Goal: Task Accomplishment & Management: Use online tool/utility

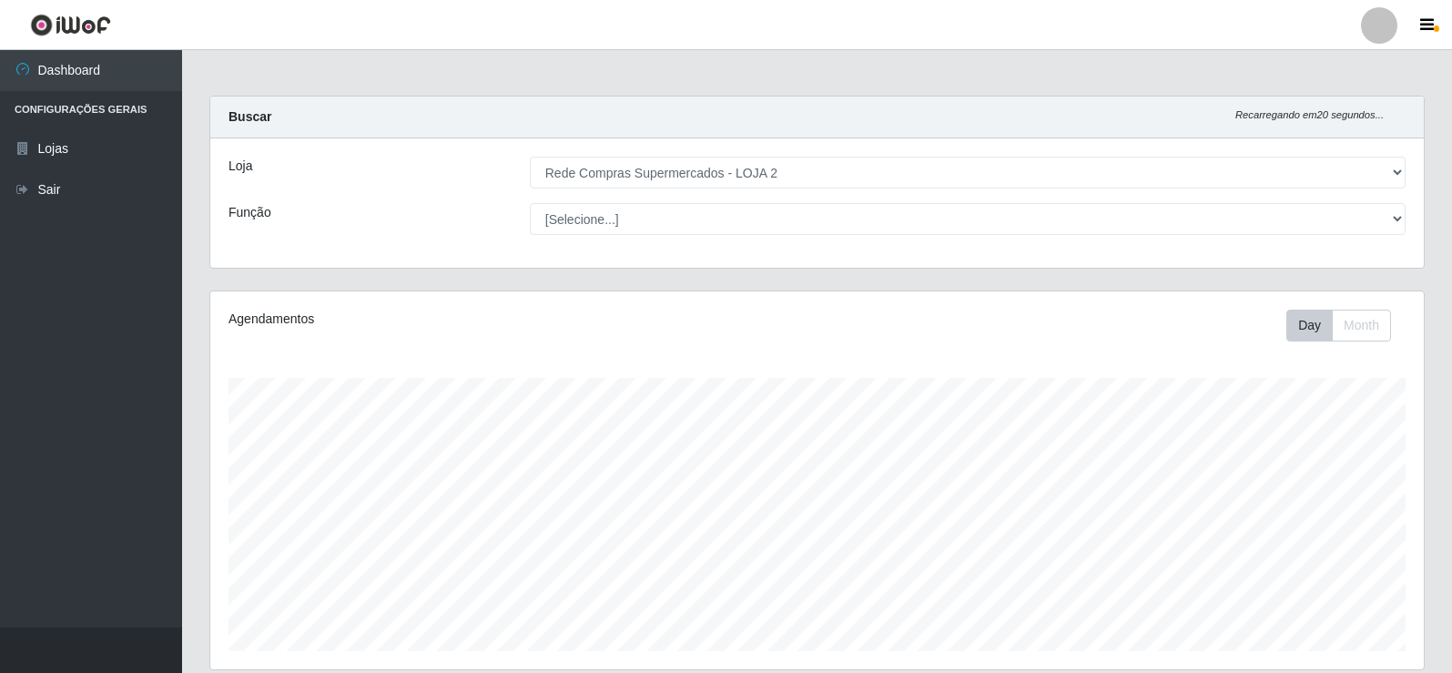
select select "161"
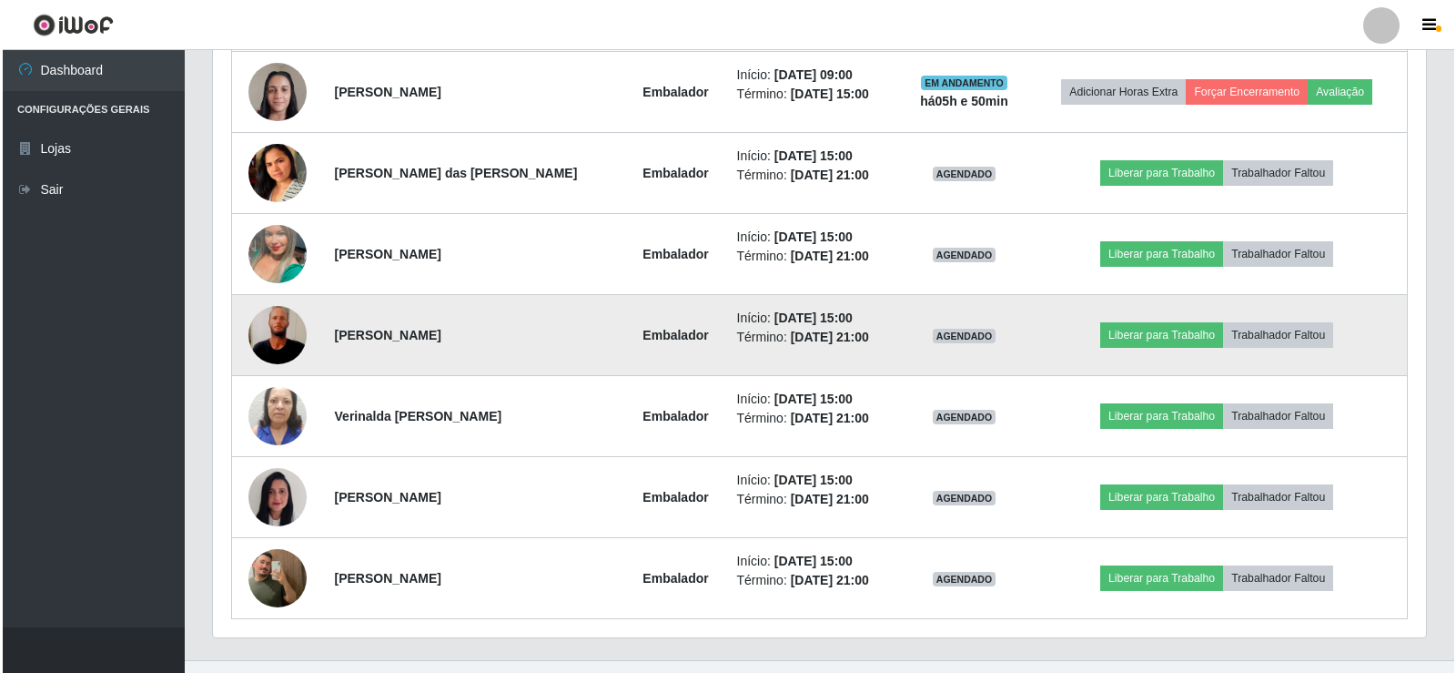
scroll to position [1184, 0]
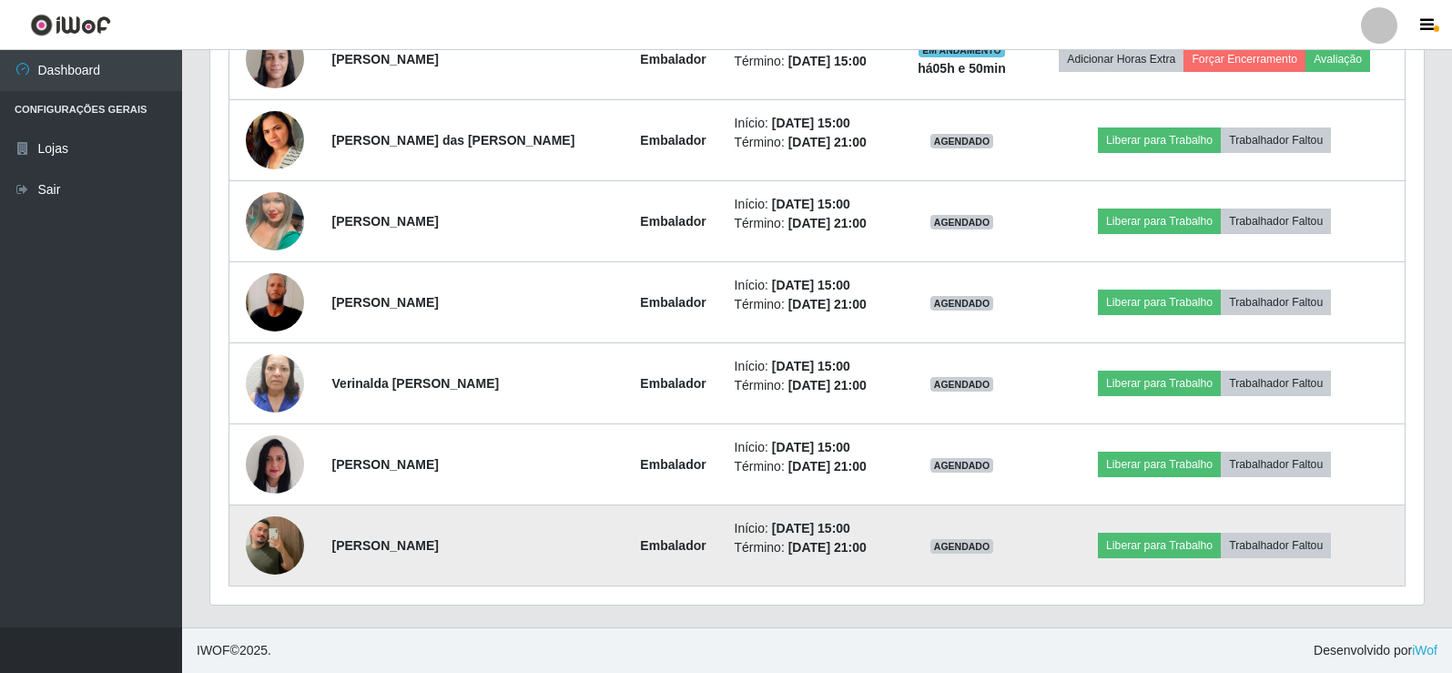
click at [252, 538] on img at bounding box center [275, 545] width 58 height 104
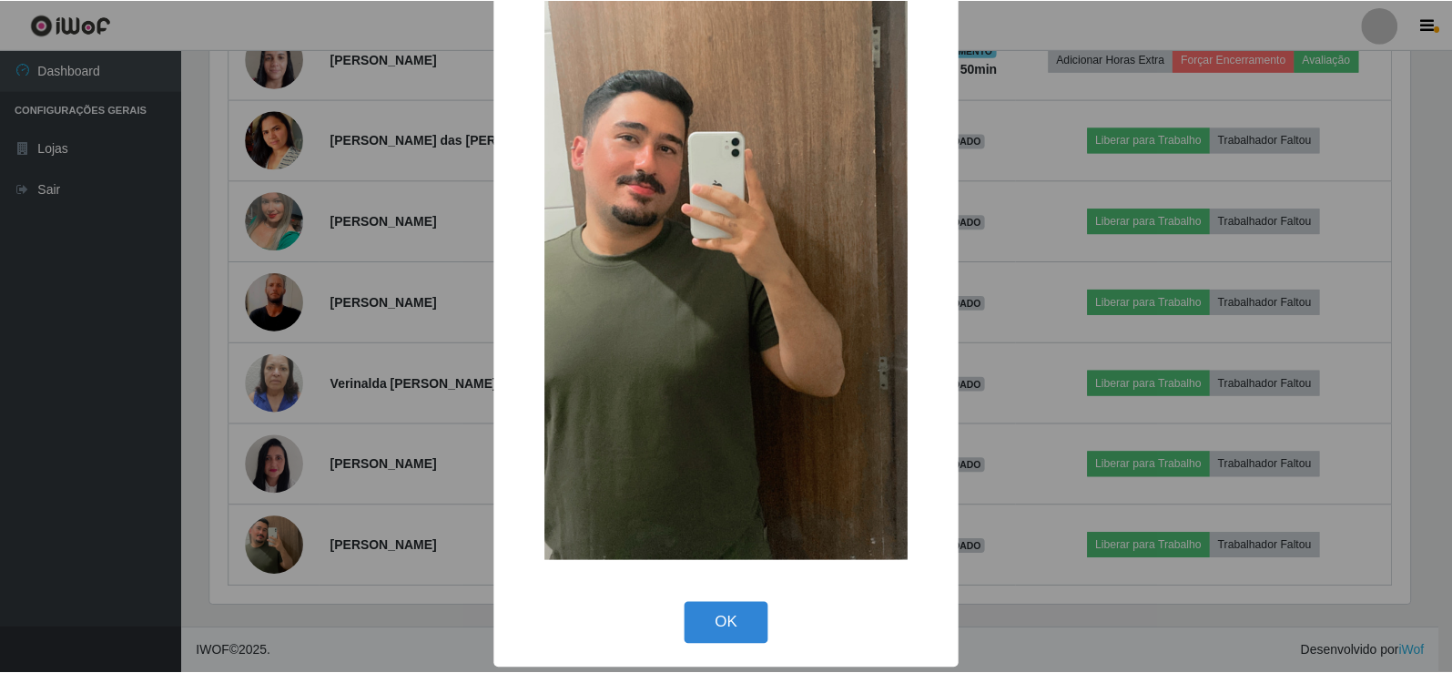
scroll to position [134, 0]
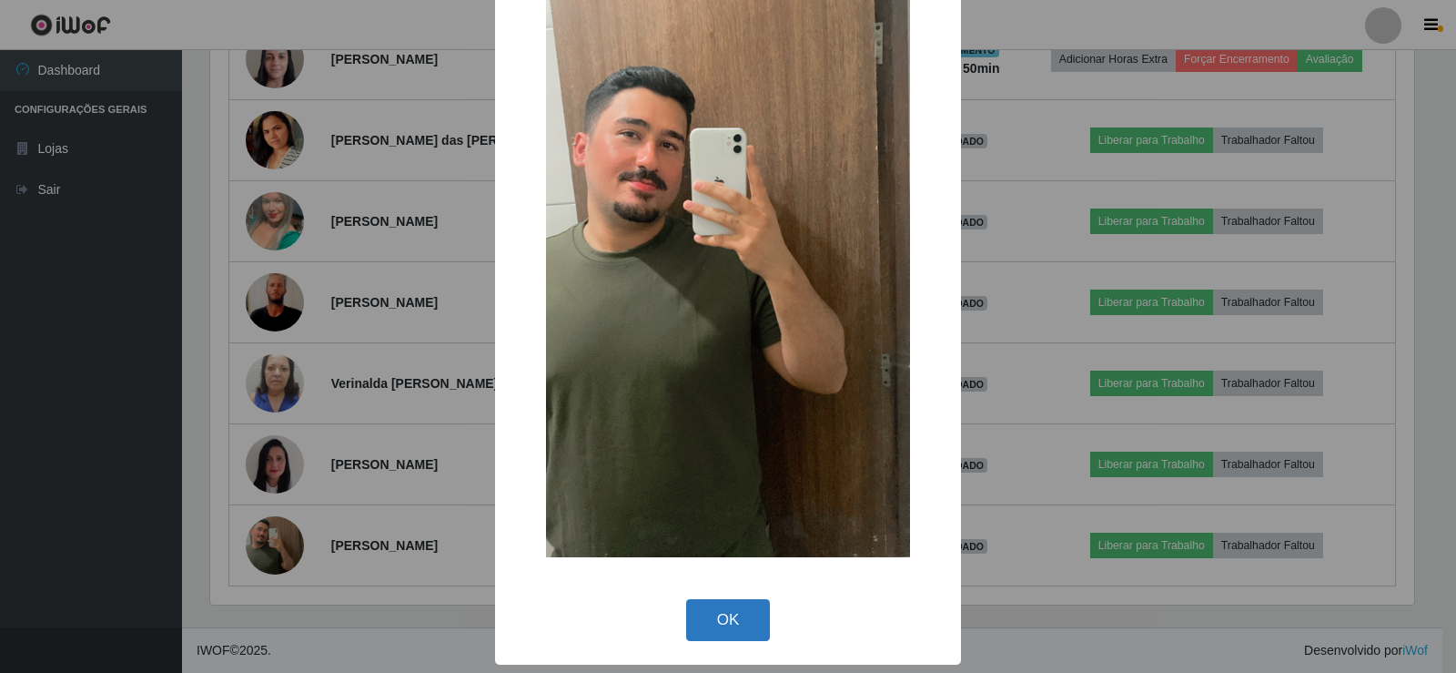
click at [722, 607] on button "OK" at bounding box center [728, 620] width 85 height 43
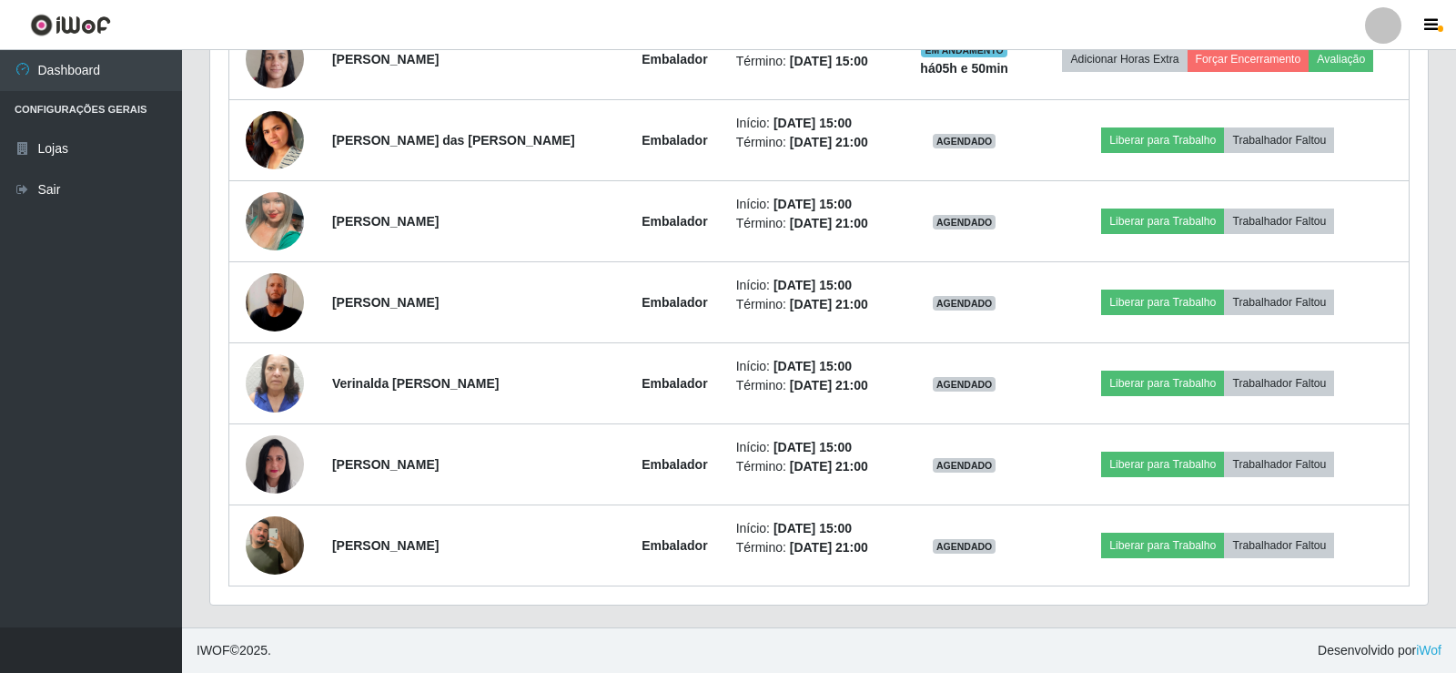
scroll to position [378, 1213]
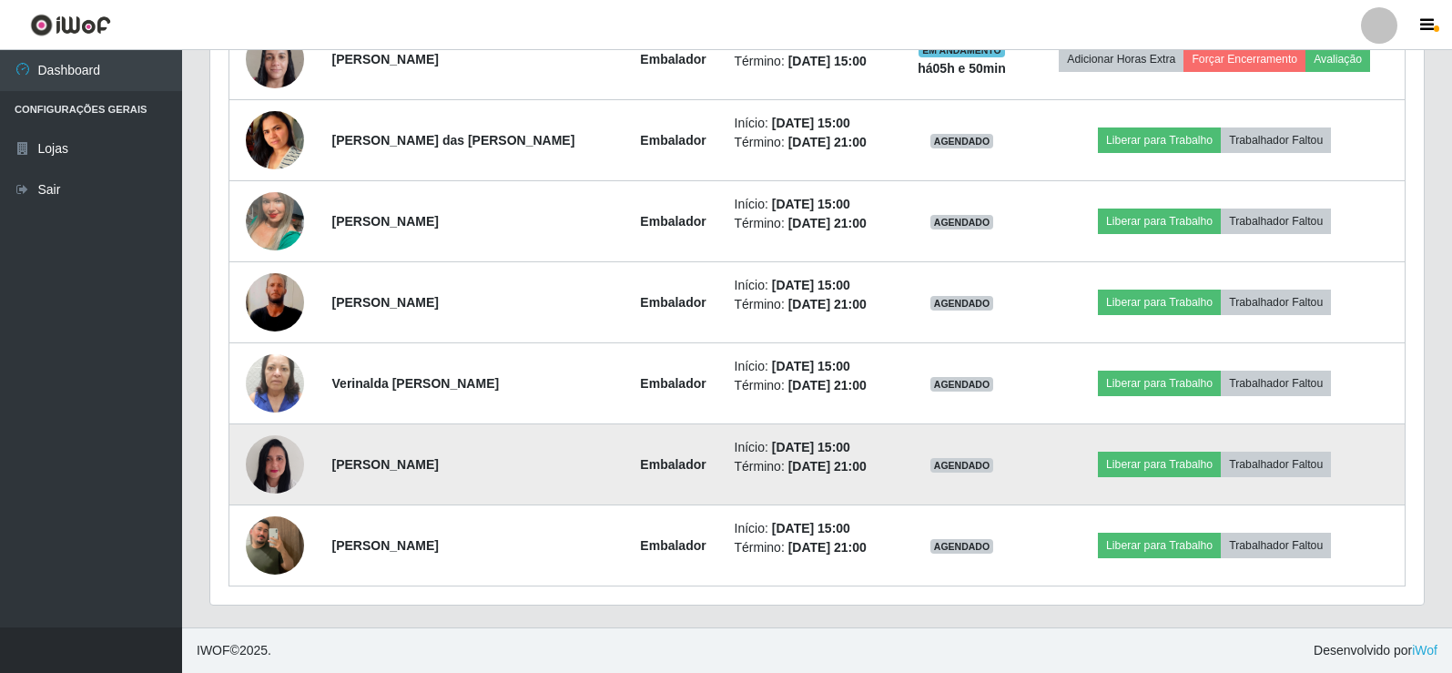
click at [269, 464] on img at bounding box center [275, 464] width 58 height 77
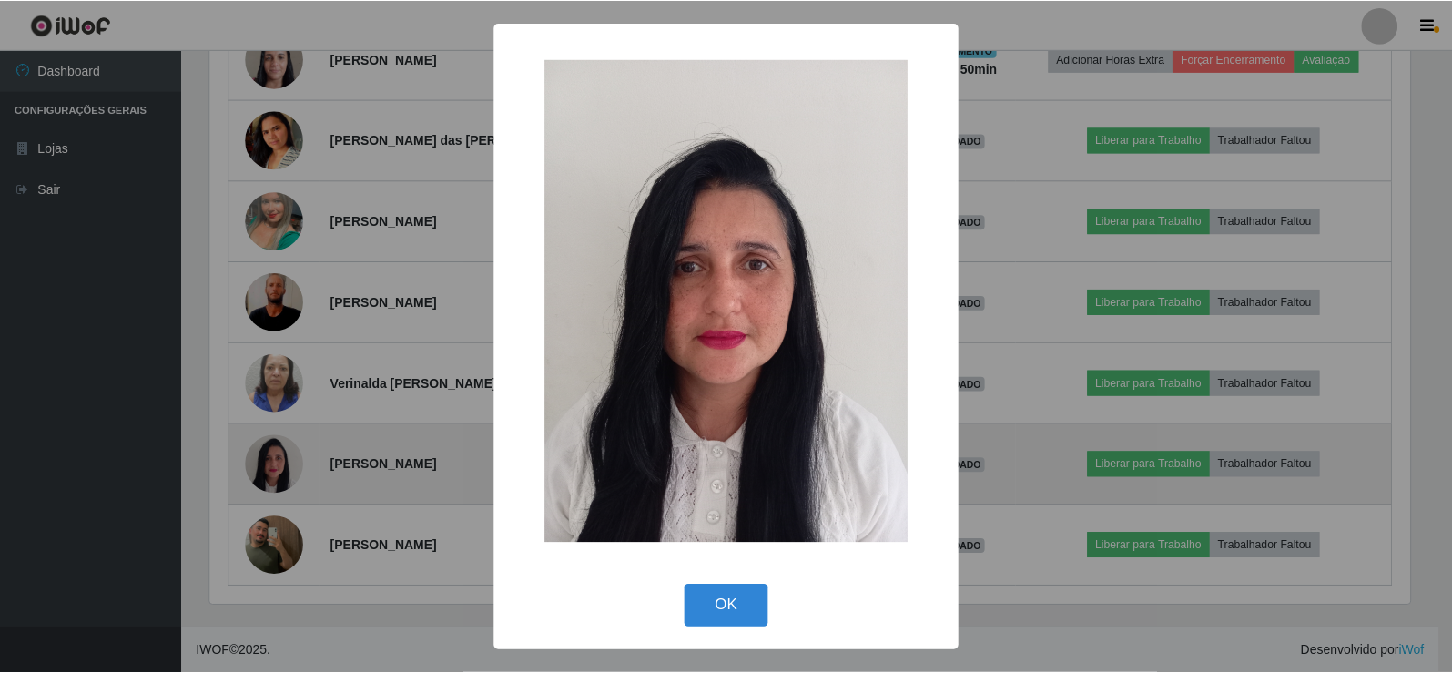
scroll to position [378, 1204]
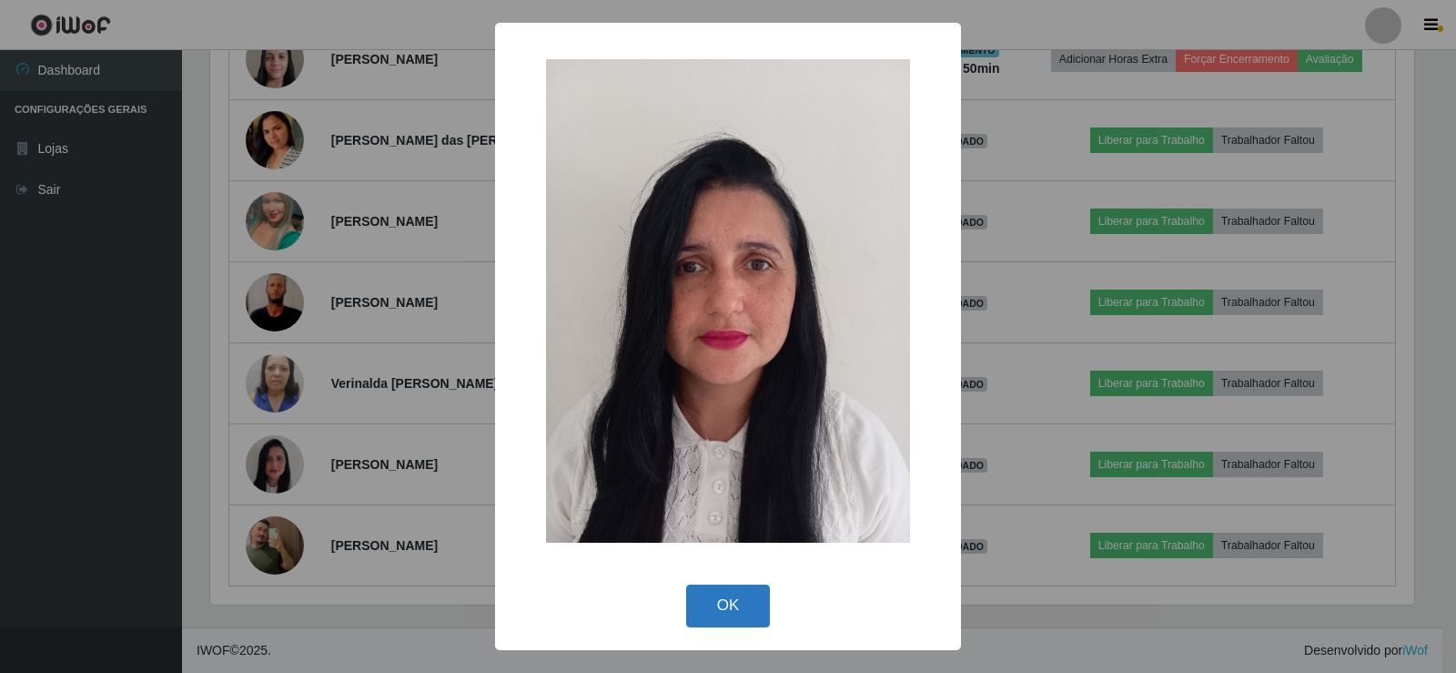
click at [744, 611] on button "OK" at bounding box center [728, 605] width 85 height 43
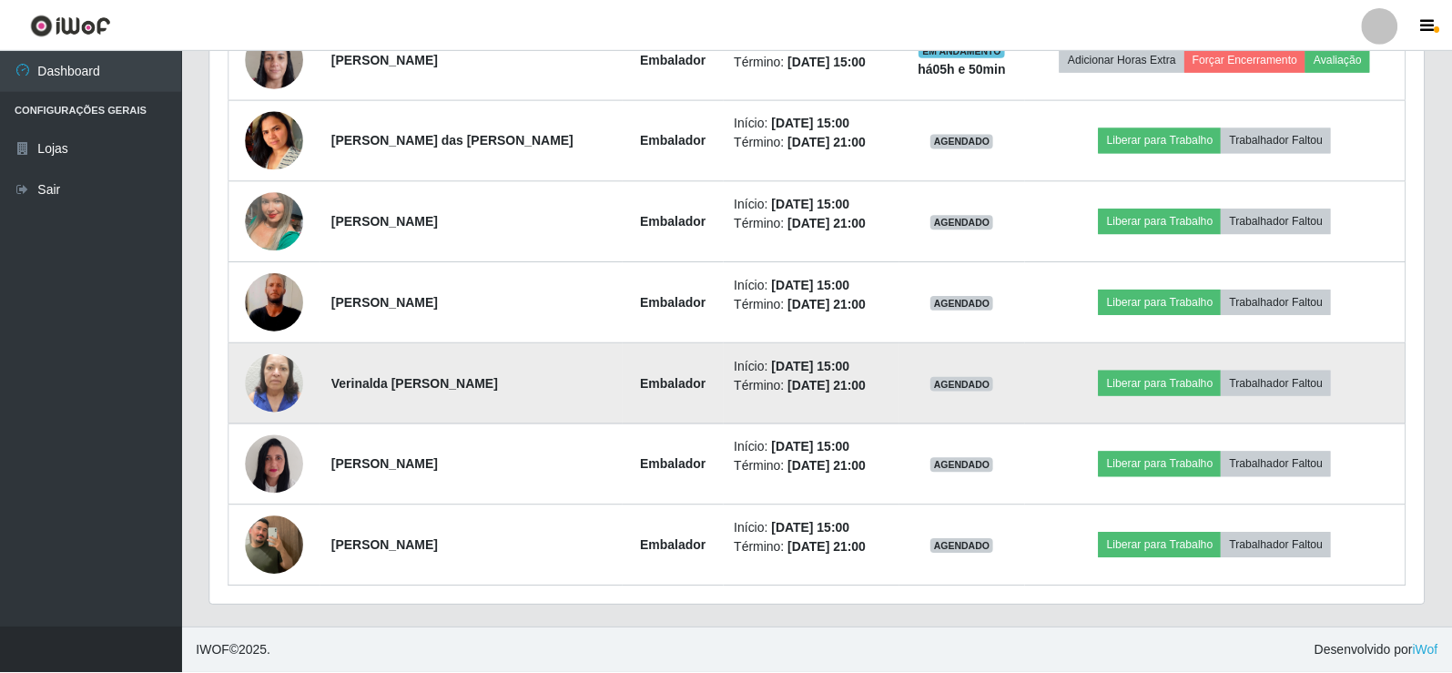
scroll to position [378, 1213]
click at [280, 379] on img at bounding box center [275, 383] width 58 height 104
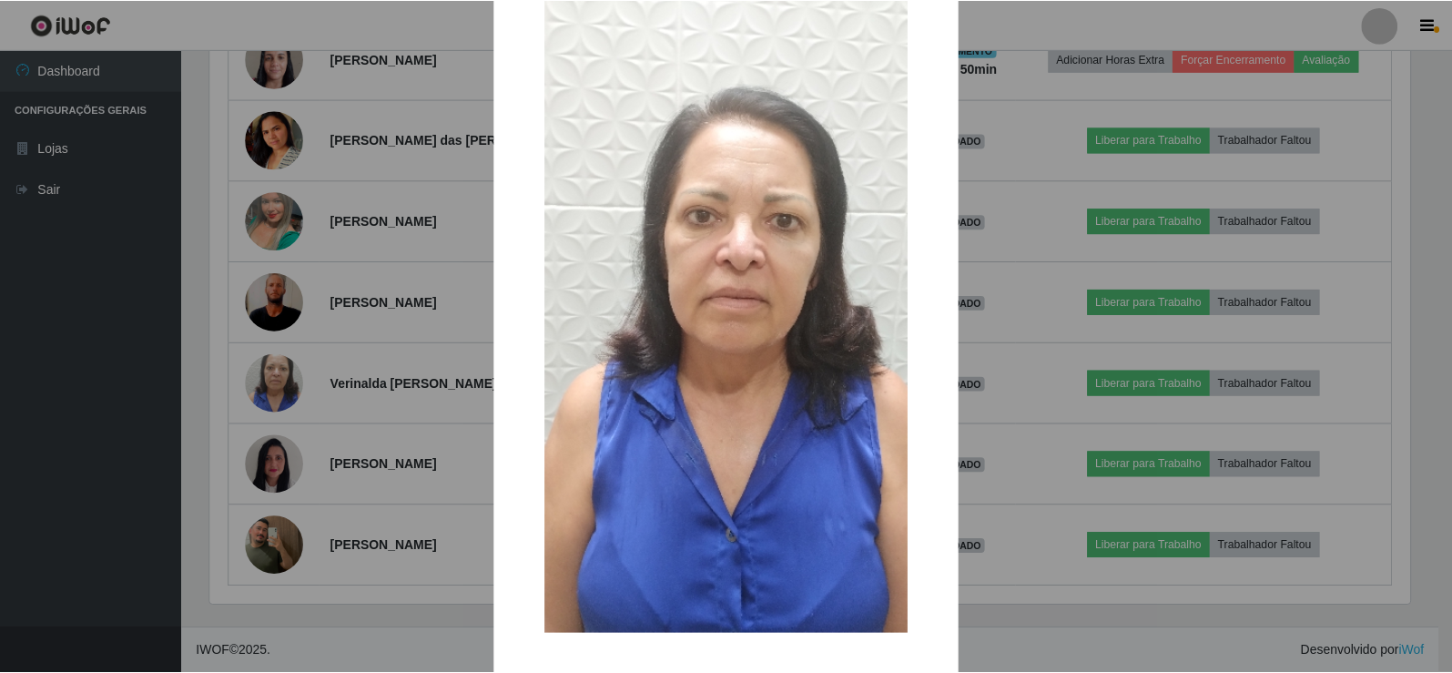
scroll to position [134, 0]
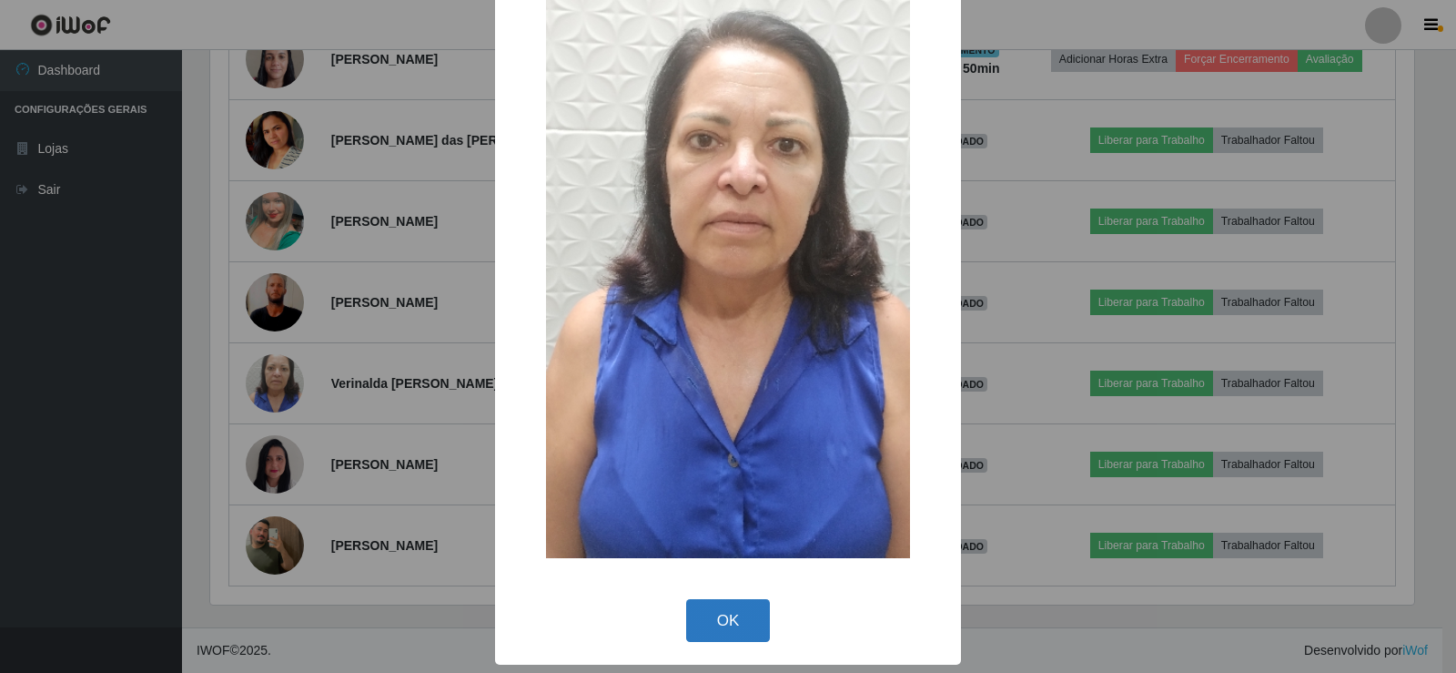
click at [752, 608] on button "OK" at bounding box center [728, 620] width 85 height 43
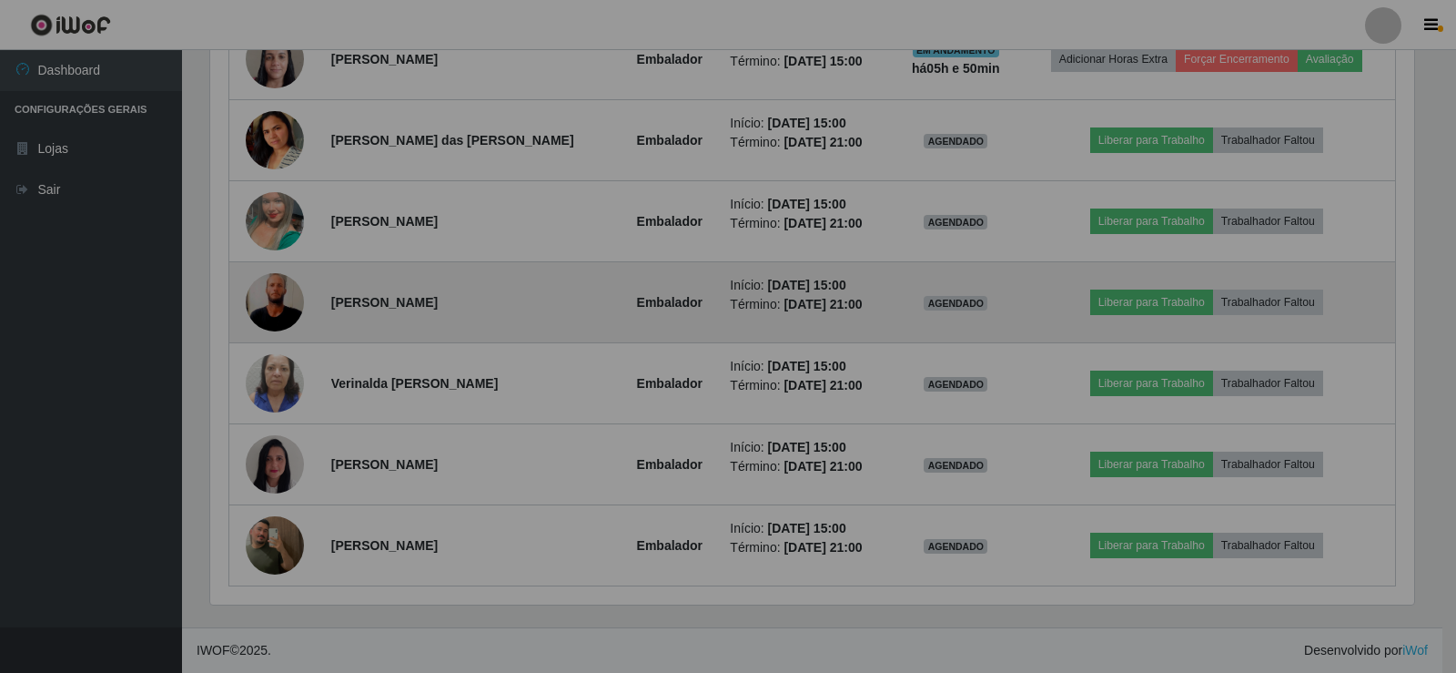
scroll to position [378, 1213]
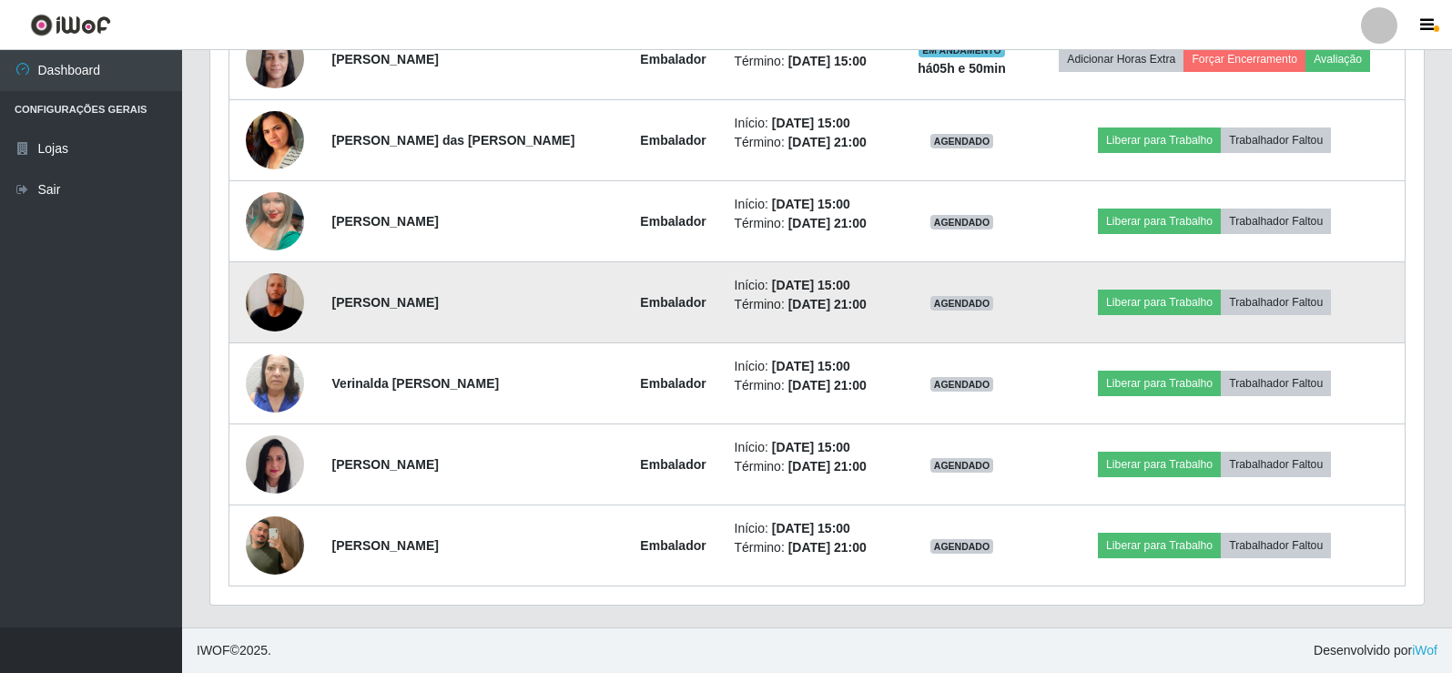
click at [286, 316] on img at bounding box center [275, 302] width 58 height 129
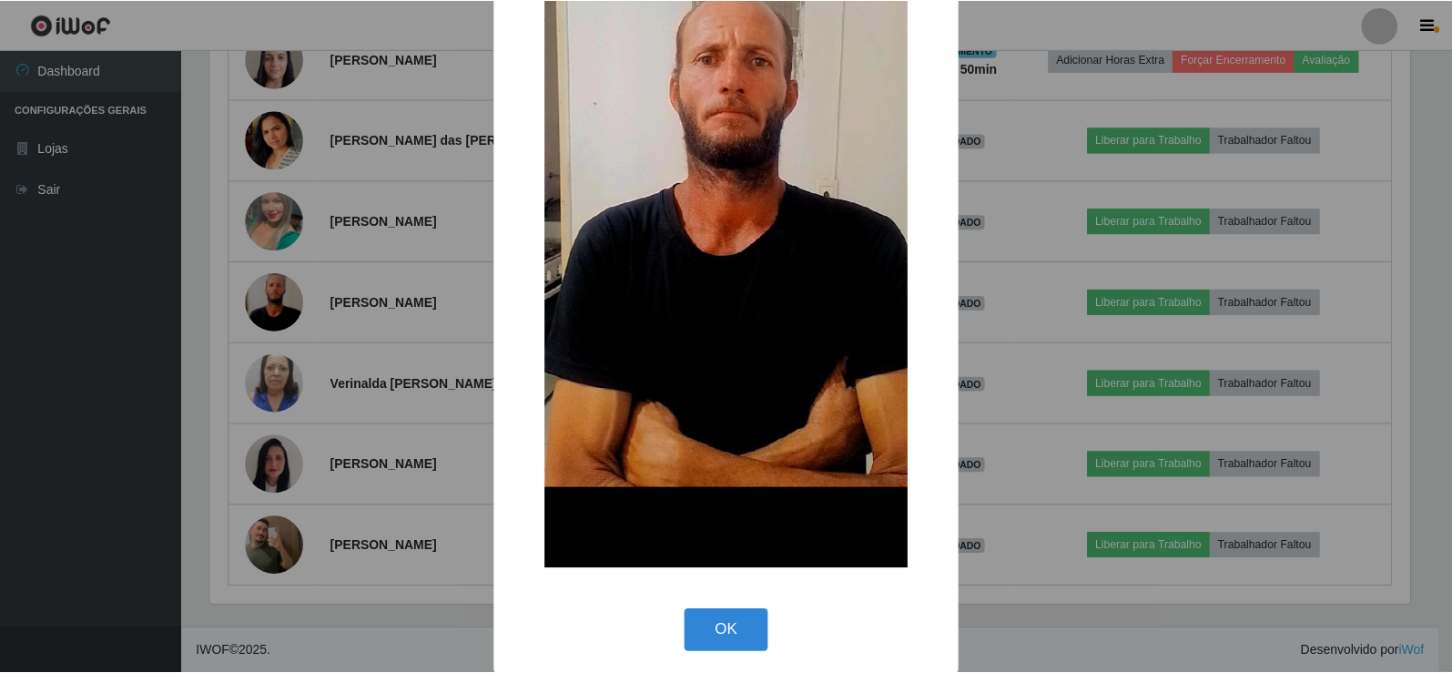
scroll to position [296, 0]
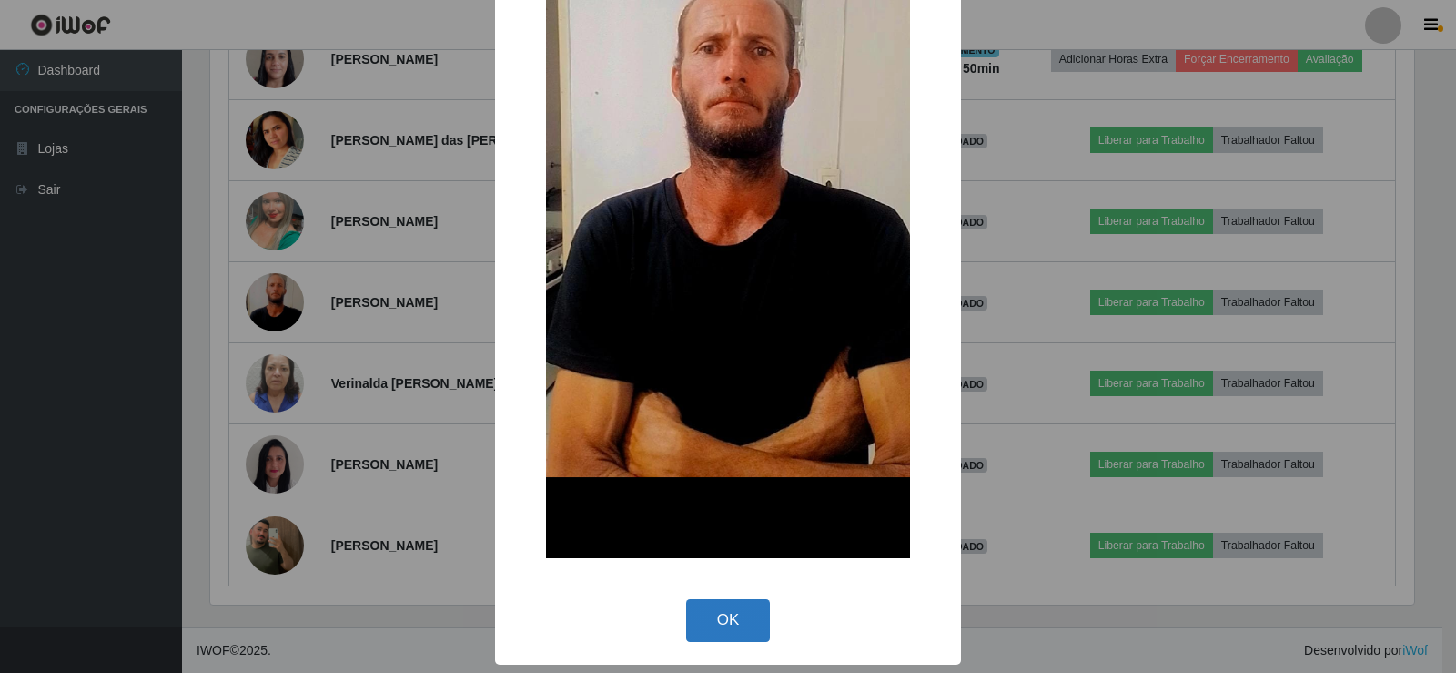
click at [746, 630] on button "OK" at bounding box center [728, 620] width 85 height 43
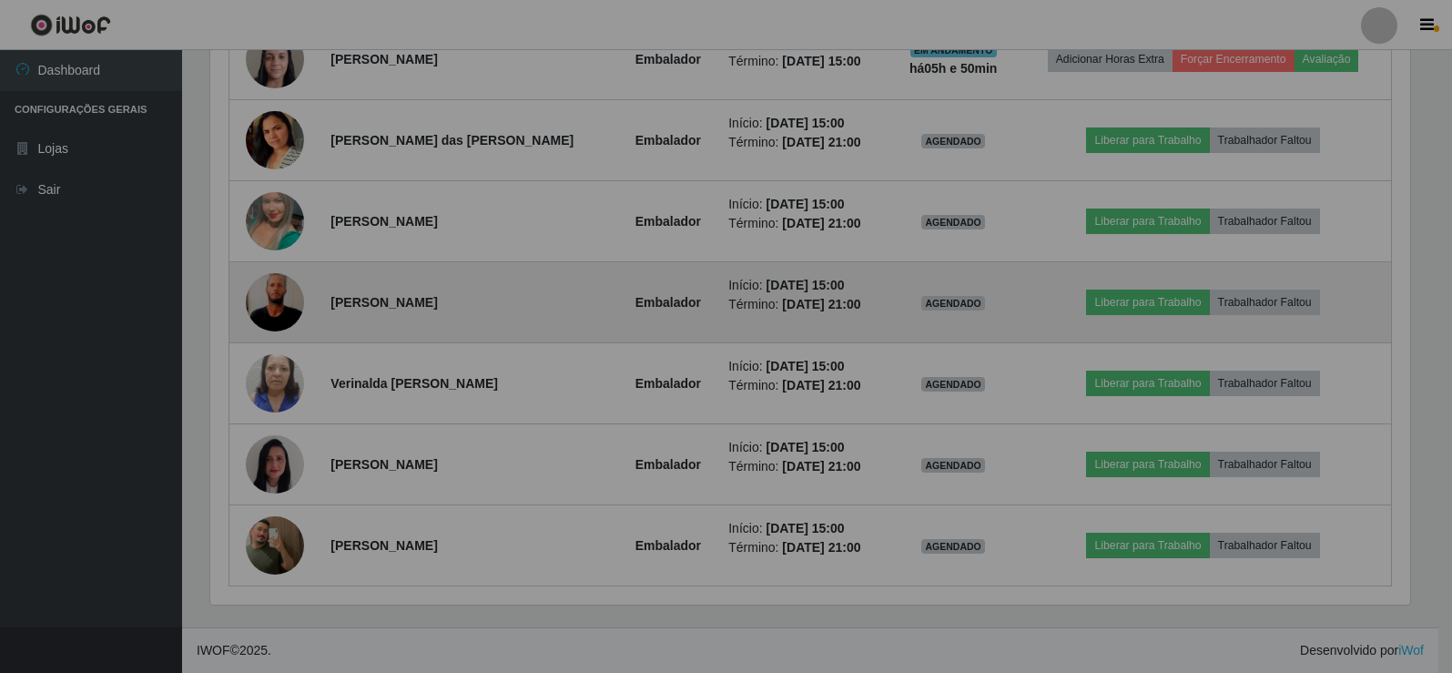
scroll to position [378, 1213]
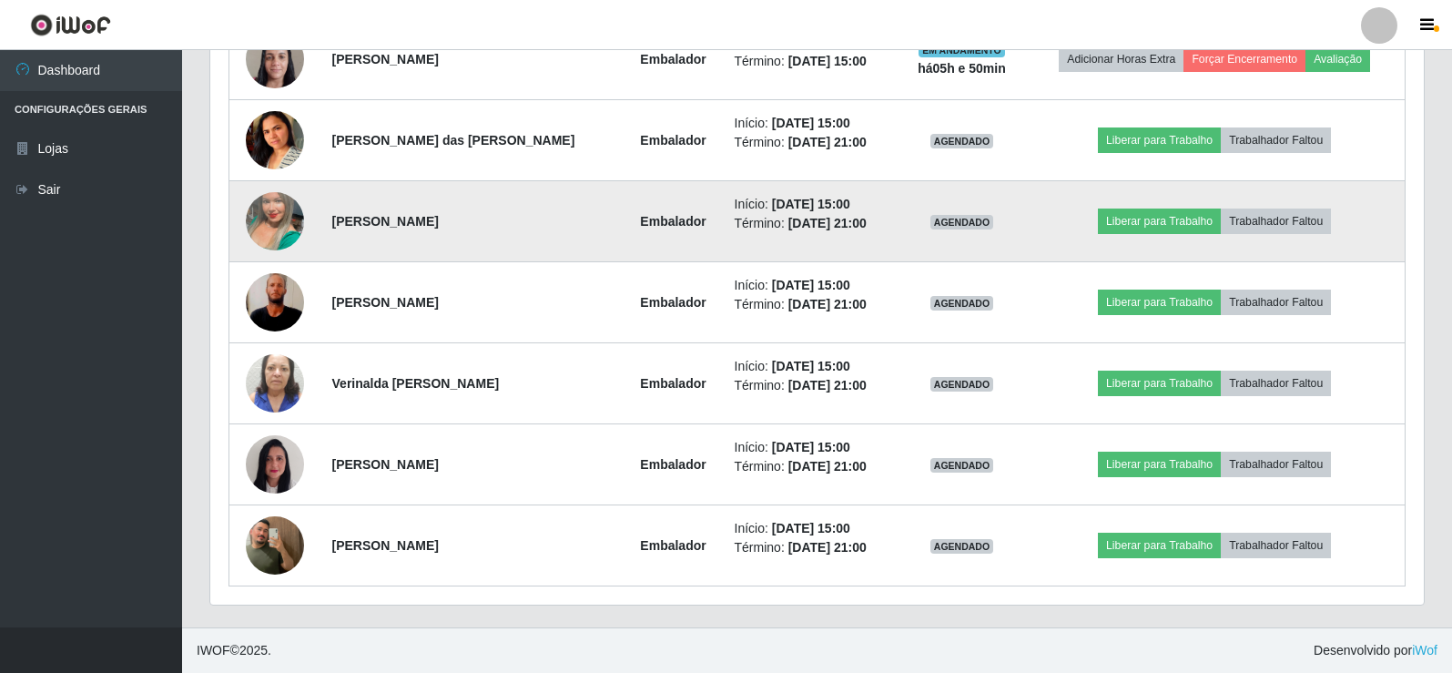
click at [296, 228] on img at bounding box center [275, 221] width 58 height 104
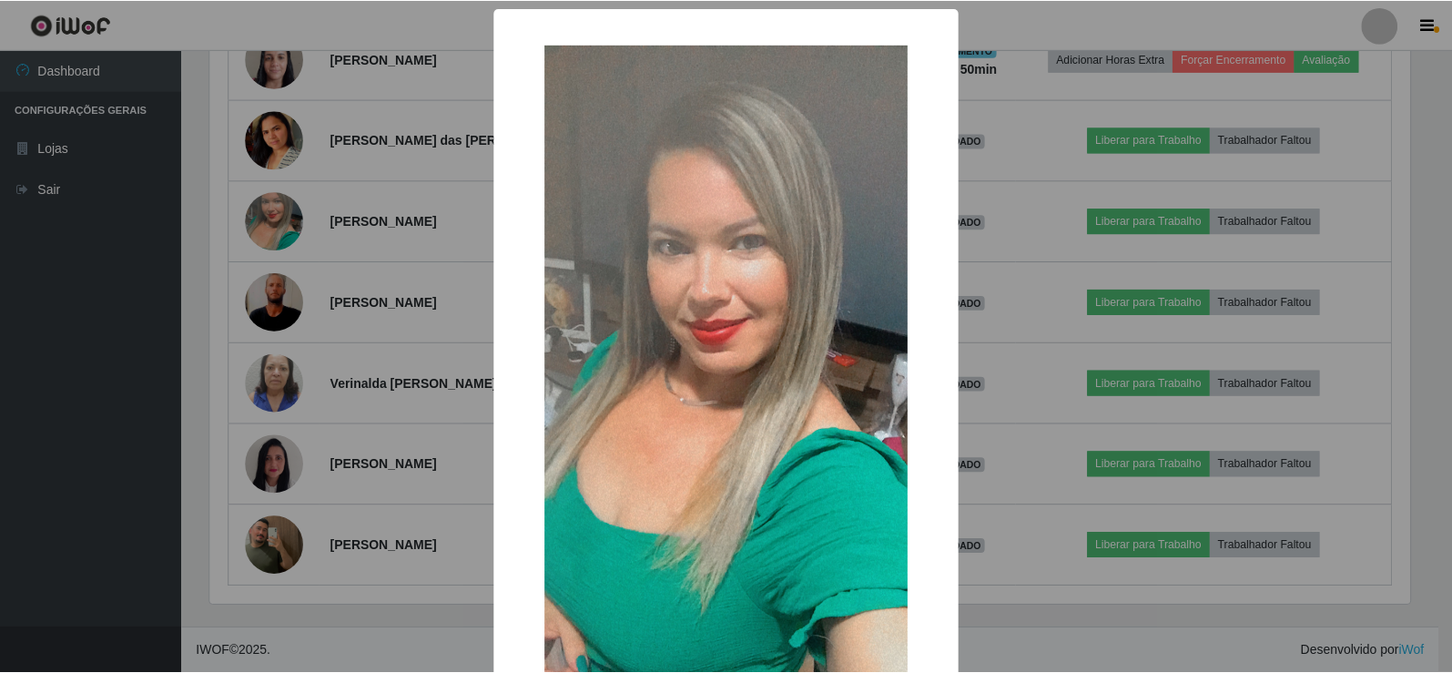
scroll to position [134, 0]
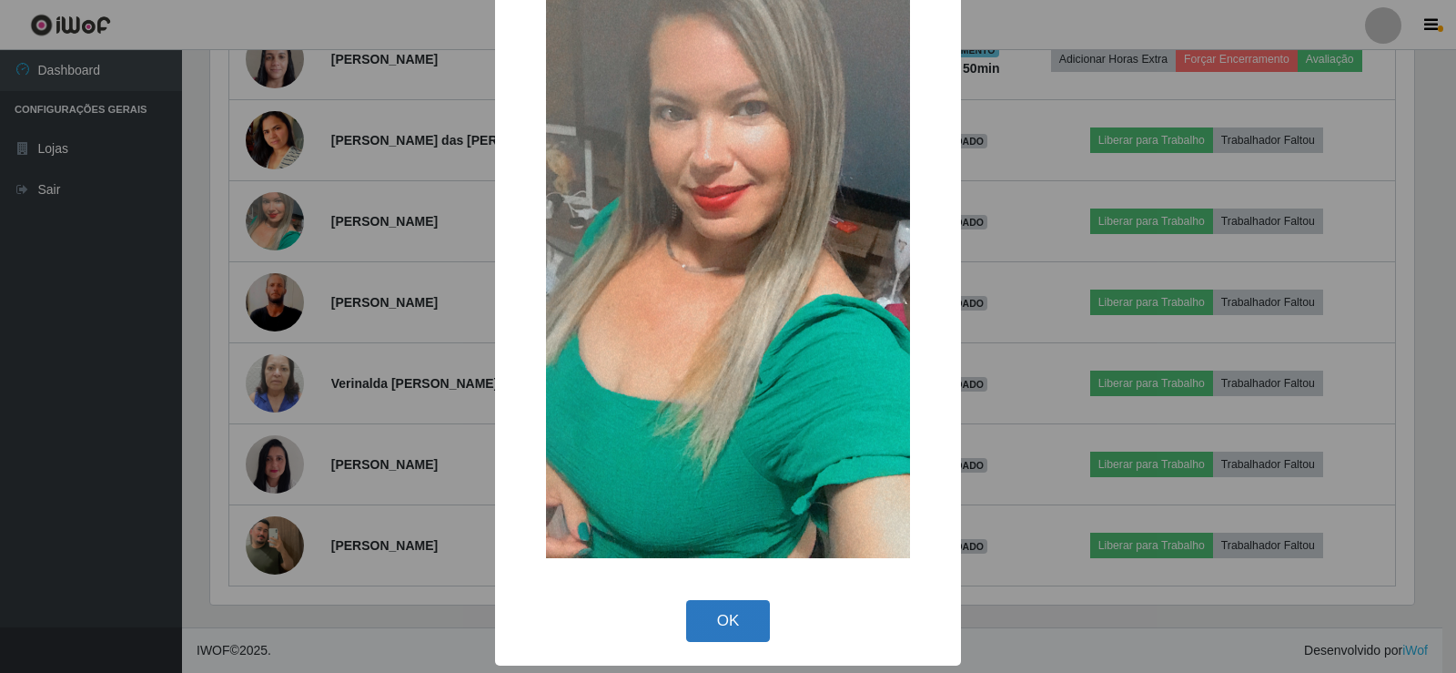
click at [723, 616] on button "OK" at bounding box center [728, 621] width 85 height 43
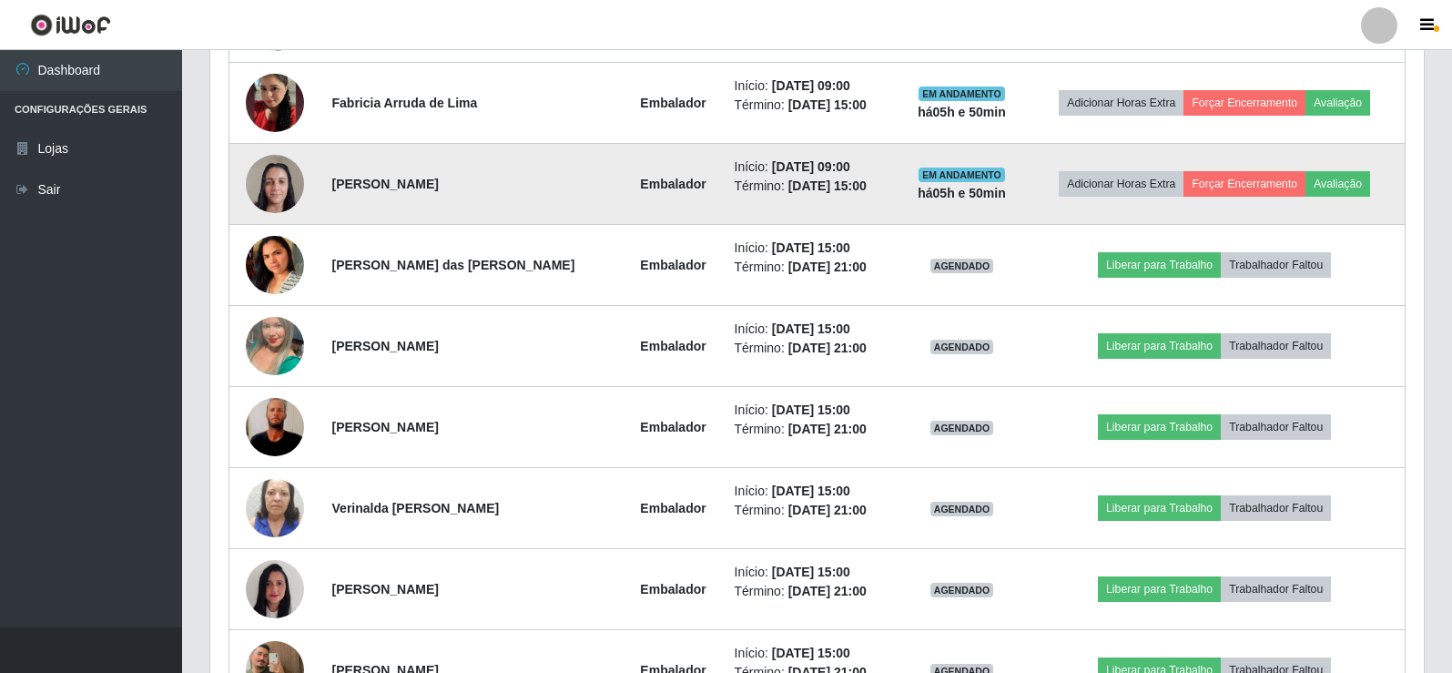
scroll to position [1002, 0]
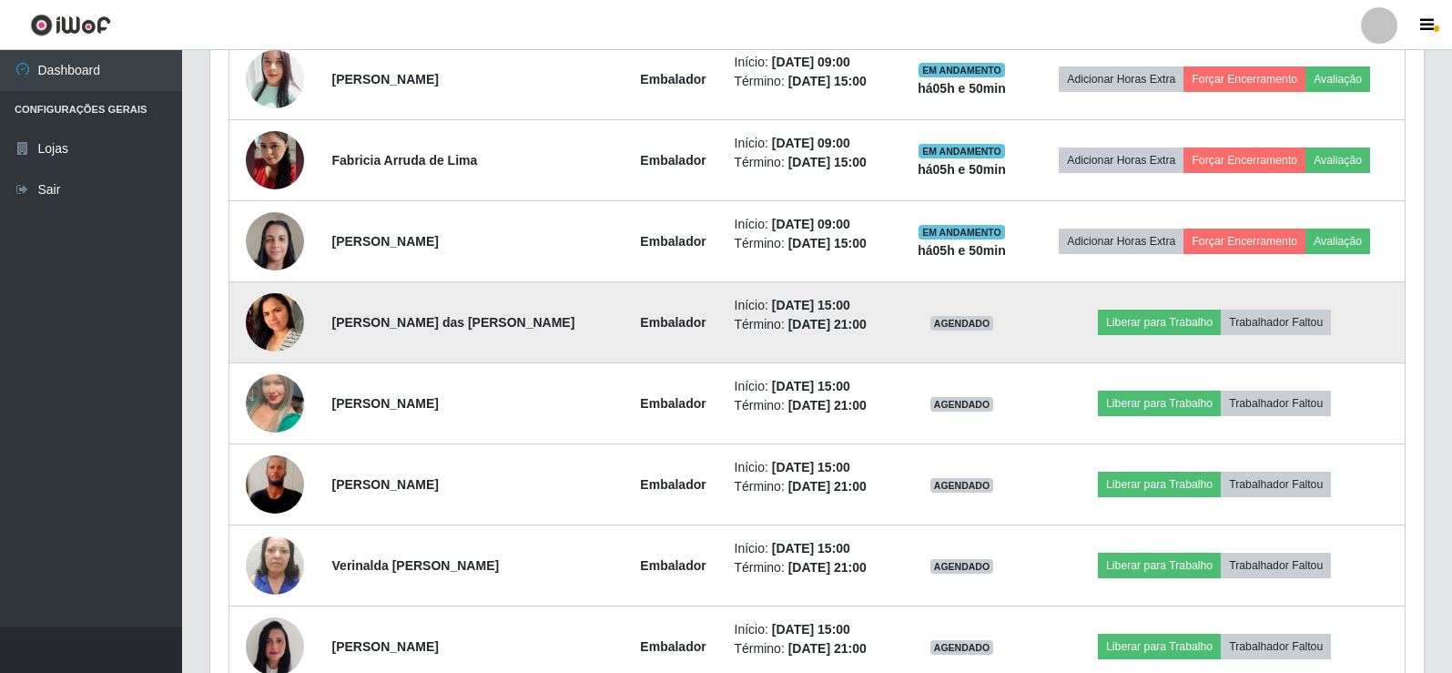
click at [286, 319] on img at bounding box center [275, 322] width 58 height 114
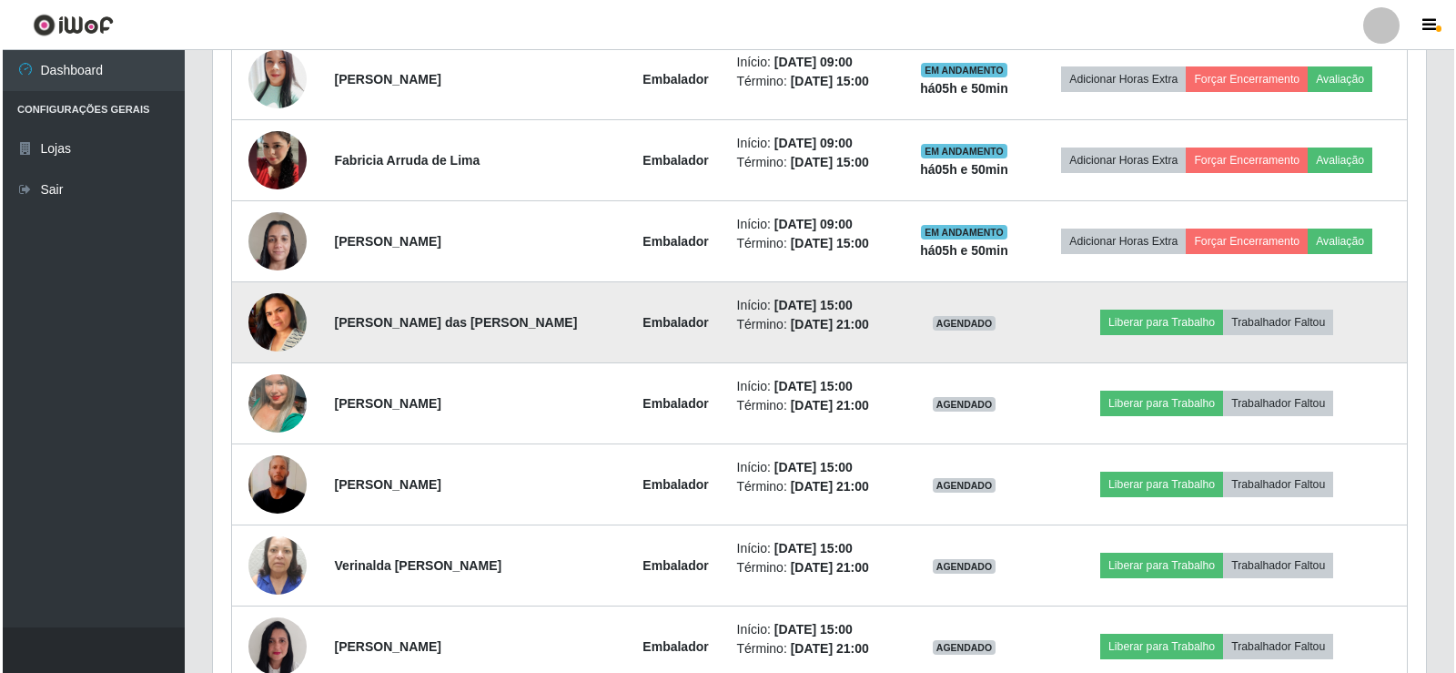
scroll to position [0, 0]
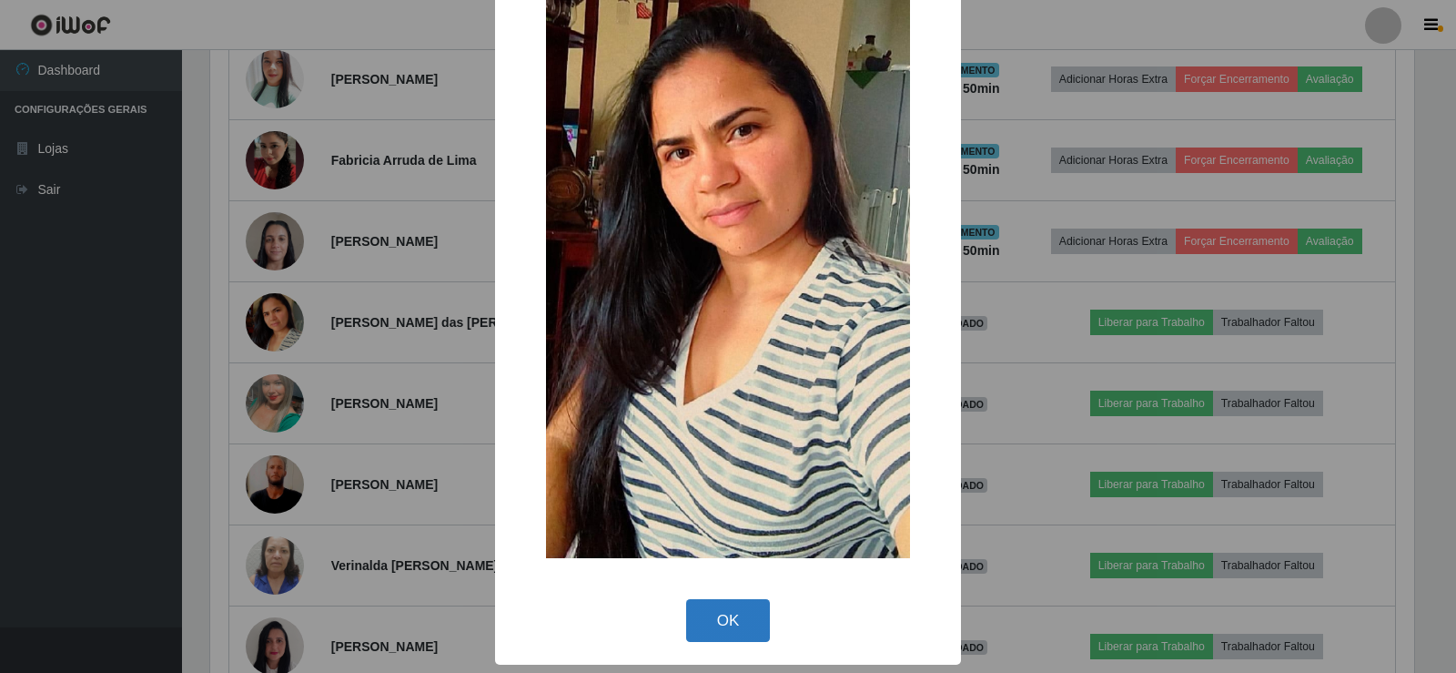
click at [730, 621] on button "OK" at bounding box center [728, 620] width 85 height 43
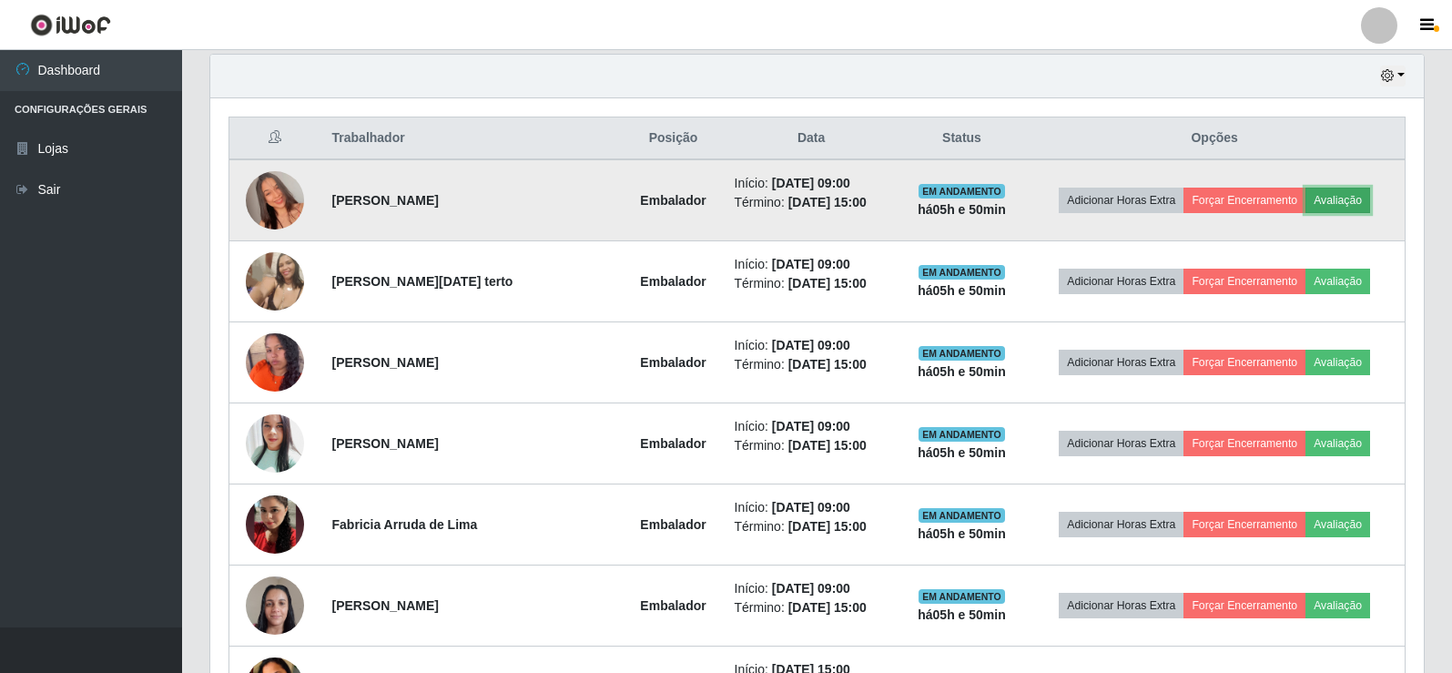
click at [1331, 198] on button "Avaliação" at bounding box center [1337, 200] width 65 height 25
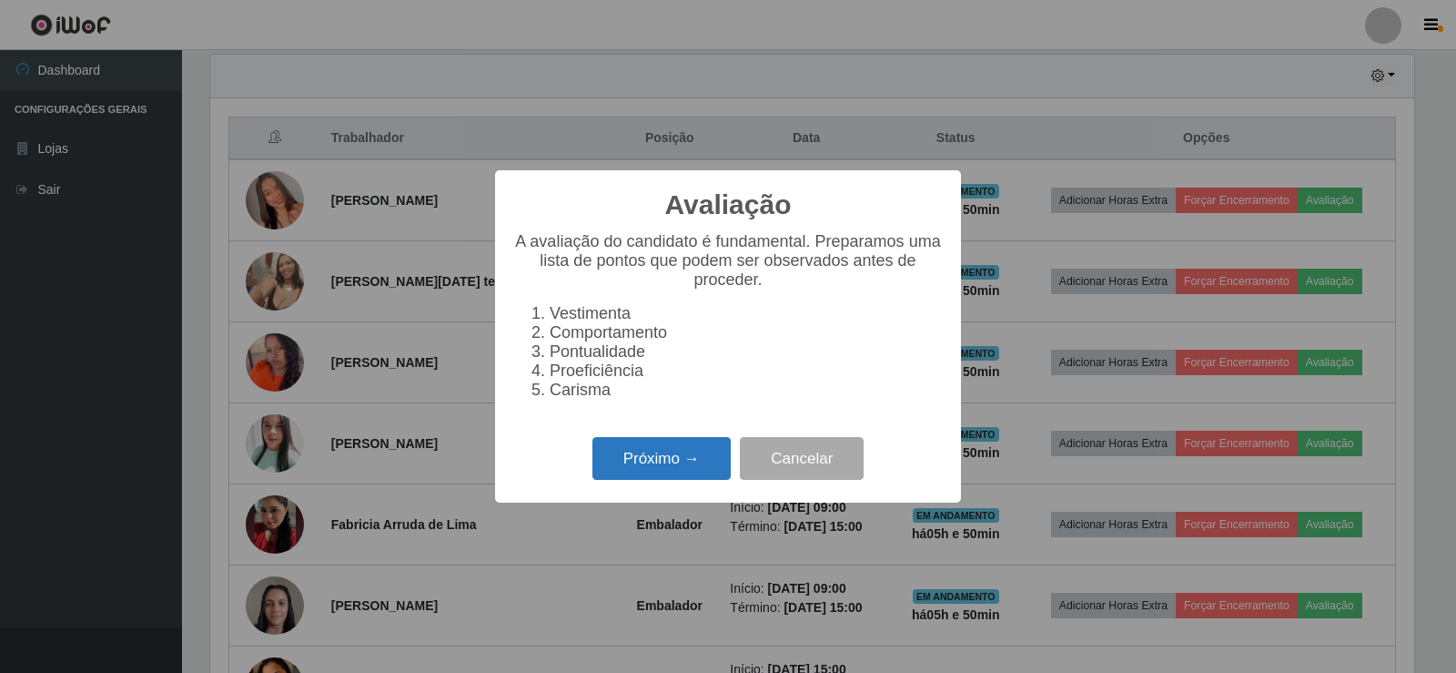
click at [634, 480] on button "Próximo →" at bounding box center [662, 458] width 138 height 43
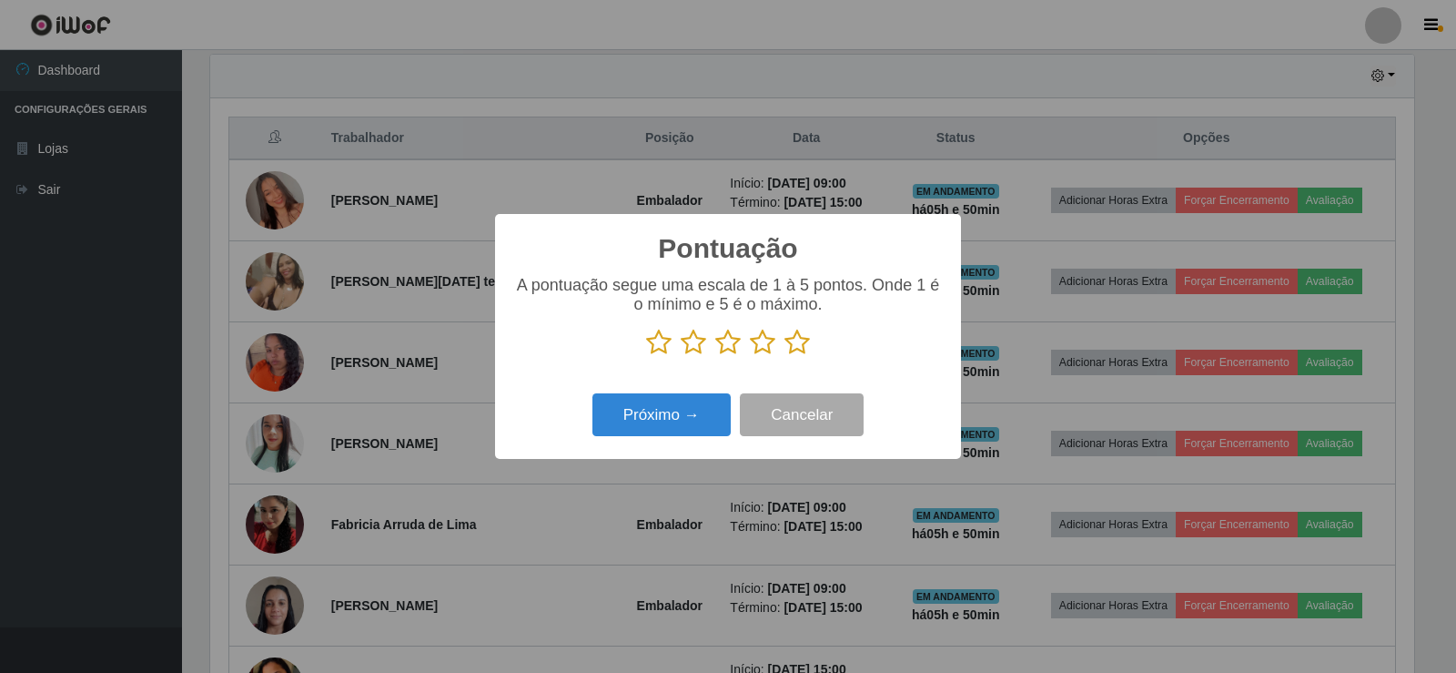
click at [792, 350] on icon at bounding box center [797, 342] width 25 height 27
click at [785, 356] on input "radio" at bounding box center [785, 356] width 0 height 0
click at [688, 427] on button "Próximo →" at bounding box center [662, 414] width 138 height 43
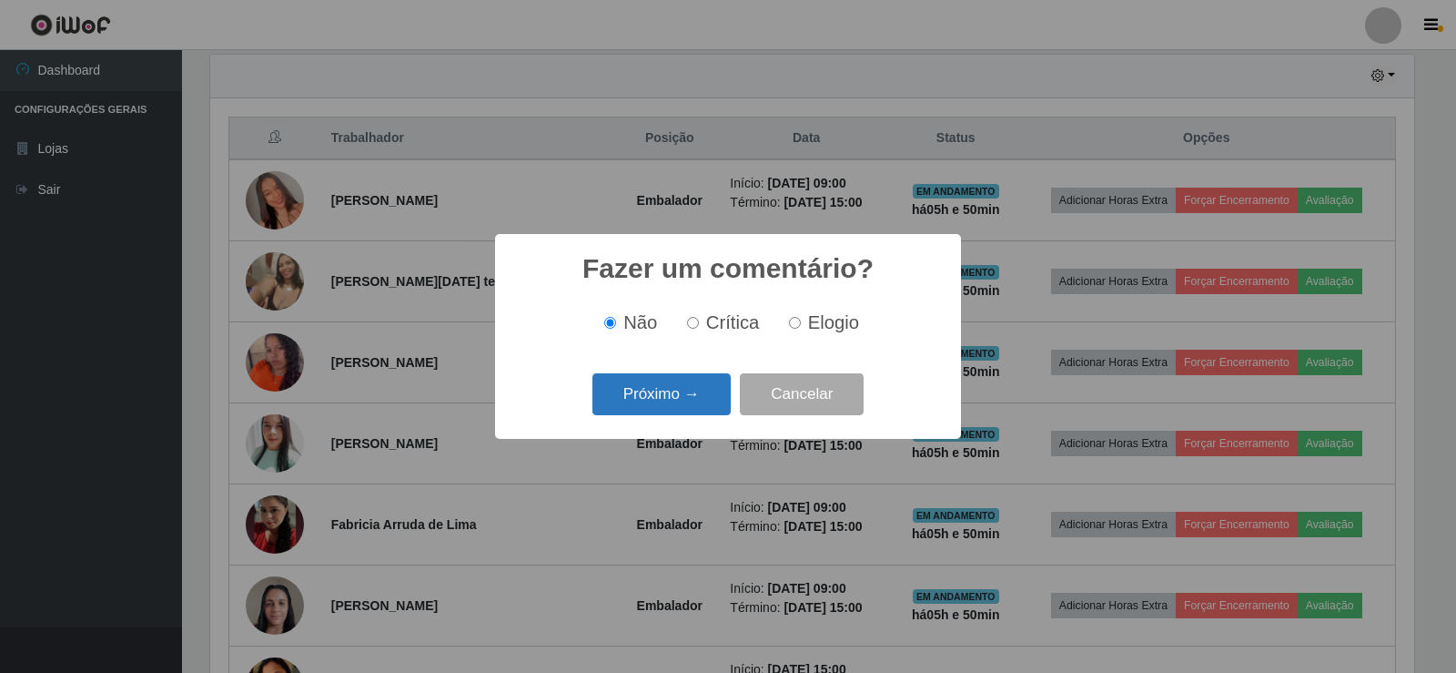
click at [665, 396] on button "Próximo →" at bounding box center [662, 394] width 138 height 43
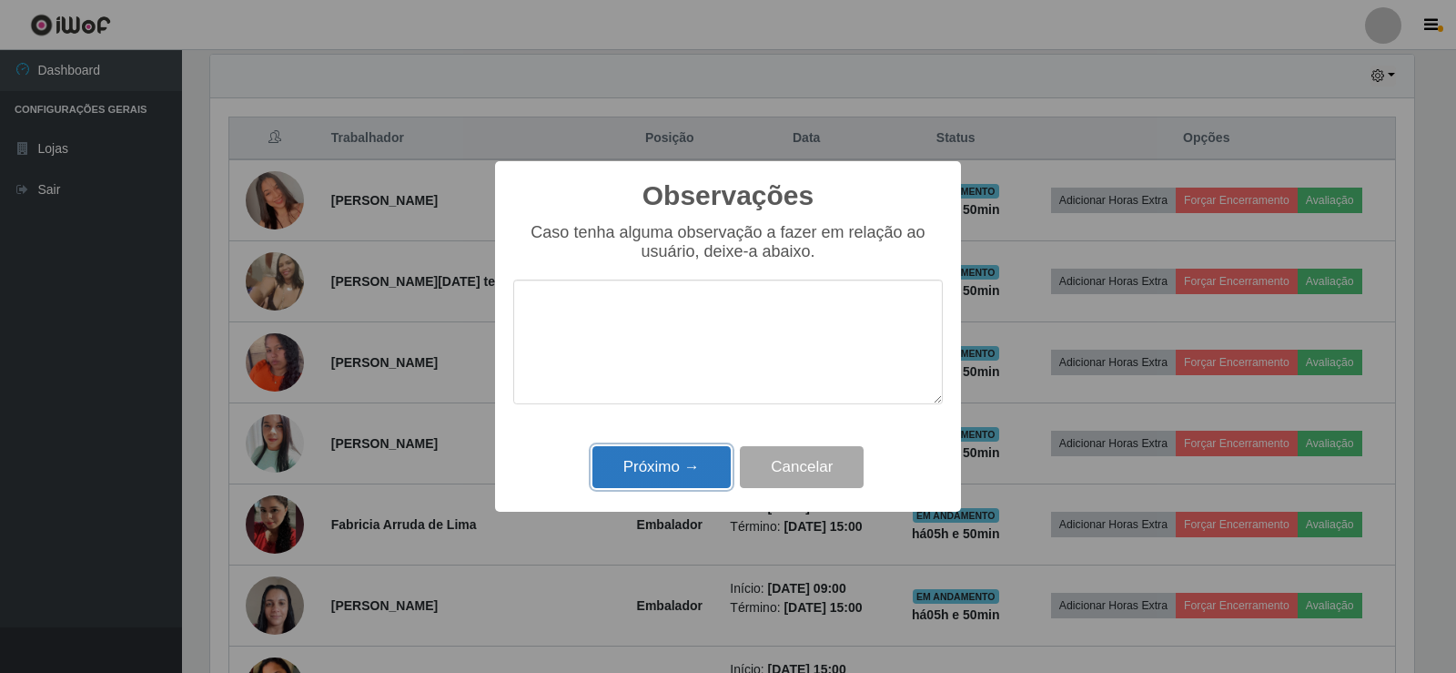
click at [669, 466] on button "Próximo →" at bounding box center [662, 467] width 138 height 43
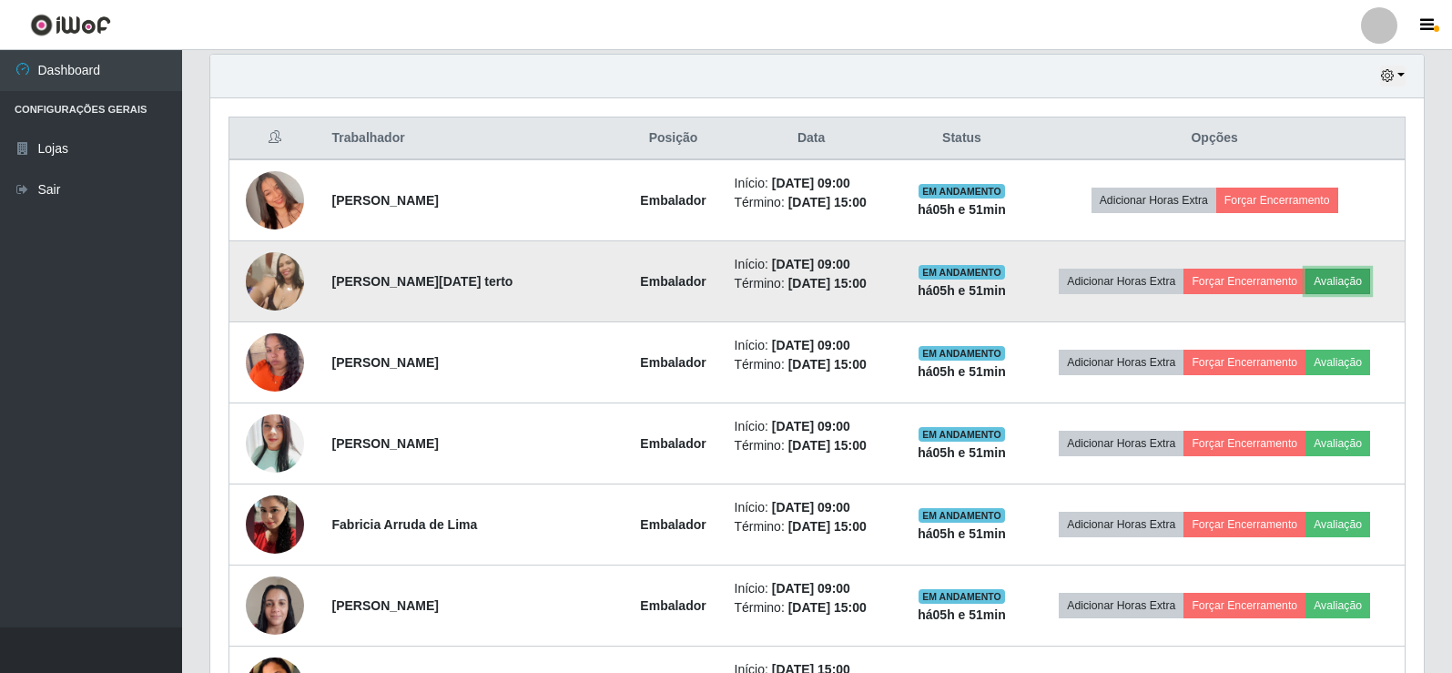
click at [1338, 269] on button "Avaliação" at bounding box center [1337, 281] width 65 height 25
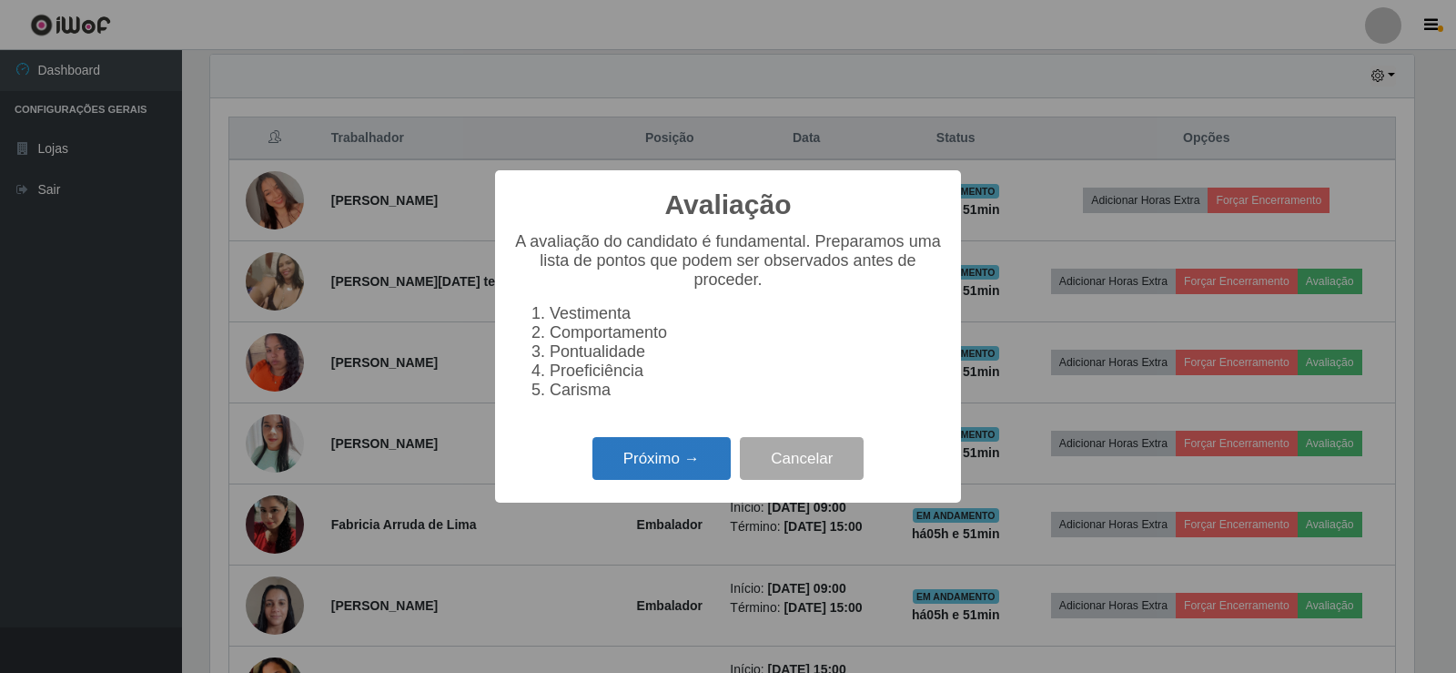
click at [683, 466] on button "Próximo →" at bounding box center [662, 458] width 138 height 43
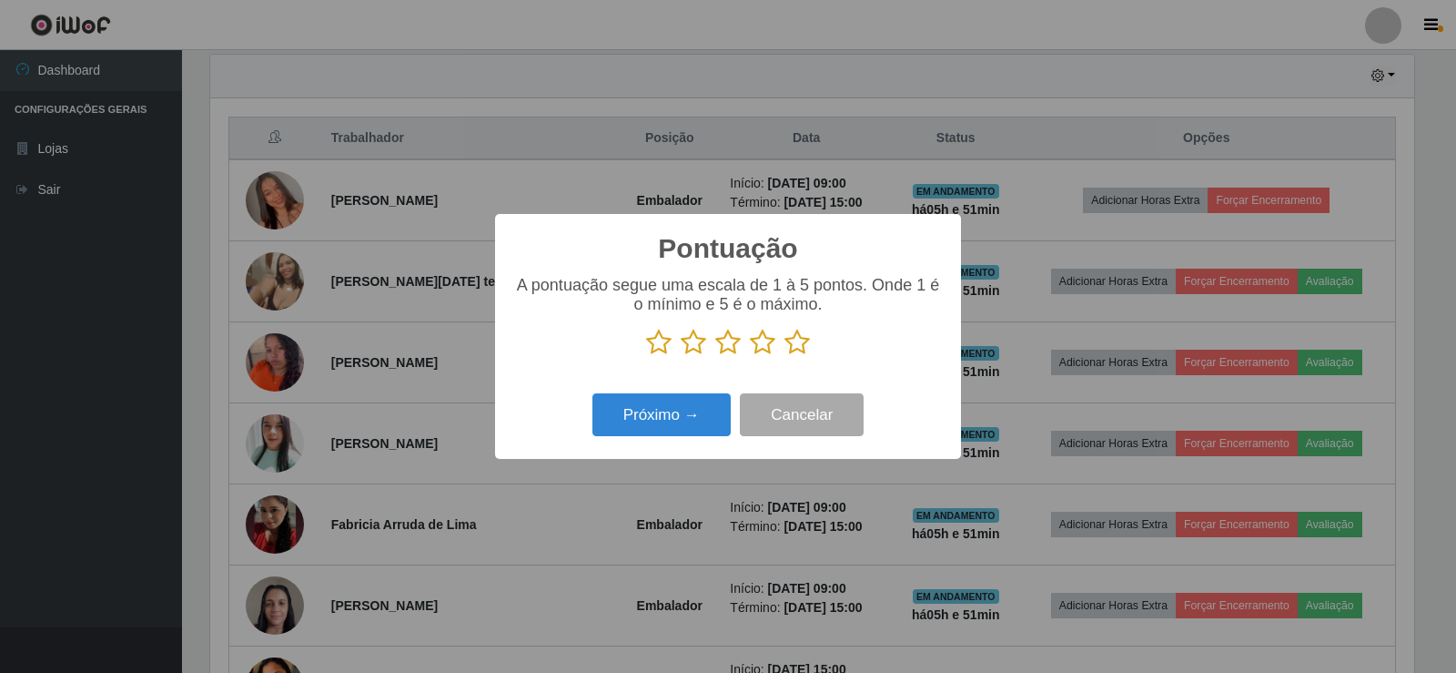
click at [791, 343] on icon at bounding box center [797, 342] width 25 height 27
click at [785, 356] on input "radio" at bounding box center [785, 356] width 0 height 0
click at [699, 414] on button "Próximo →" at bounding box center [662, 414] width 138 height 43
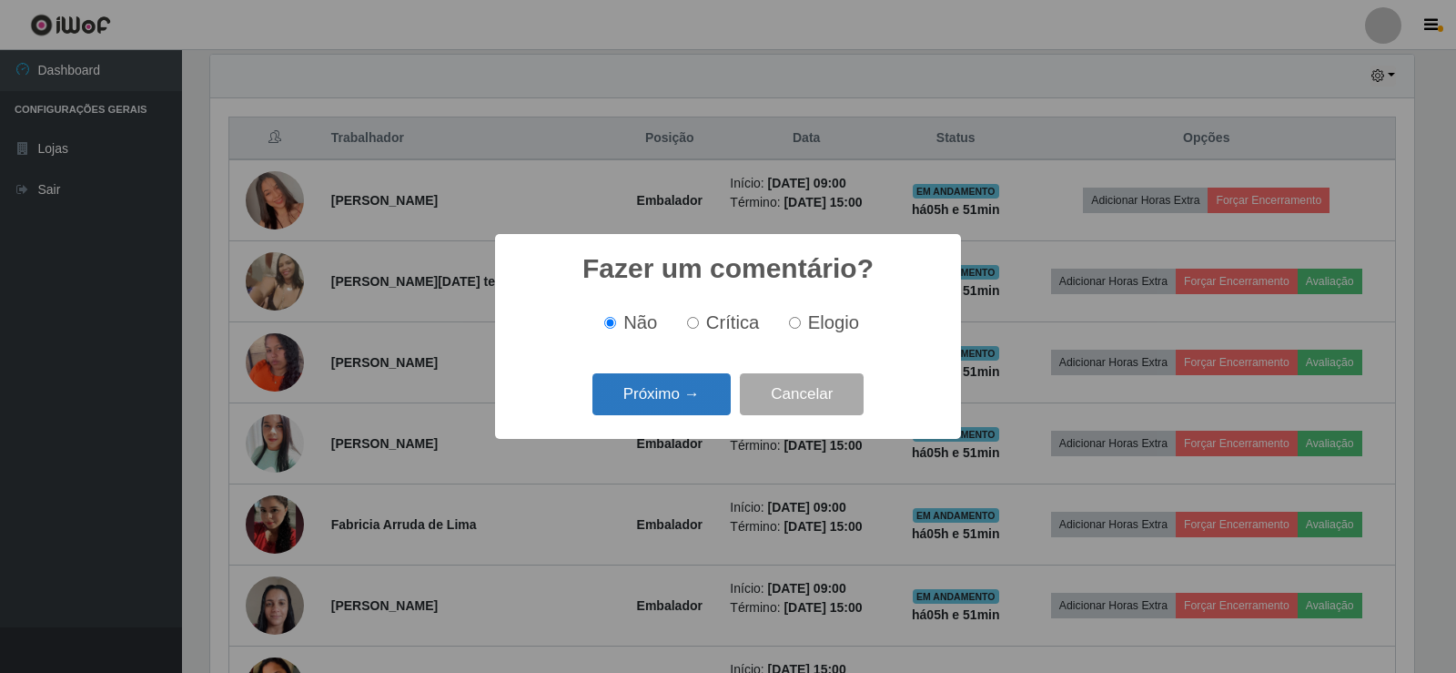
click at [671, 393] on button "Próximo →" at bounding box center [662, 394] width 138 height 43
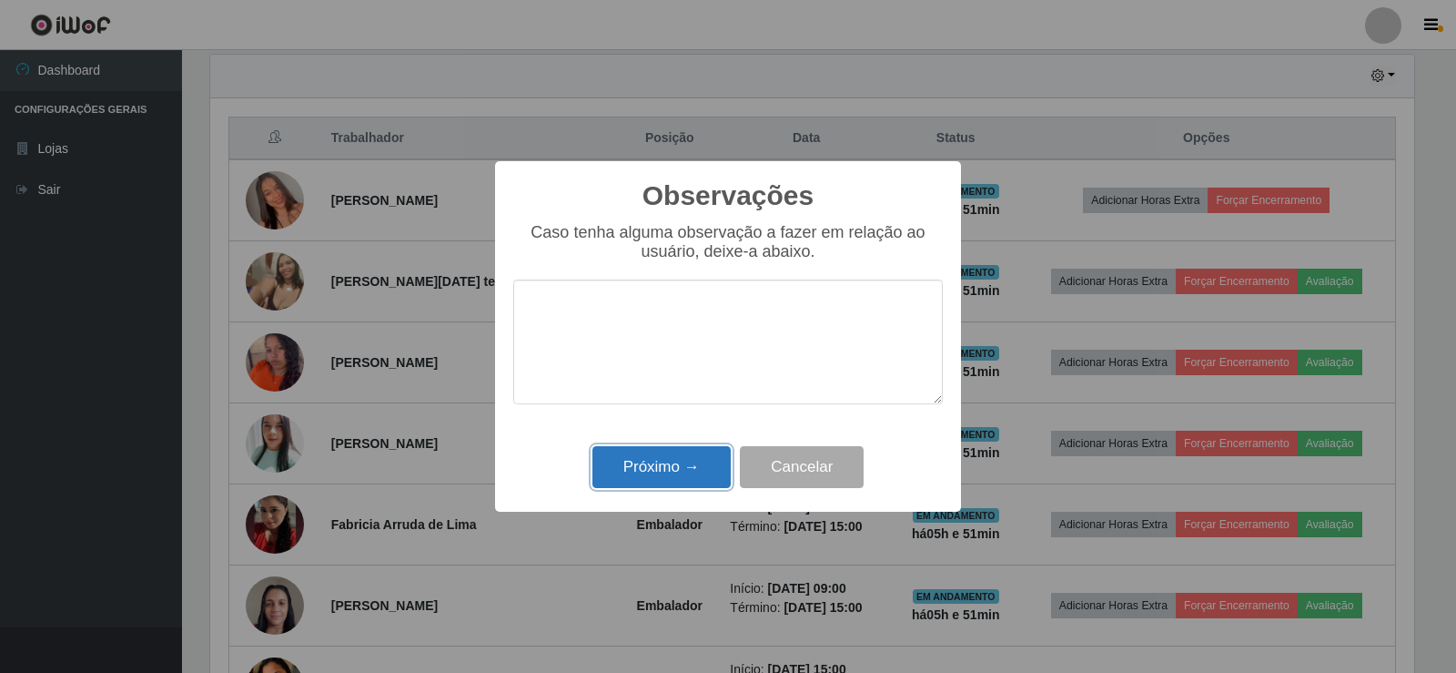
click at [661, 461] on button "Próximo →" at bounding box center [662, 467] width 138 height 43
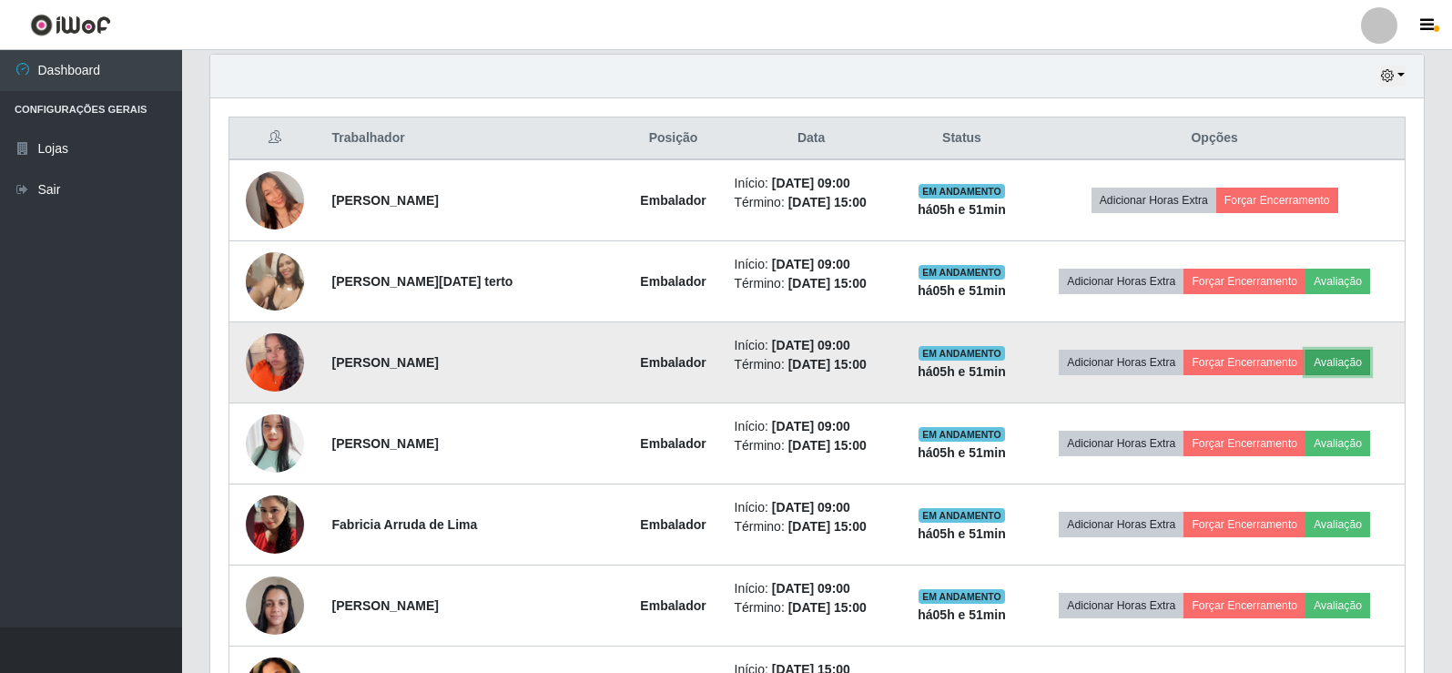
click at [1336, 372] on button "Avaliação" at bounding box center [1337, 362] width 65 height 25
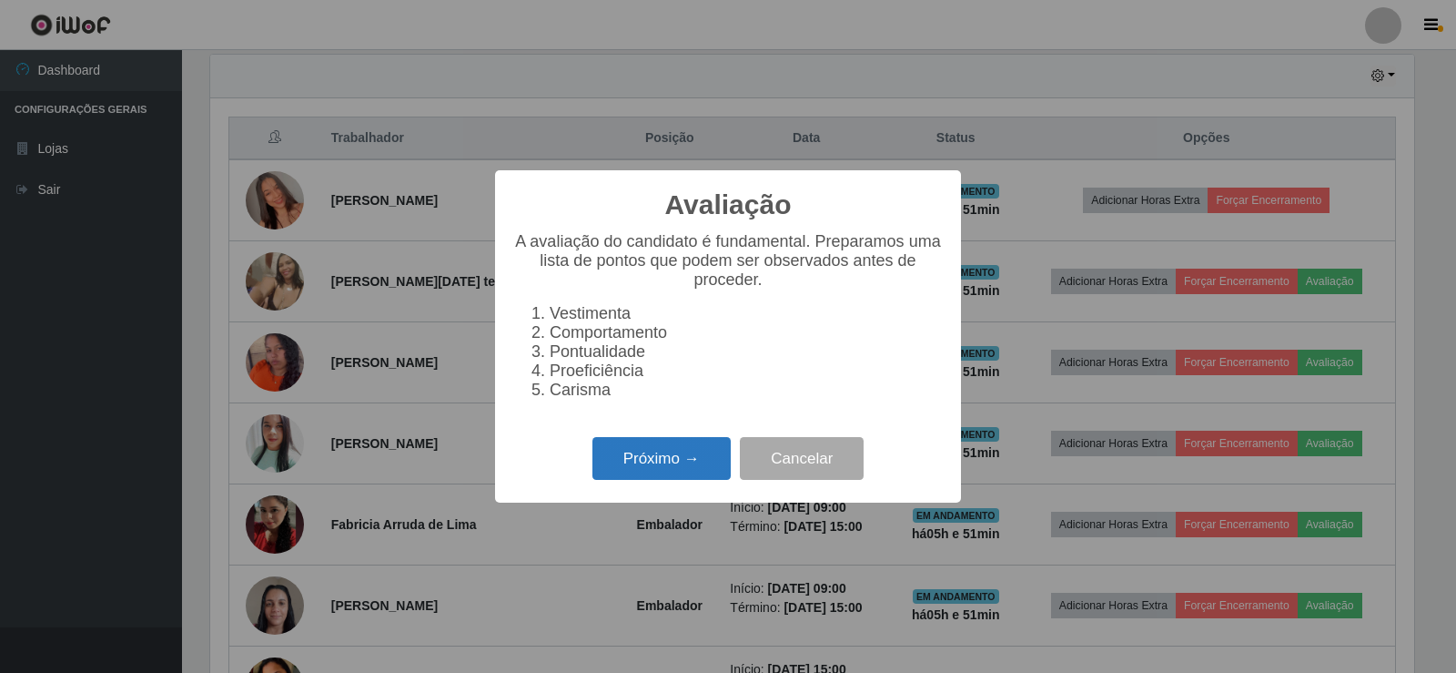
click at [701, 479] on button "Próximo →" at bounding box center [662, 458] width 138 height 43
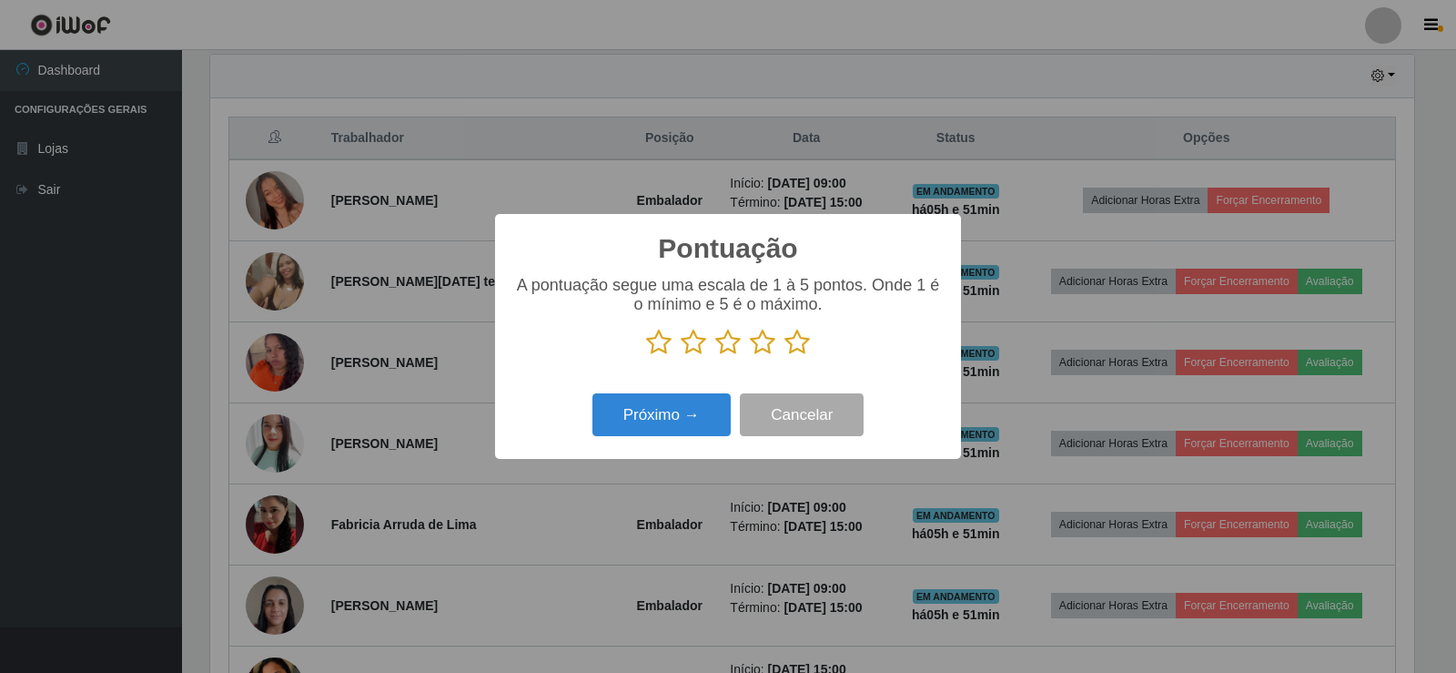
click at [794, 348] on icon at bounding box center [797, 342] width 25 height 27
click at [785, 356] on input "radio" at bounding box center [785, 356] width 0 height 0
click at [685, 416] on button "Próximo →" at bounding box center [662, 414] width 138 height 43
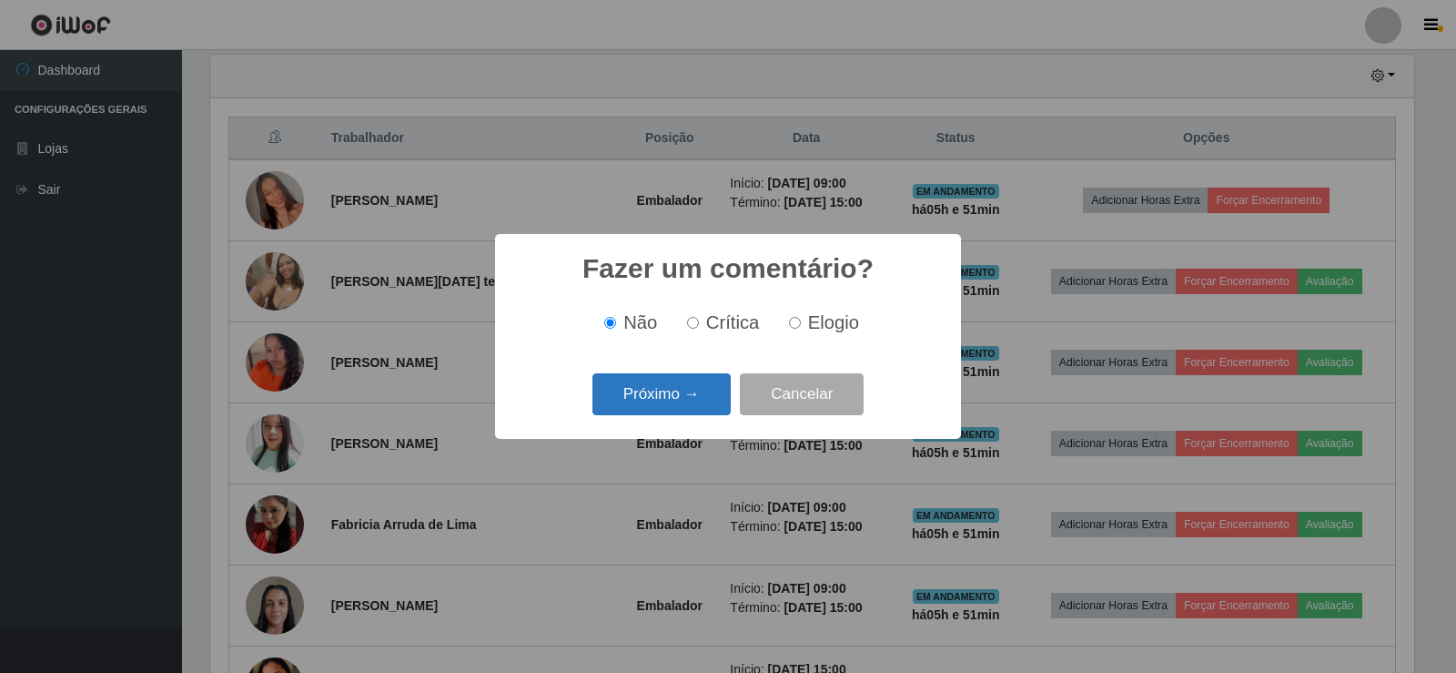
click at [679, 399] on button "Próximo →" at bounding box center [662, 394] width 138 height 43
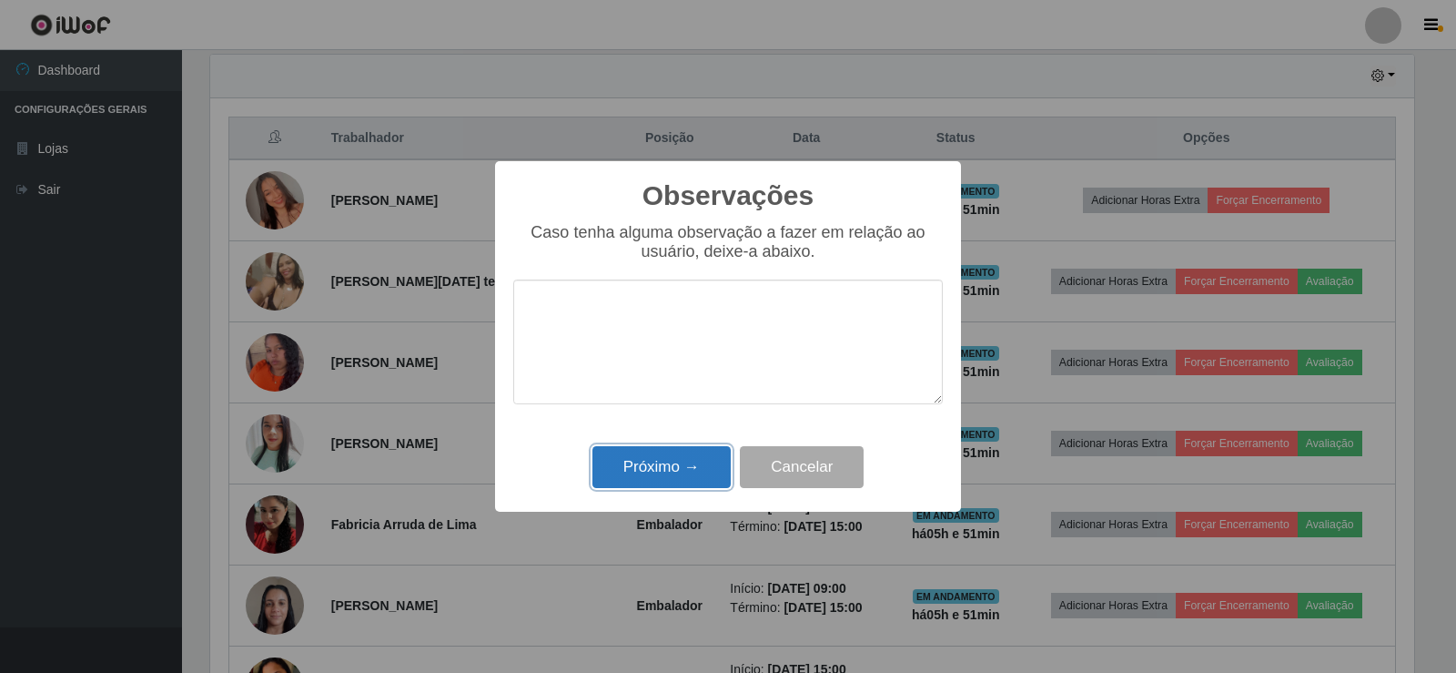
click at [686, 462] on button "Próximo →" at bounding box center [662, 467] width 138 height 43
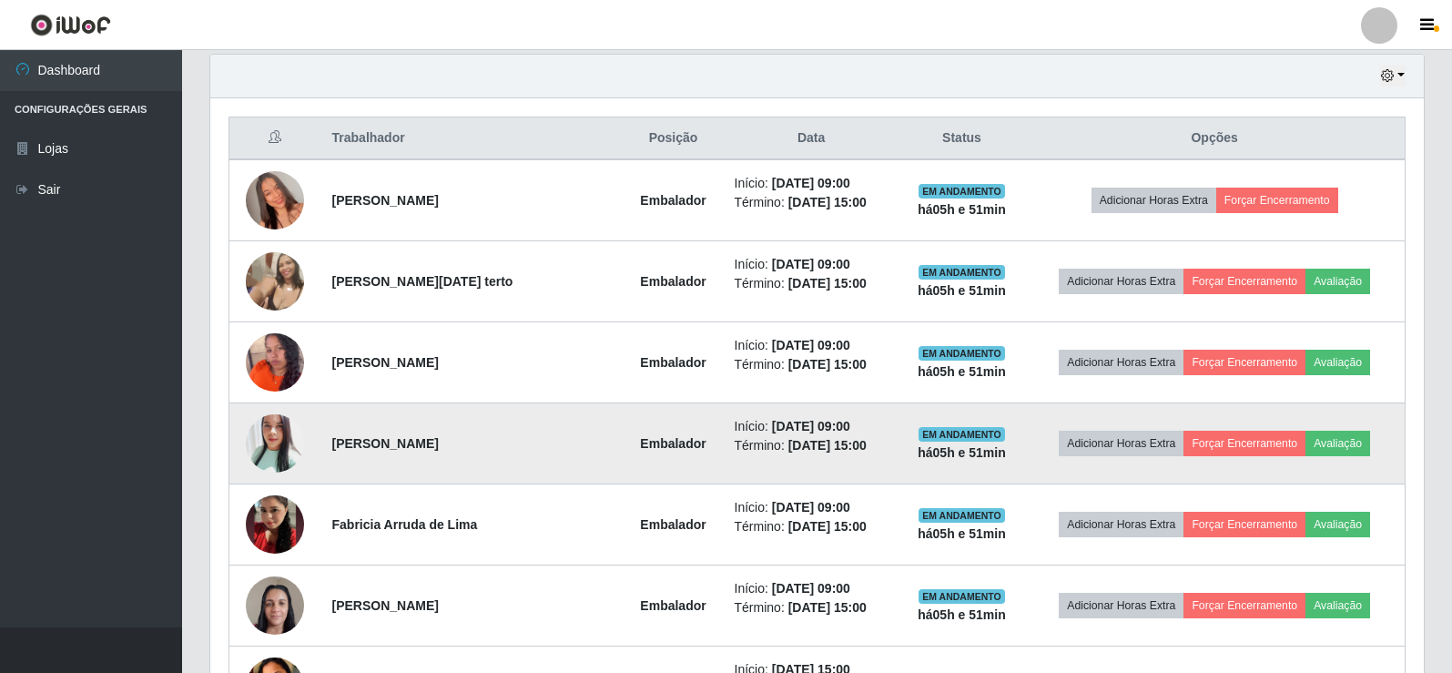
click at [1333, 428] on td "Adicionar Horas Extra Forçar Encerramento Avaliação" at bounding box center [1214, 443] width 380 height 81
click at [1315, 441] on button "Avaliação" at bounding box center [1337, 443] width 65 height 25
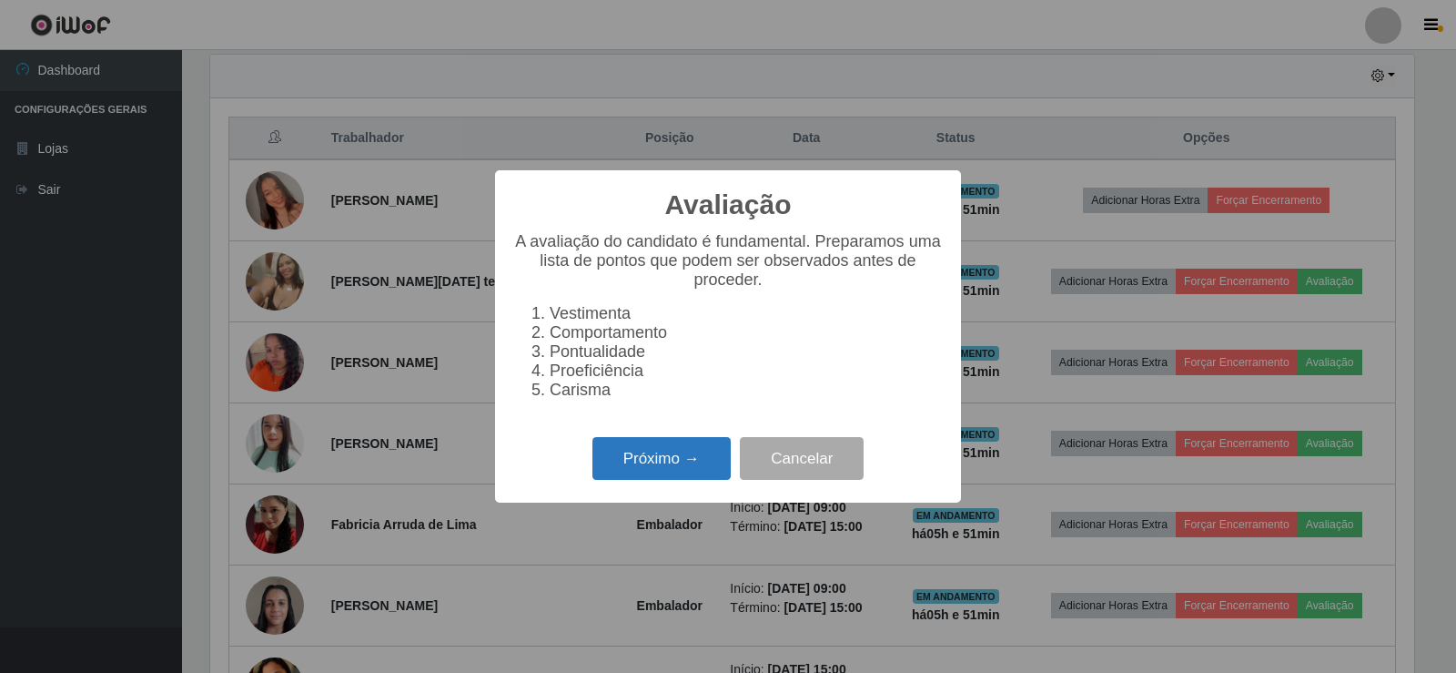
click at [680, 480] on button "Próximo →" at bounding box center [662, 458] width 138 height 43
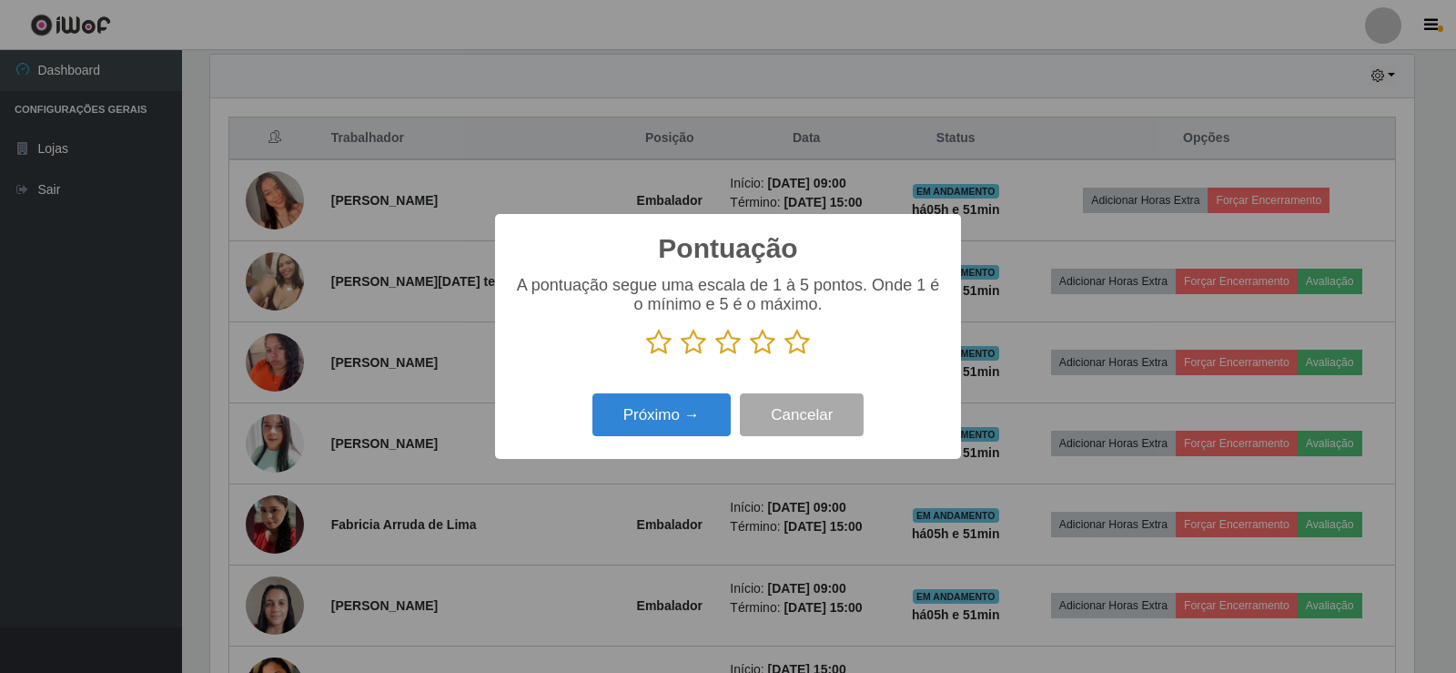
click at [794, 343] on icon at bounding box center [797, 342] width 25 height 27
click at [785, 356] on input "radio" at bounding box center [785, 356] width 0 height 0
click at [683, 407] on button "Próximo →" at bounding box center [662, 414] width 138 height 43
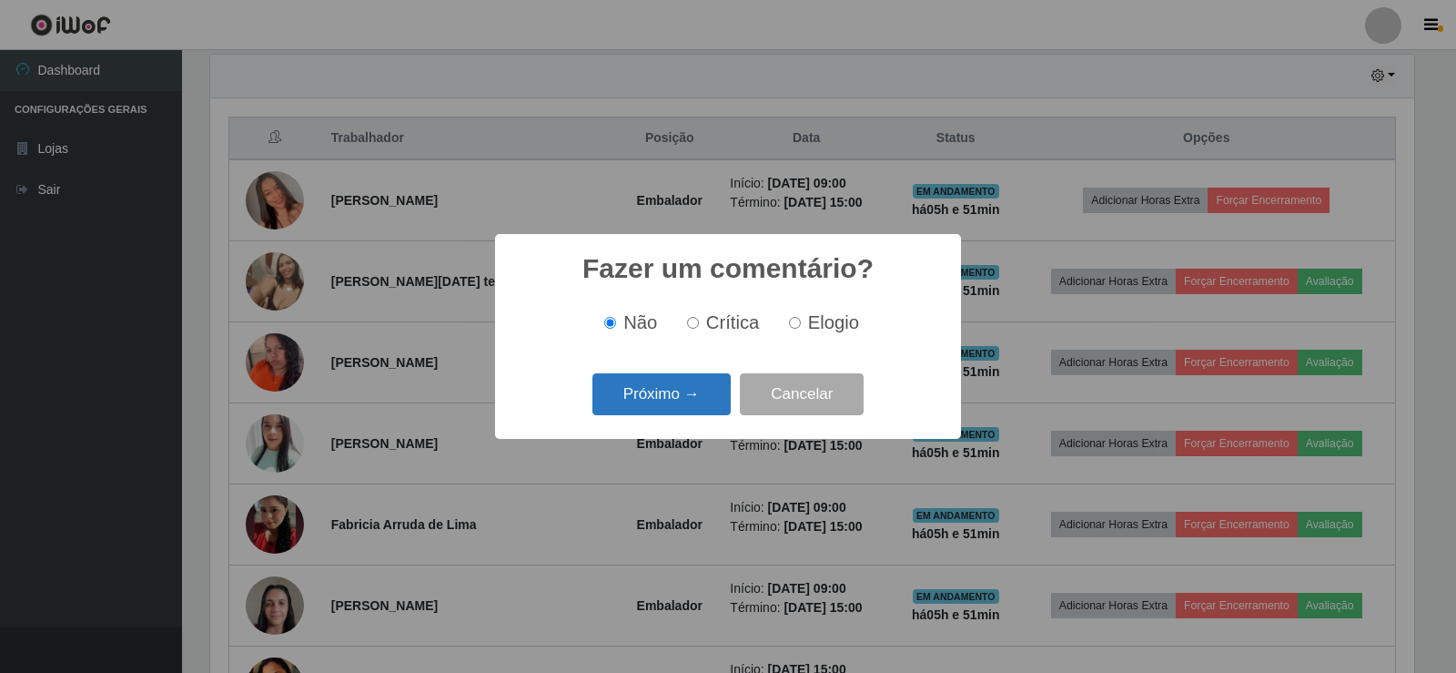
click at [674, 411] on button "Próximo →" at bounding box center [662, 394] width 138 height 43
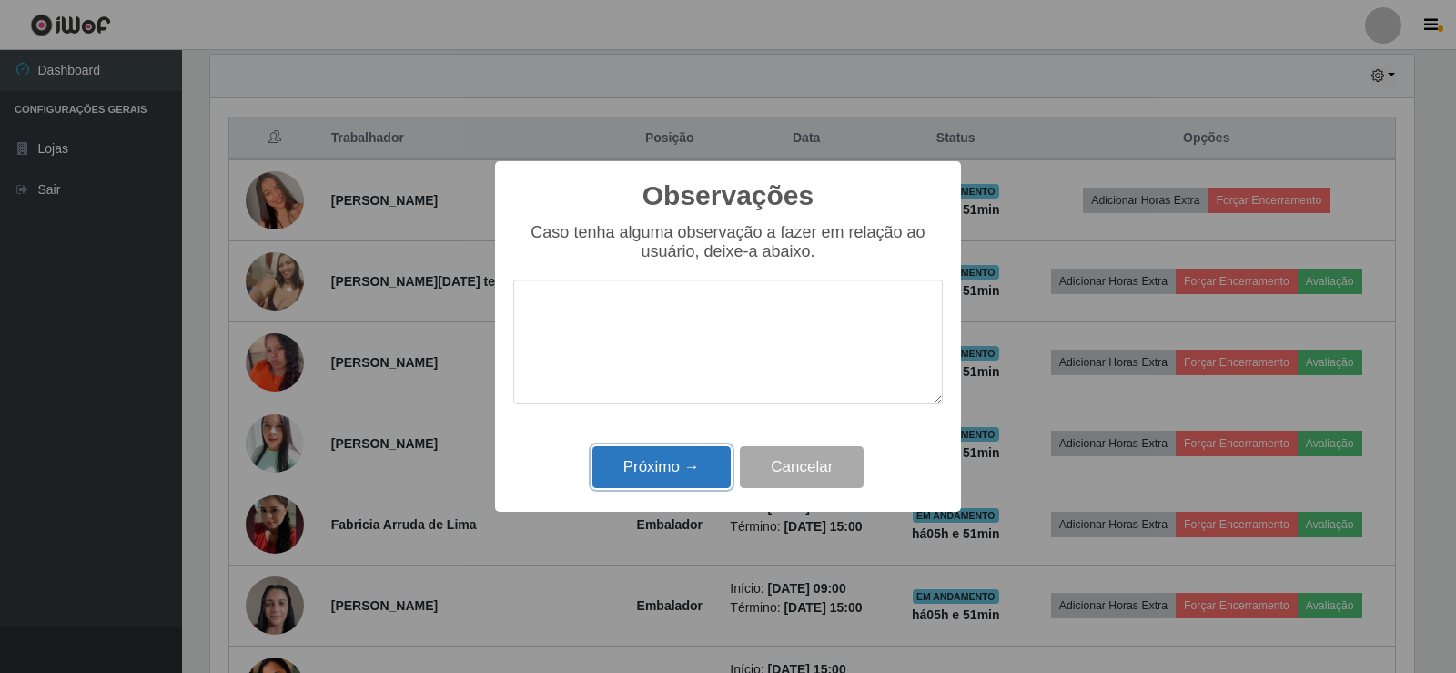
click at [690, 481] on button "Próximo →" at bounding box center [662, 467] width 138 height 43
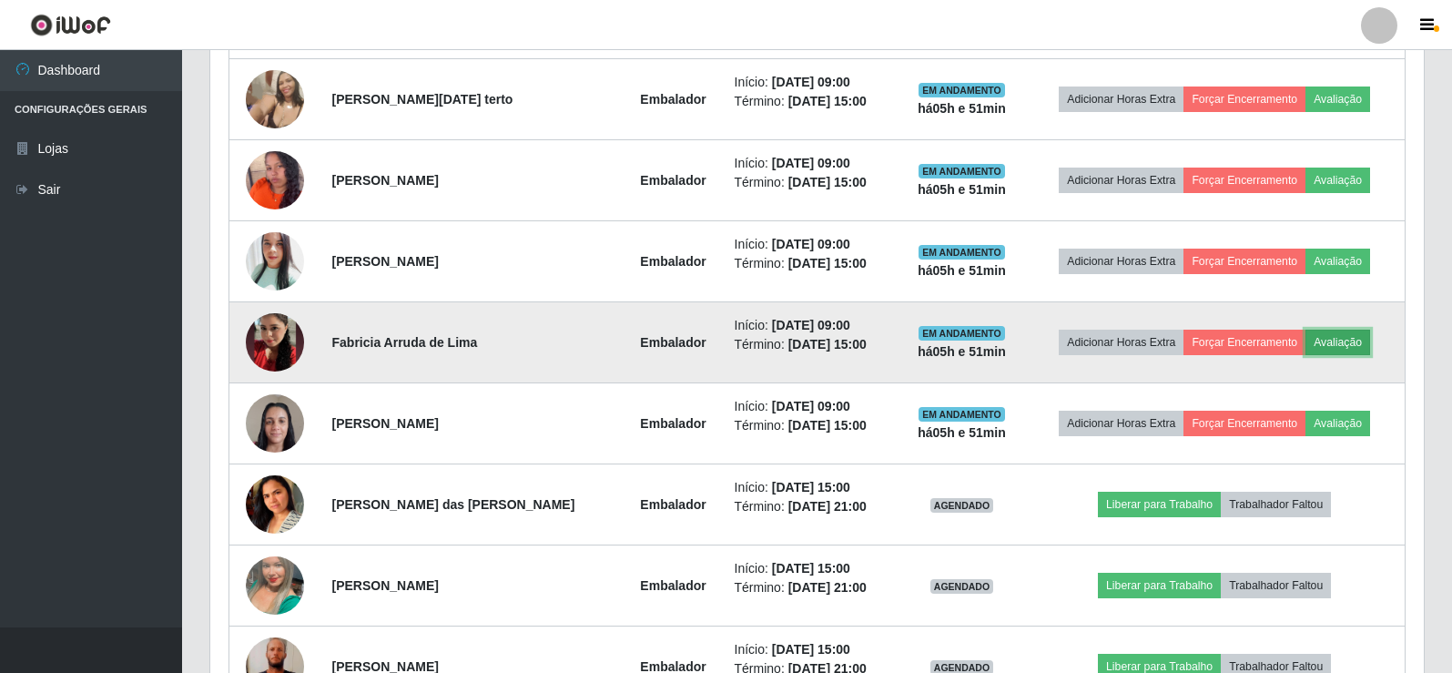
click at [1334, 339] on button "Avaliação" at bounding box center [1337, 342] width 65 height 25
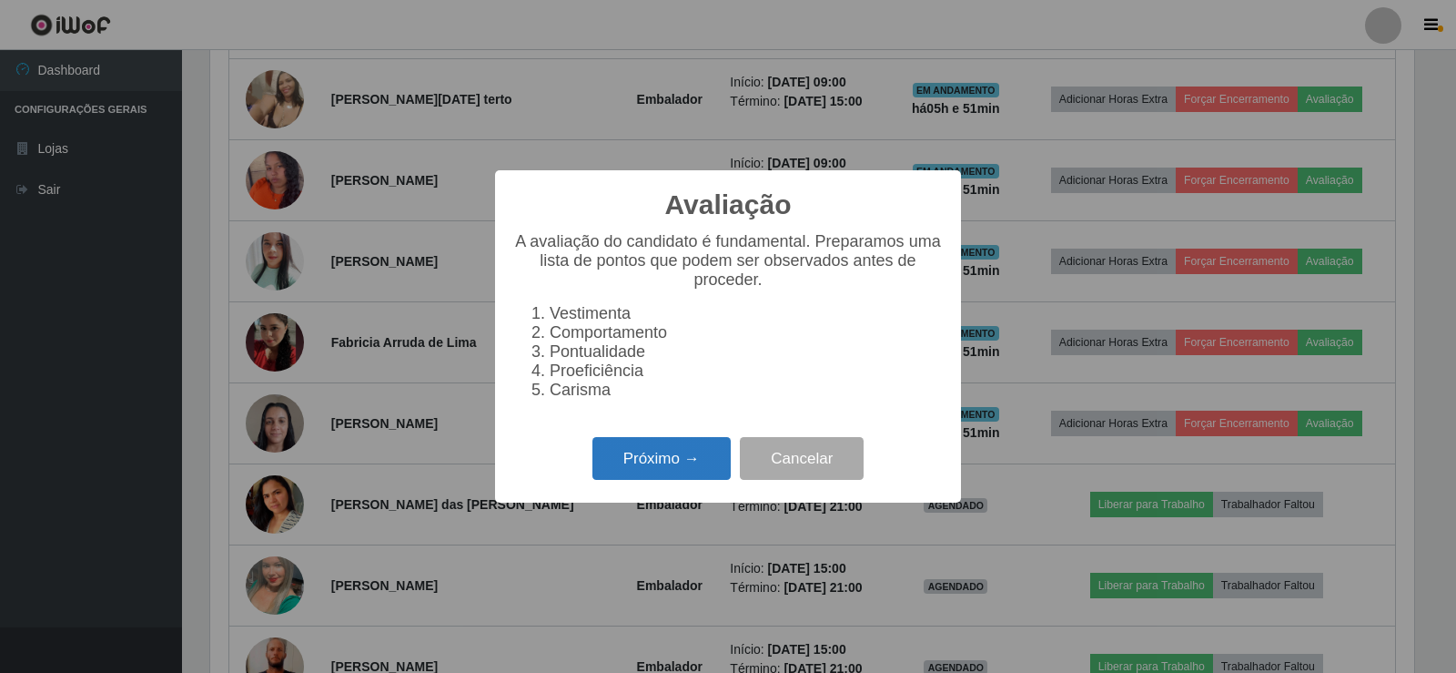
click at [704, 461] on button "Próximo →" at bounding box center [662, 458] width 138 height 43
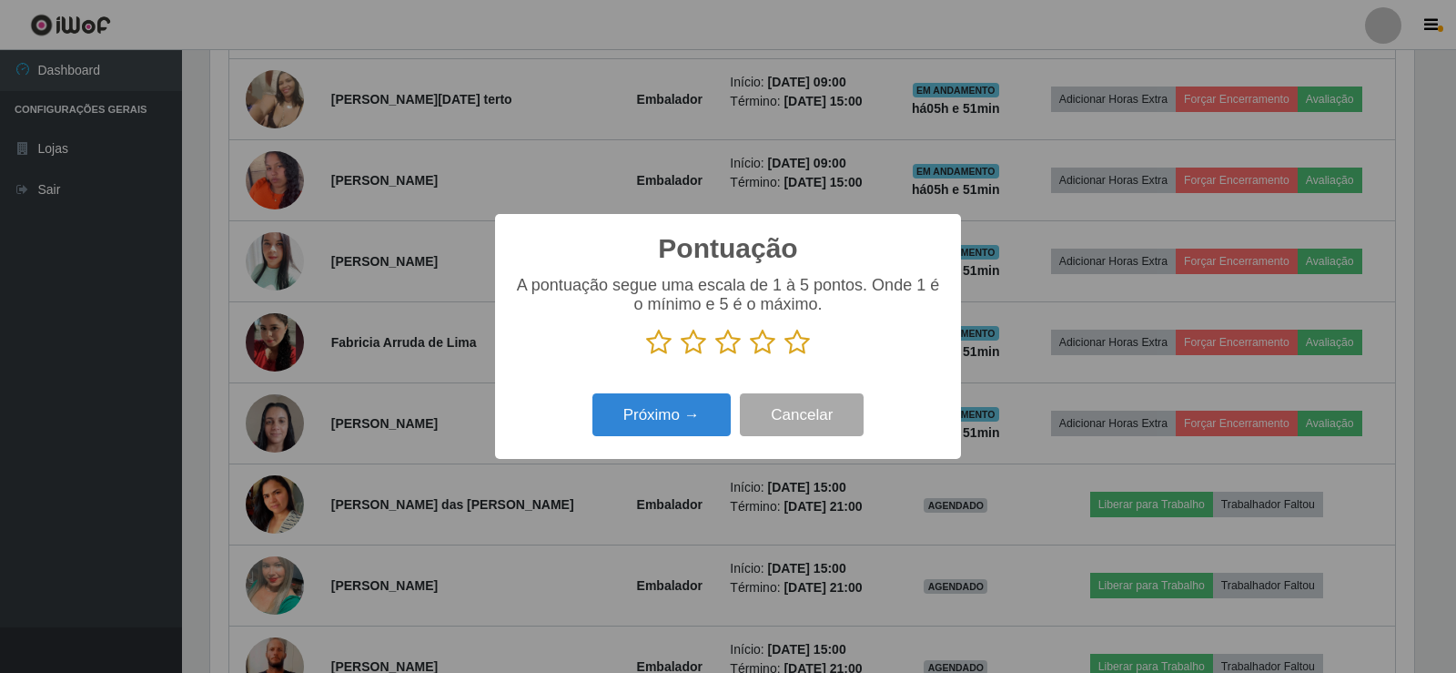
click at [803, 344] on icon at bounding box center [797, 342] width 25 height 27
click at [785, 356] on input "radio" at bounding box center [785, 356] width 0 height 0
click at [674, 407] on button "Próximo →" at bounding box center [662, 414] width 138 height 43
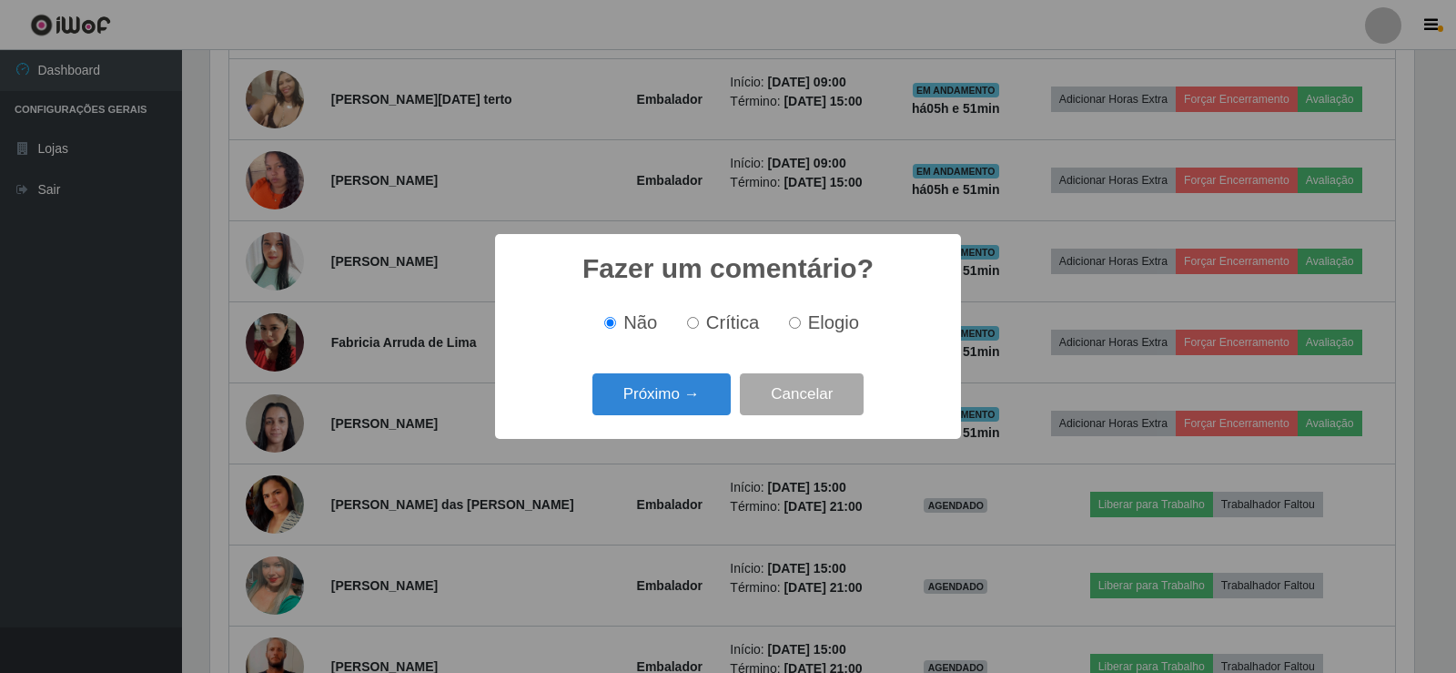
click at [674, 407] on button "Próximo →" at bounding box center [662, 394] width 138 height 43
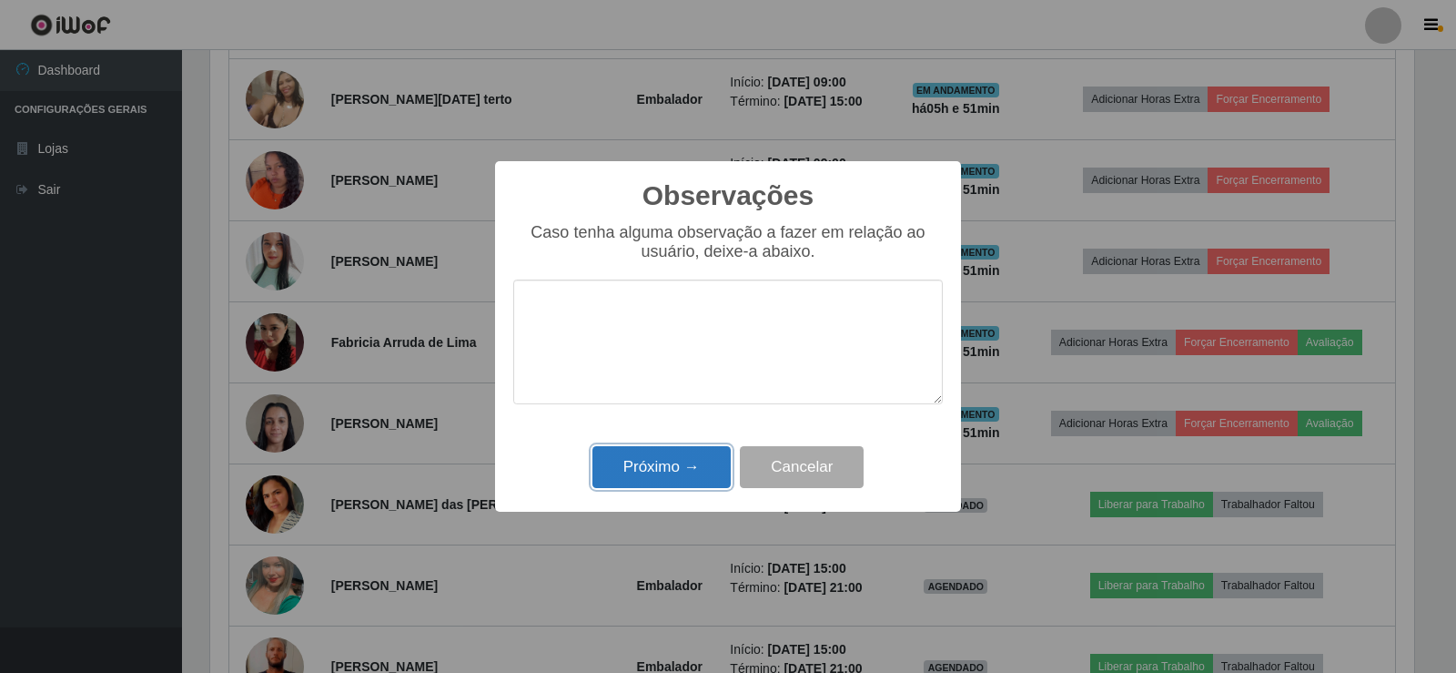
click at [682, 465] on button "Próximo →" at bounding box center [662, 467] width 138 height 43
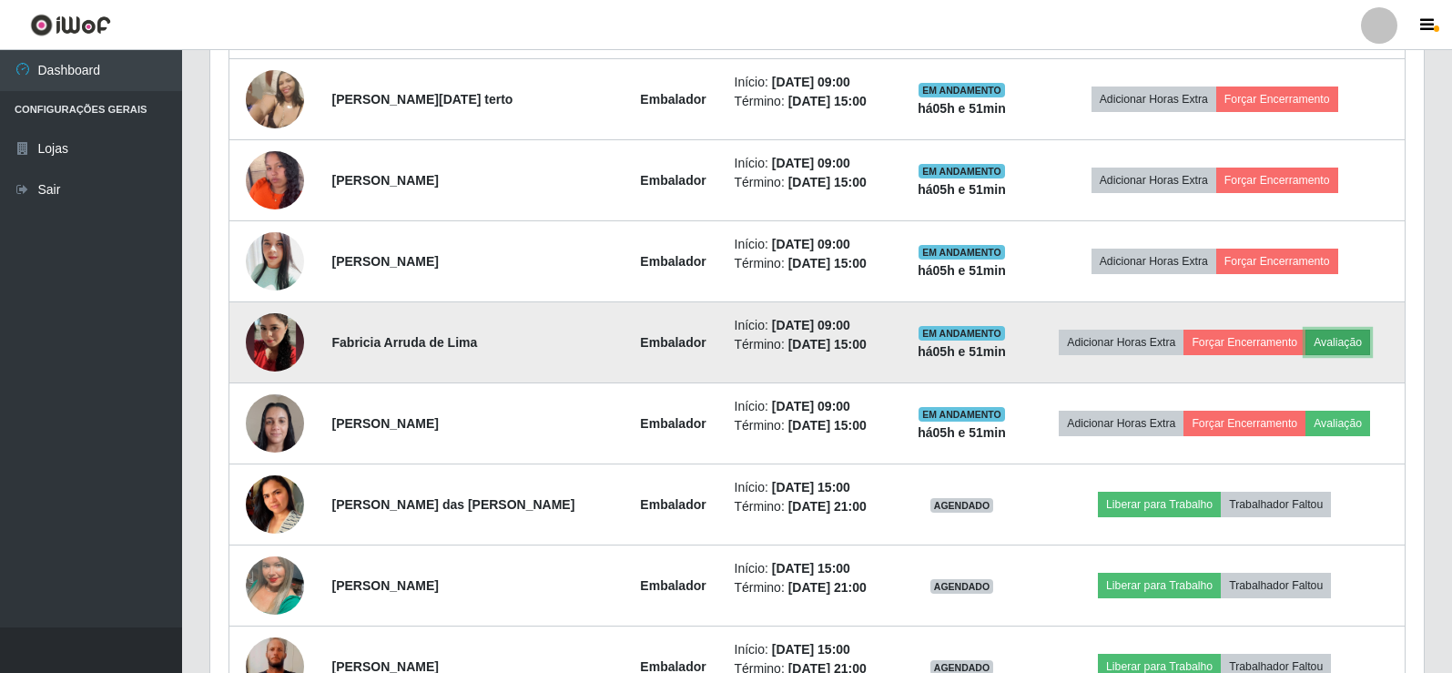
click at [1347, 345] on button "Avaliação" at bounding box center [1337, 342] width 65 height 25
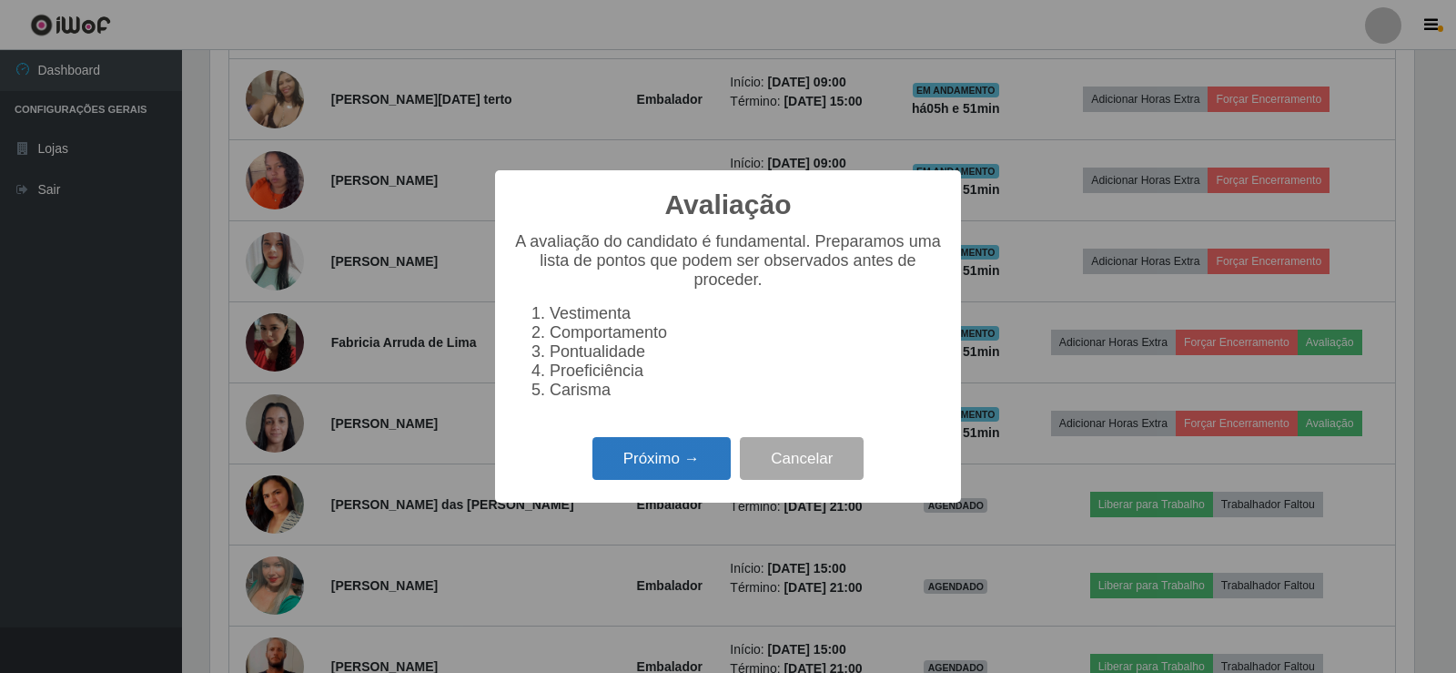
click at [671, 480] on button "Próximo →" at bounding box center [662, 458] width 138 height 43
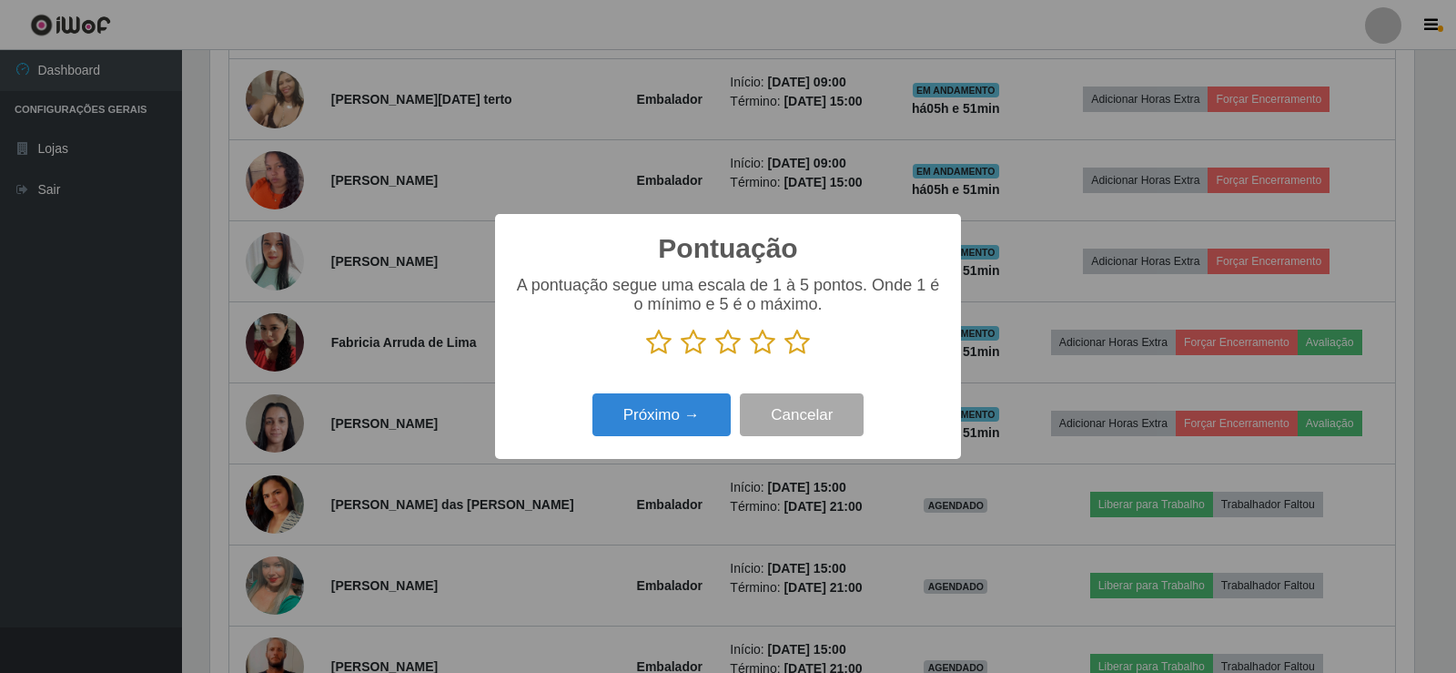
click at [798, 345] on icon at bounding box center [797, 342] width 25 height 27
click at [785, 356] on input "radio" at bounding box center [785, 356] width 0 height 0
click at [698, 408] on button "Próximo →" at bounding box center [662, 414] width 138 height 43
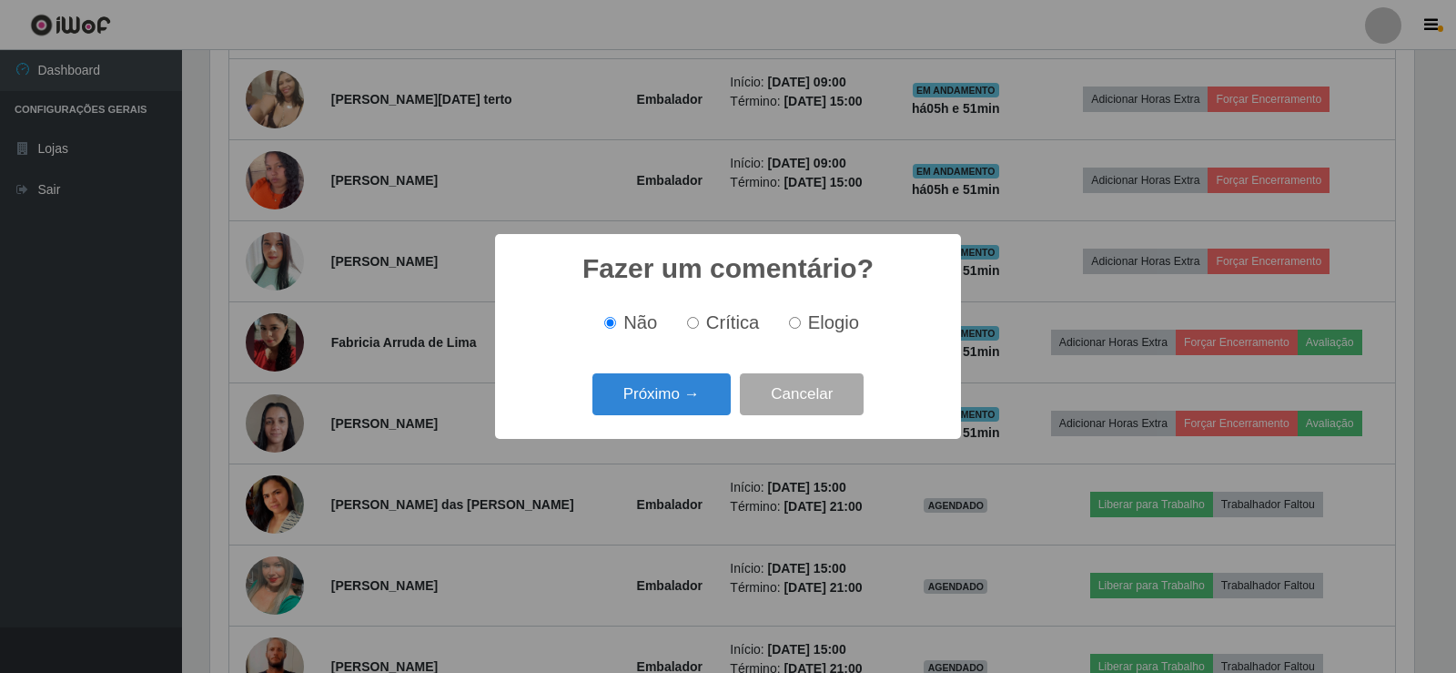
click at [698, 408] on button "Próximo →" at bounding box center [662, 394] width 138 height 43
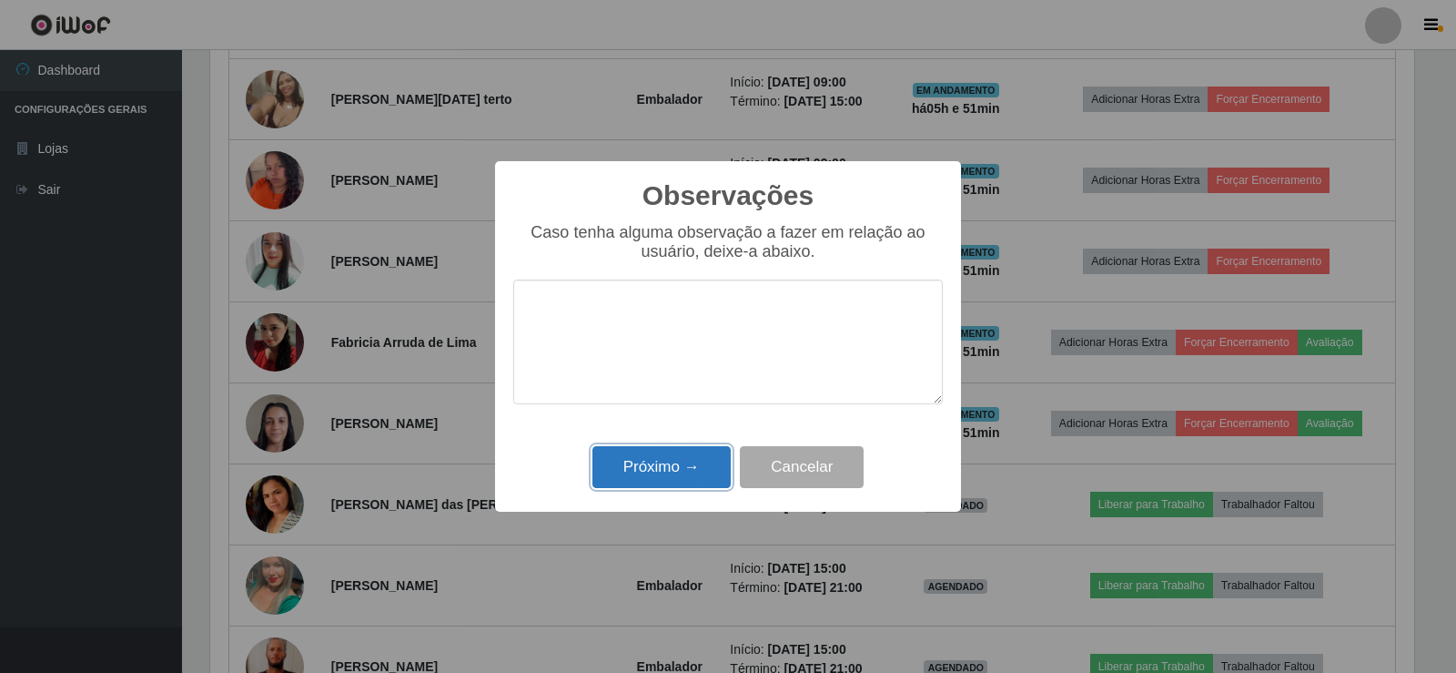
click at [678, 463] on button "Próximo →" at bounding box center [662, 467] width 138 height 43
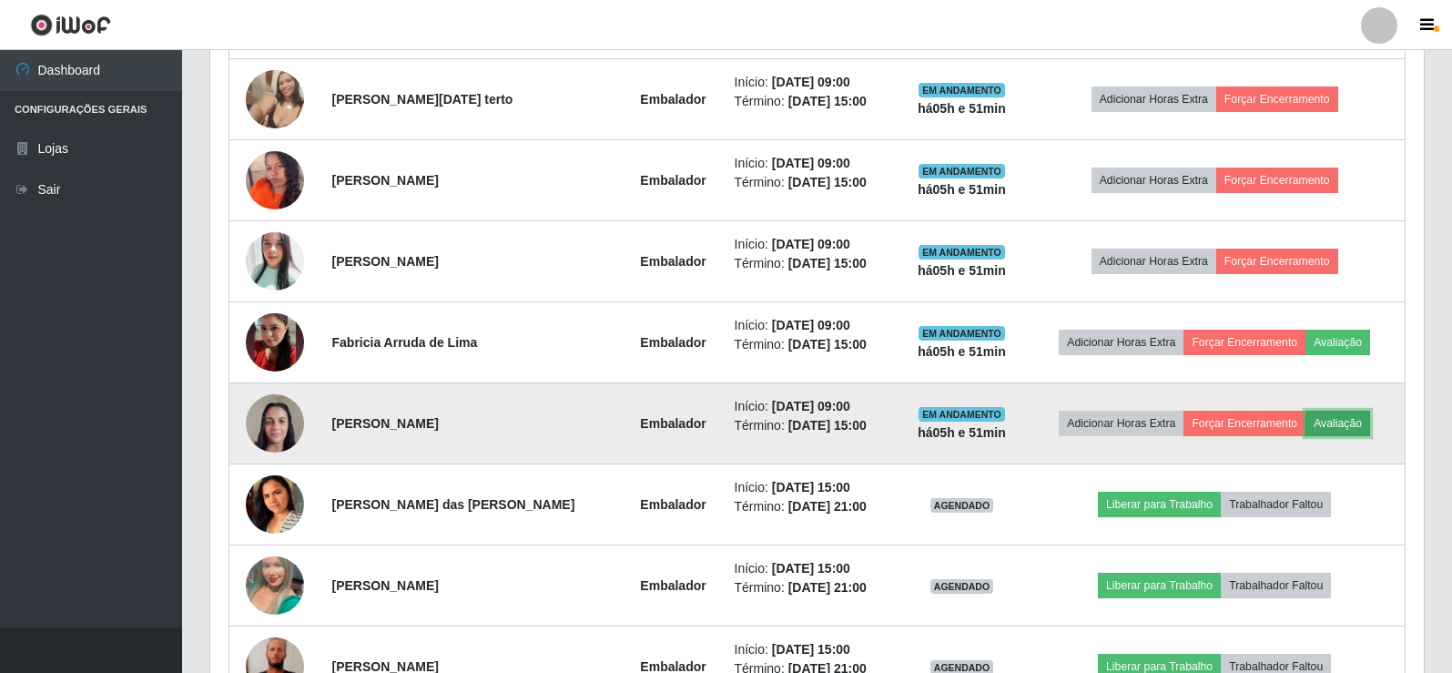
click at [1335, 423] on button "Avaliação" at bounding box center [1337, 423] width 65 height 25
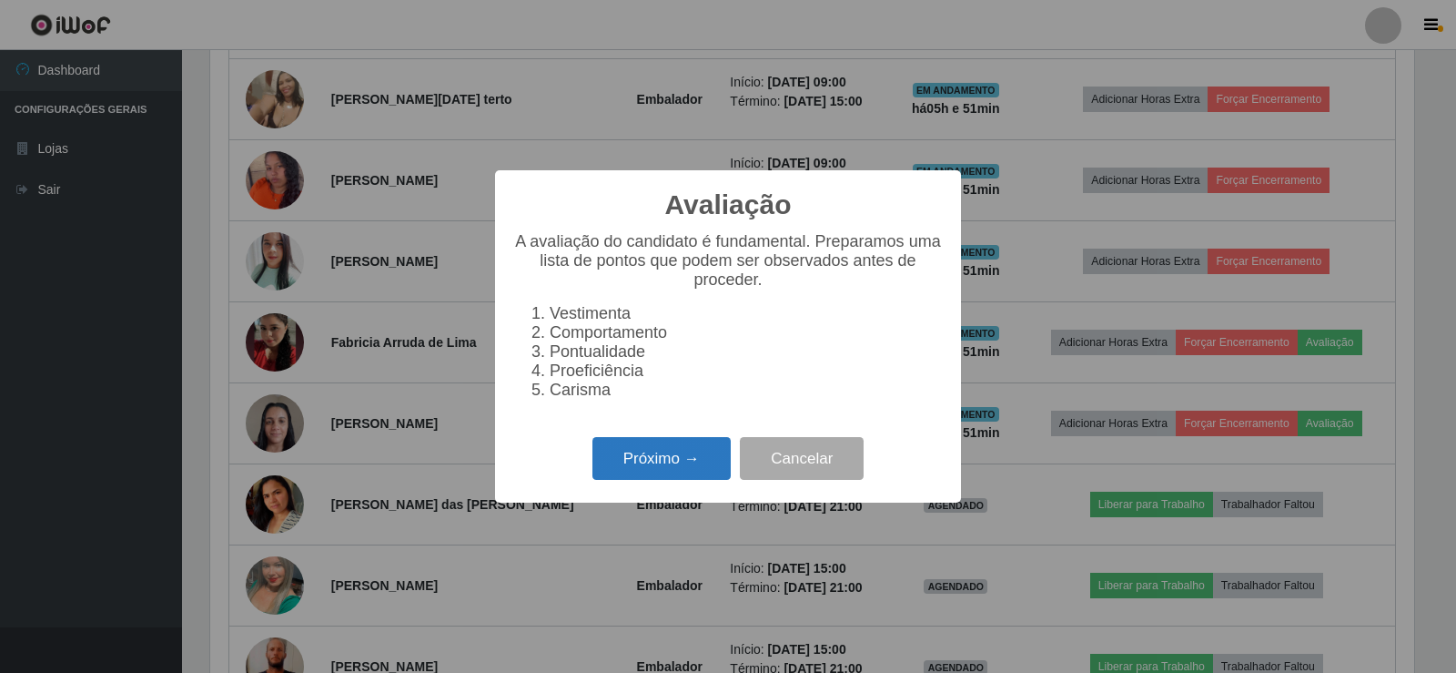
click at [666, 461] on button "Próximo →" at bounding box center [662, 458] width 138 height 43
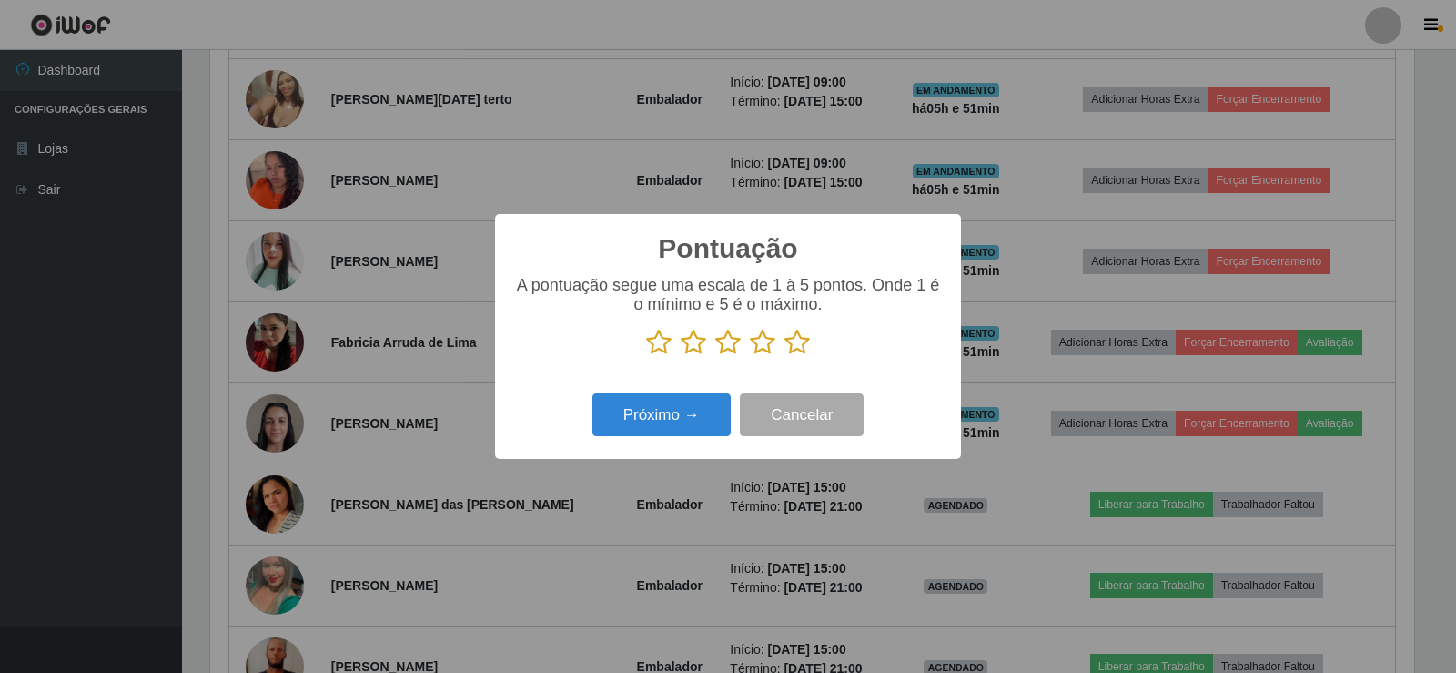
click at [796, 348] on icon at bounding box center [797, 342] width 25 height 27
click at [785, 356] on input "radio" at bounding box center [785, 356] width 0 height 0
click at [685, 411] on button "Próximo →" at bounding box center [662, 414] width 138 height 43
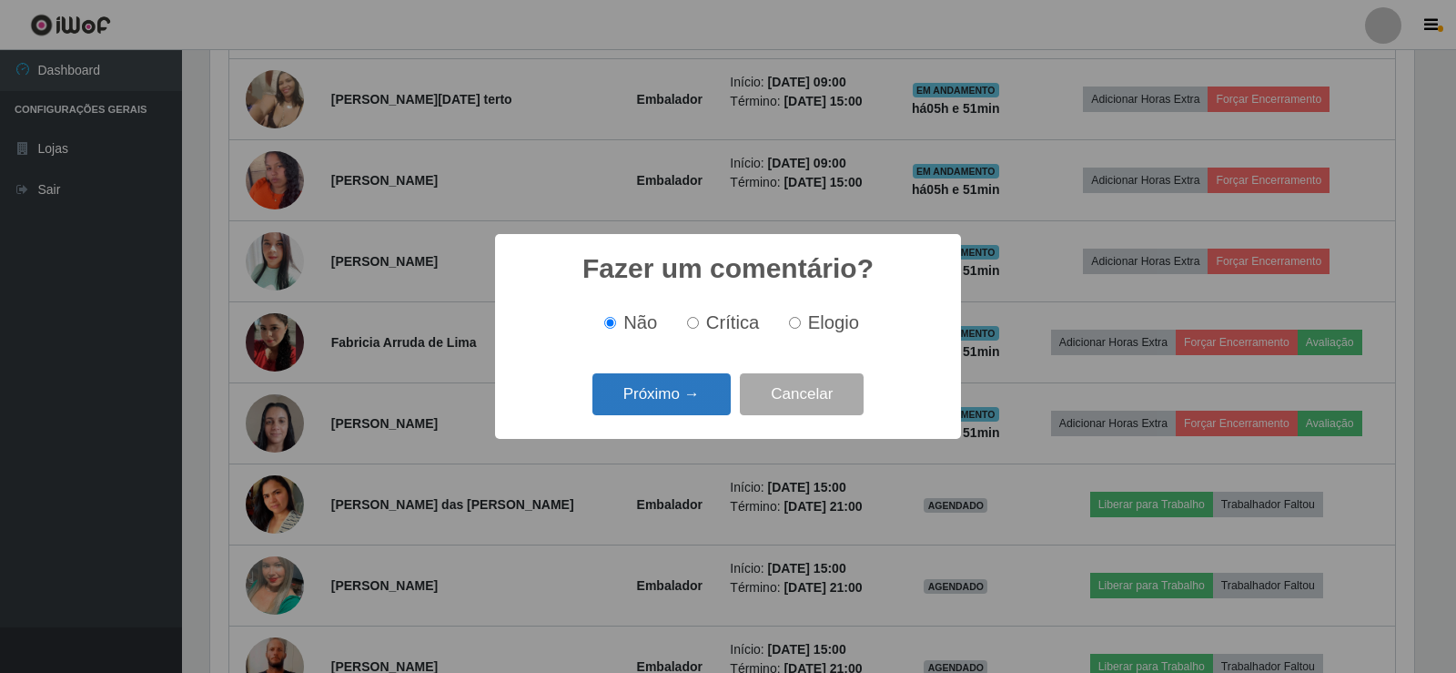
click at [695, 402] on button "Próximo →" at bounding box center [662, 394] width 138 height 43
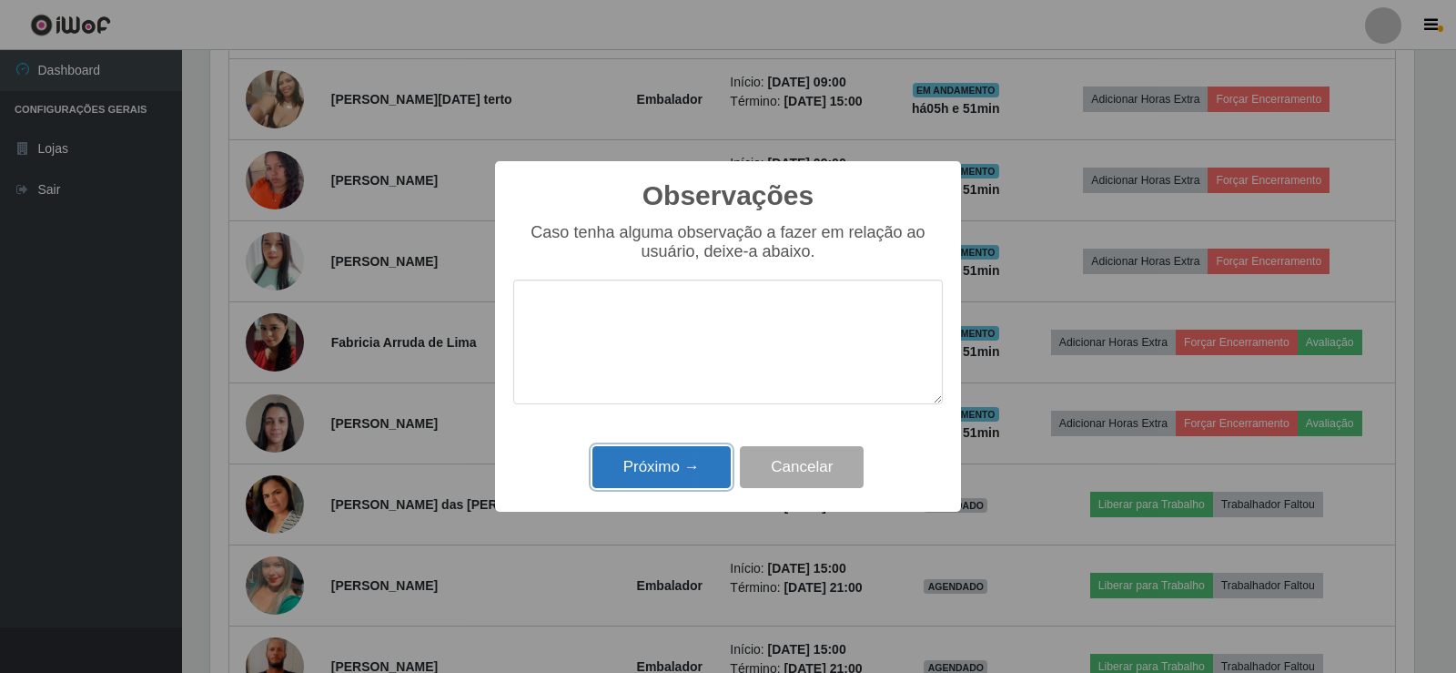
click at [689, 459] on button "Próximo →" at bounding box center [662, 467] width 138 height 43
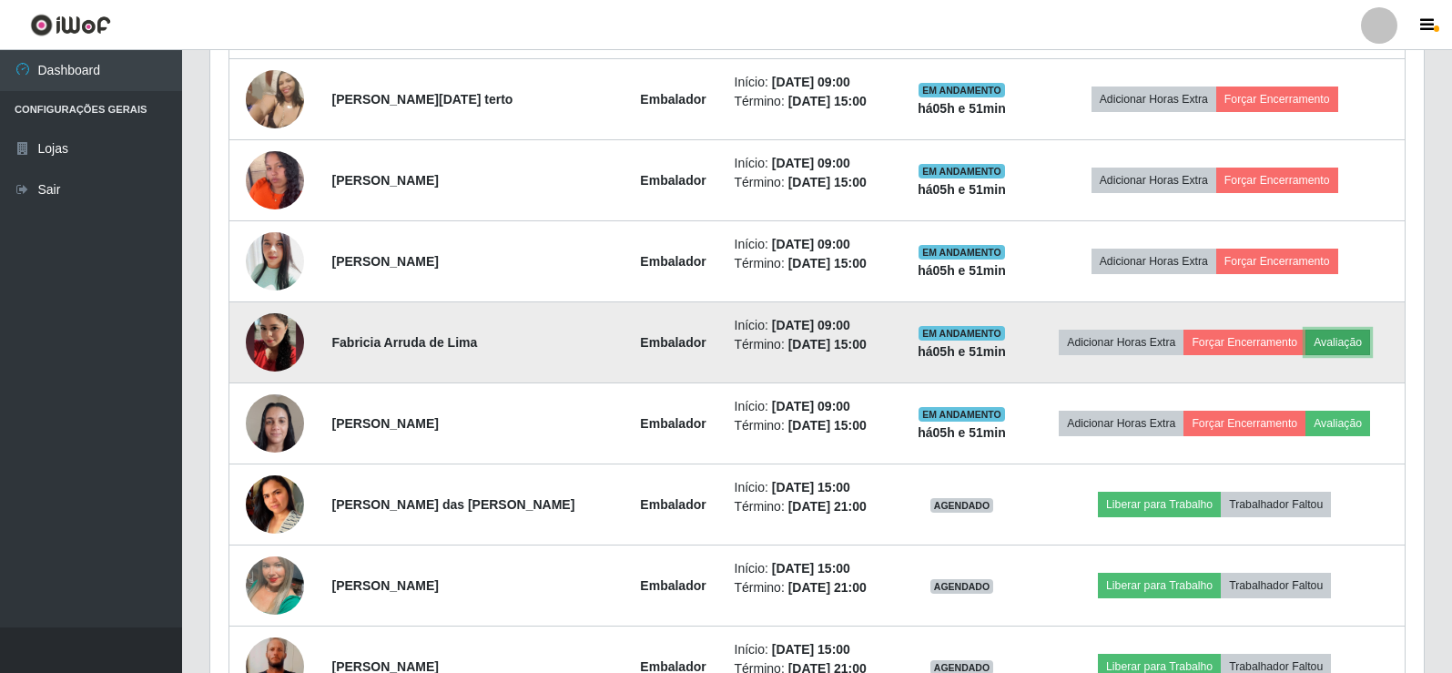
click at [1333, 344] on button "Avaliação" at bounding box center [1337, 342] width 65 height 25
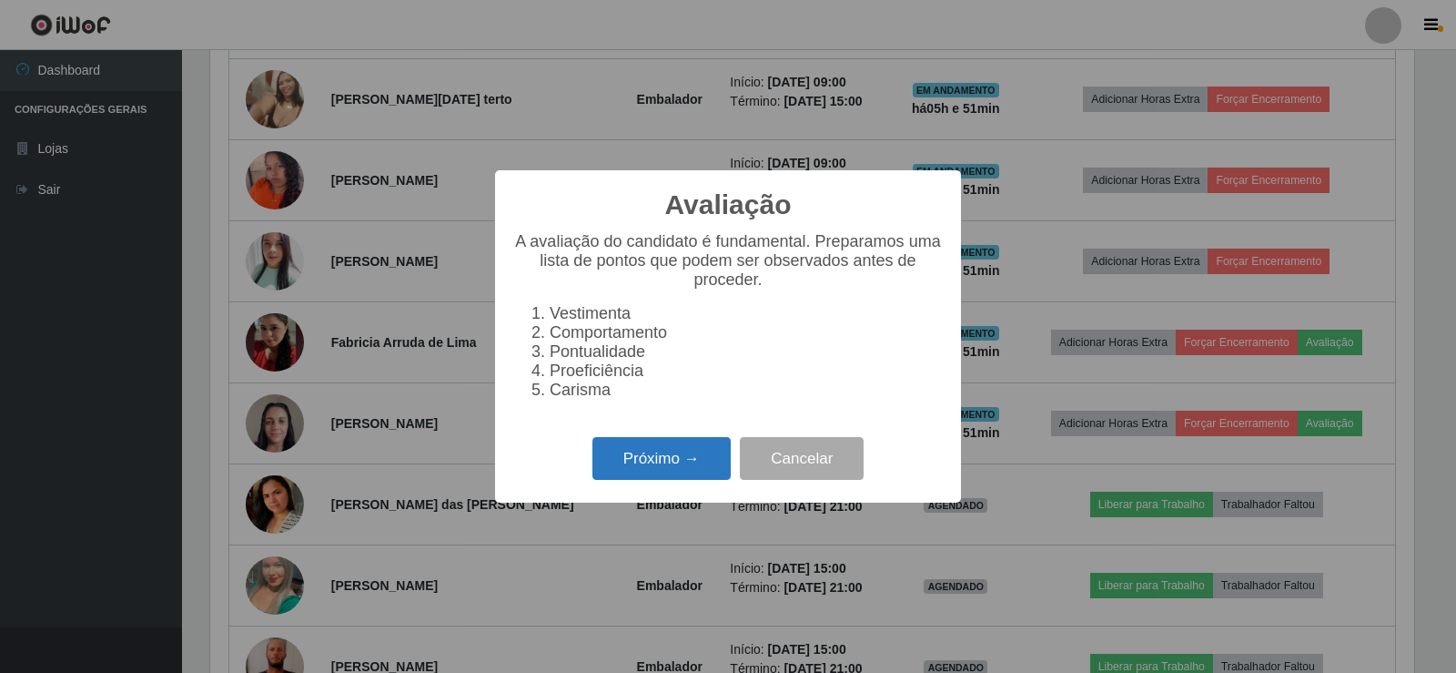
click at [686, 461] on button "Próximo →" at bounding box center [662, 458] width 138 height 43
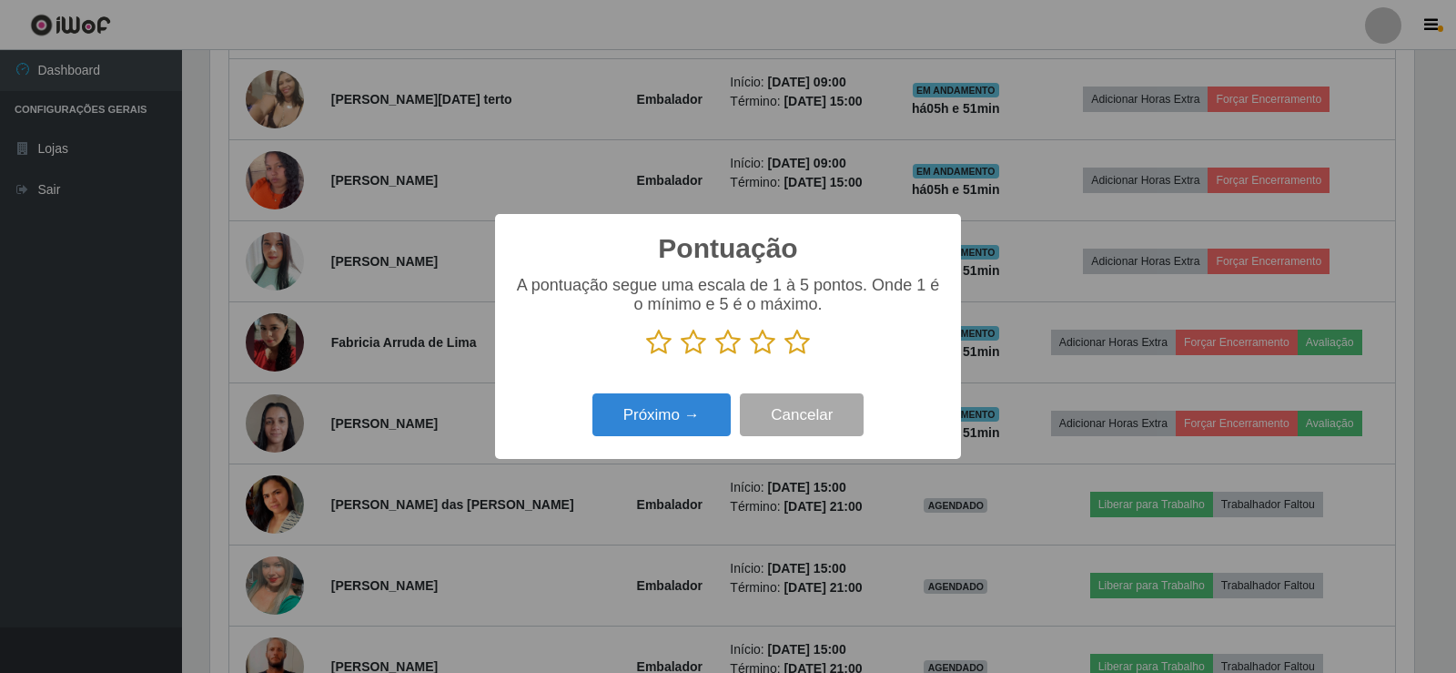
click at [799, 354] on icon at bounding box center [797, 342] width 25 height 27
click at [785, 356] on input "radio" at bounding box center [785, 356] width 0 height 0
click at [695, 405] on button "Próximo →" at bounding box center [662, 414] width 138 height 43
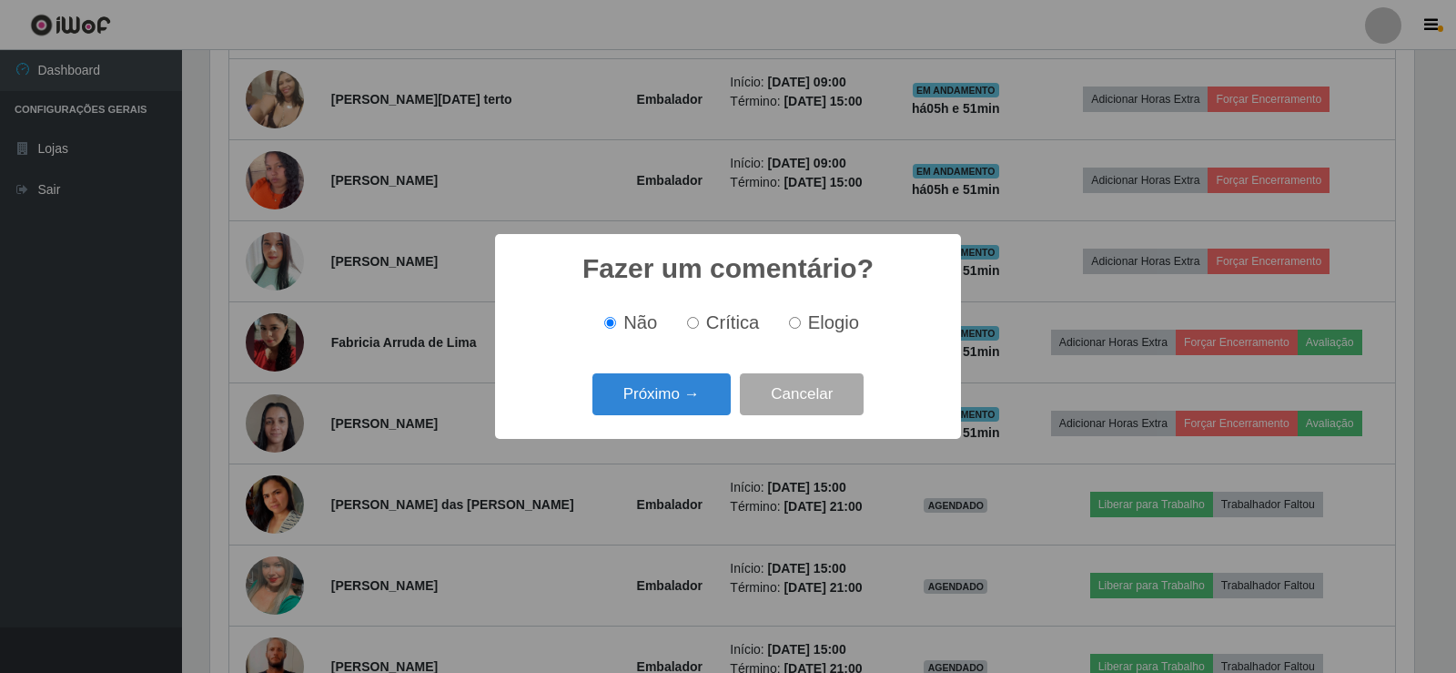
click at [695, 405] on button "Próximo →" at bounding box center [662, 394] width 138 height 43
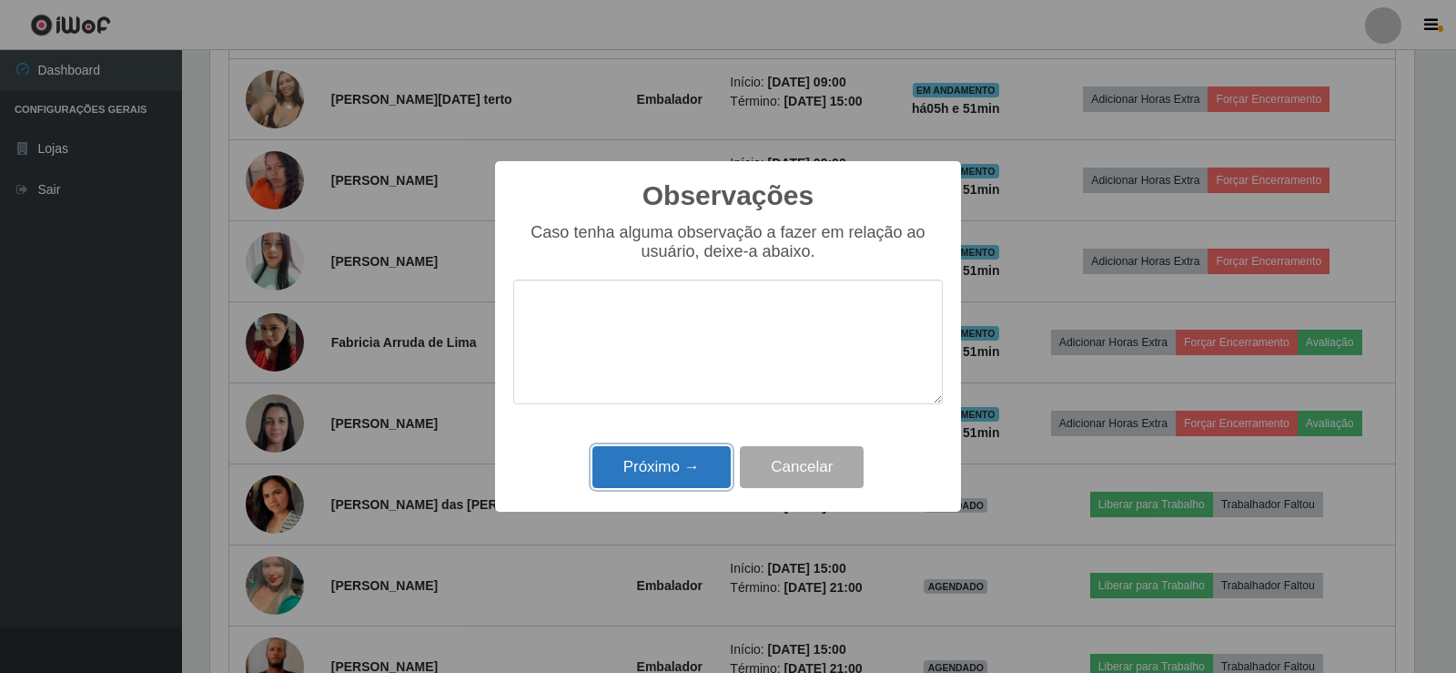
click at [701, 465] on button "Próximo →" at bounding box center [662, 467] width 138 height 43
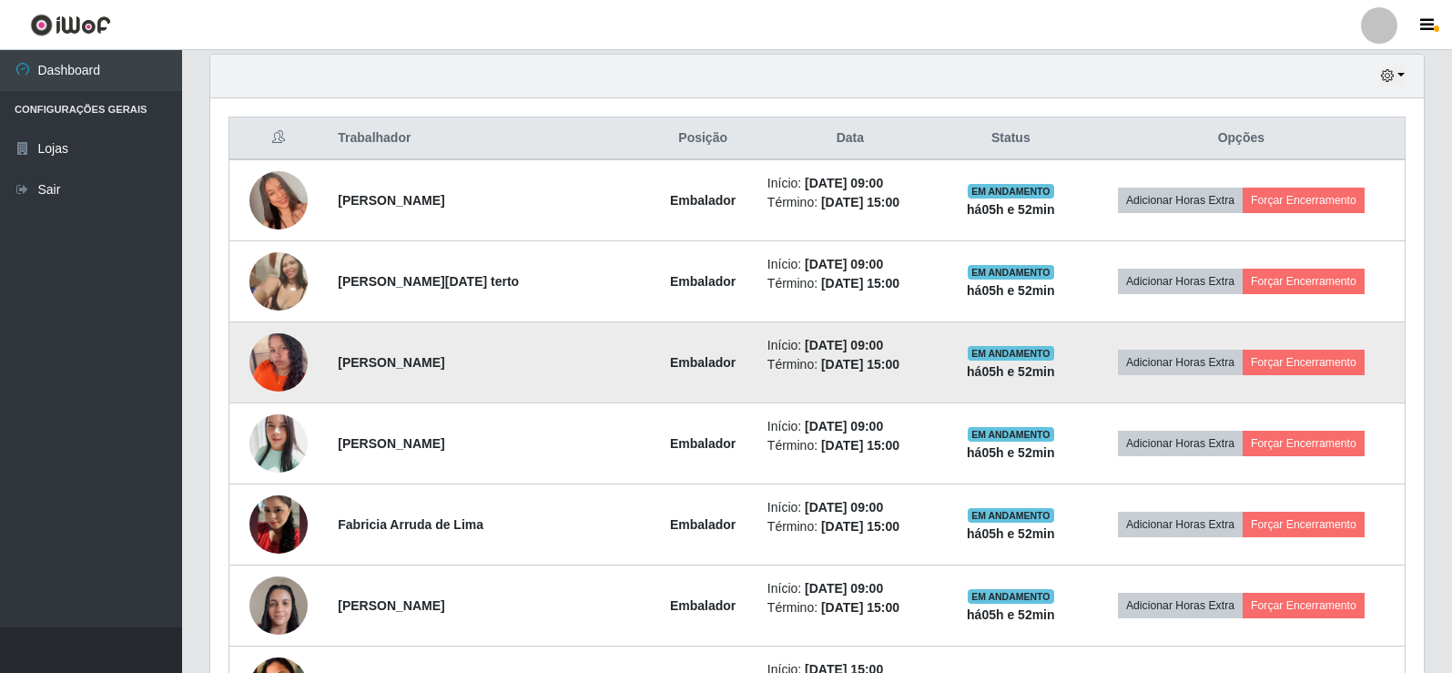
click at [280, 363] on img at bounding box center [278, 362] width 58 height 73
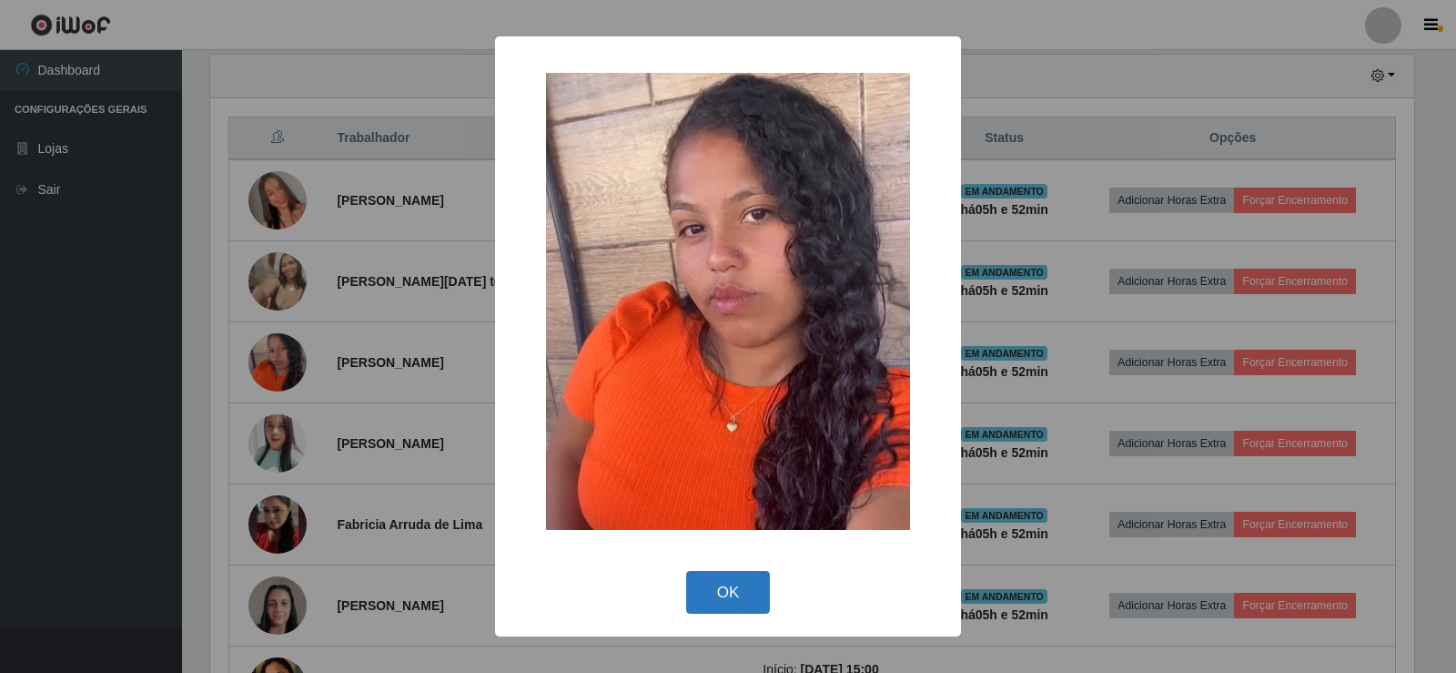
click at [756, 587] on button "OK" at bounding box center [728, 592] width 85 height 43
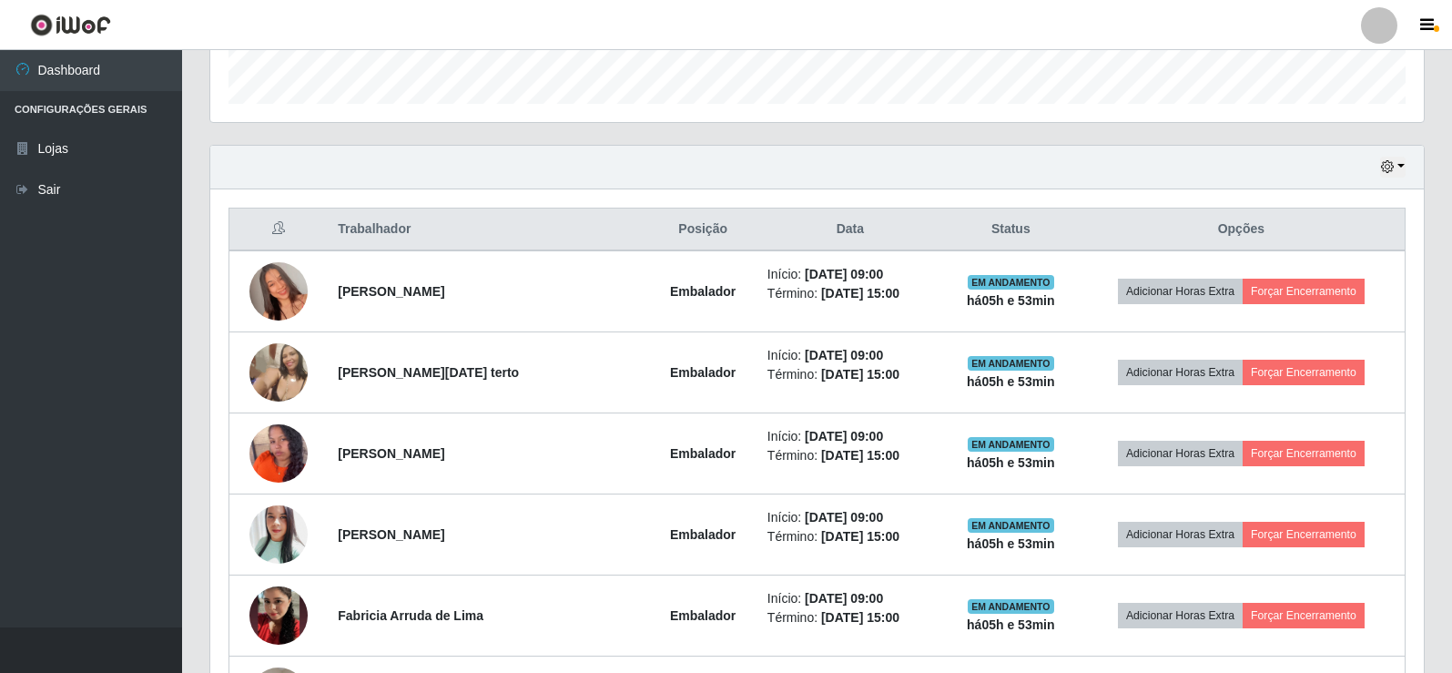
click at [1293, 169] on div "Hoje 1 dia 3 dias 1 Semana Não encerrados" at bounding box center [816, 168] width 1213 height 44
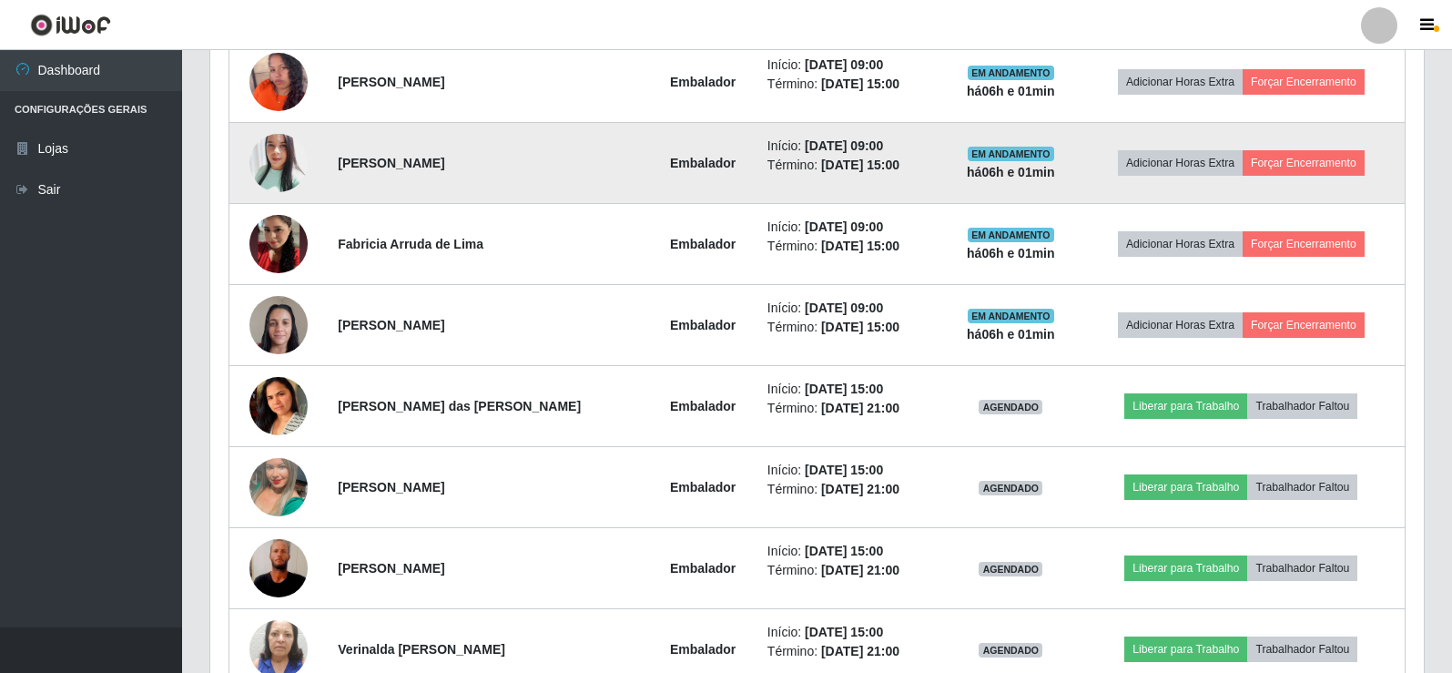
scroll to position [729, 0]
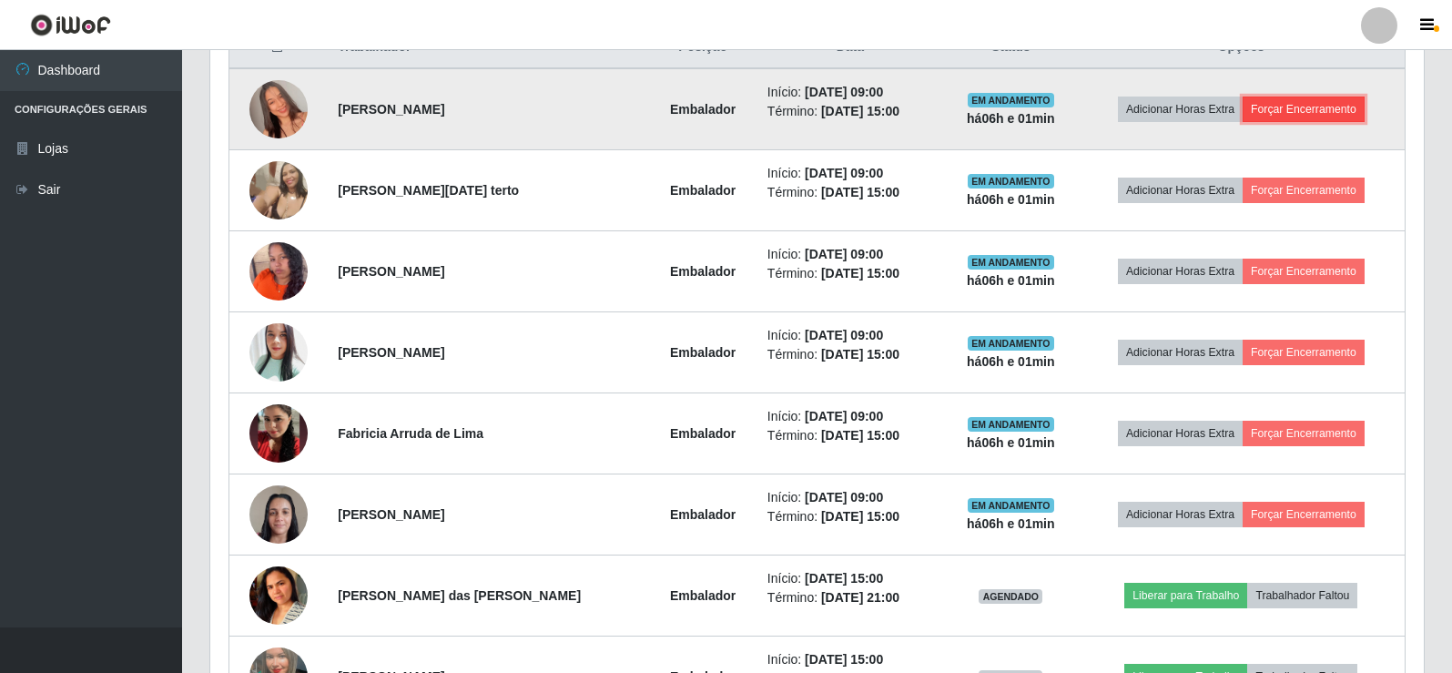
click at [1311, 106] on button "Forçar Encerramento" at bounding box center [1303, 108] width 122 height 25
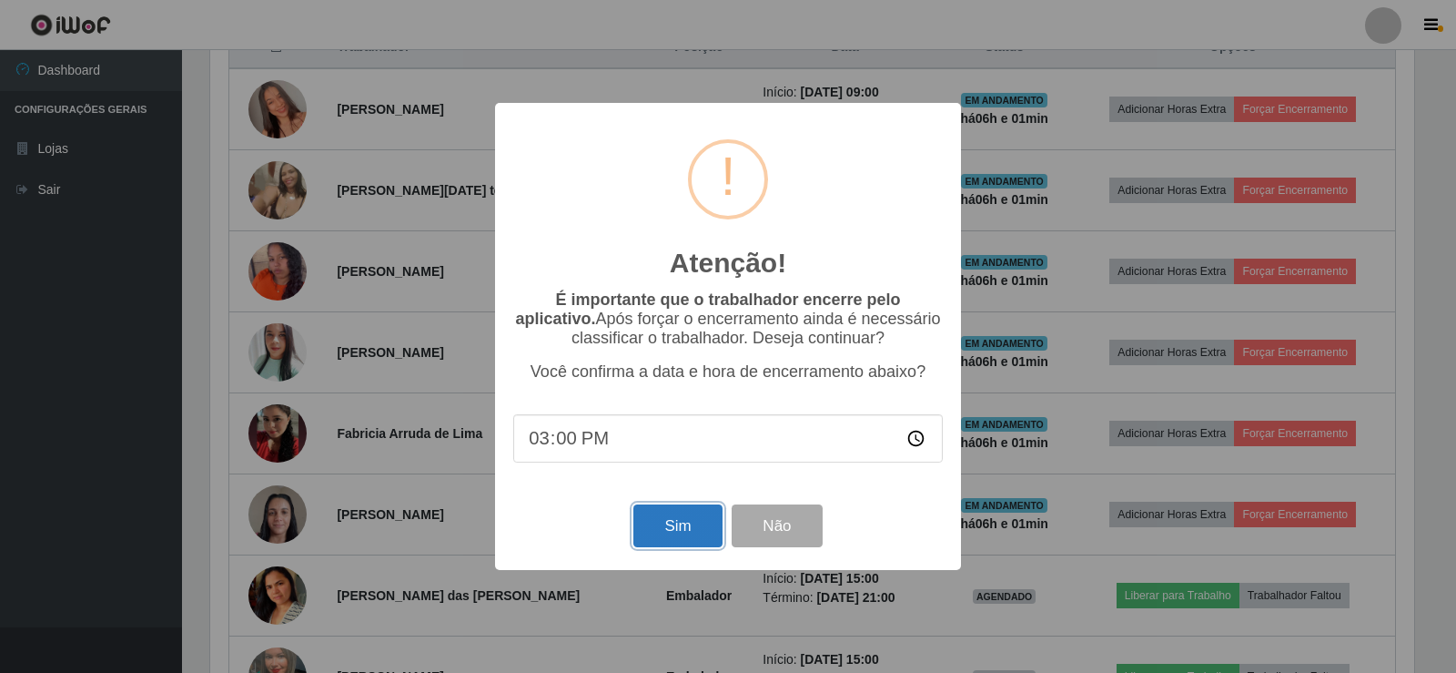
click at [691, 525] on button "Sim" at bounding box center [678, 525] width 88 height 43
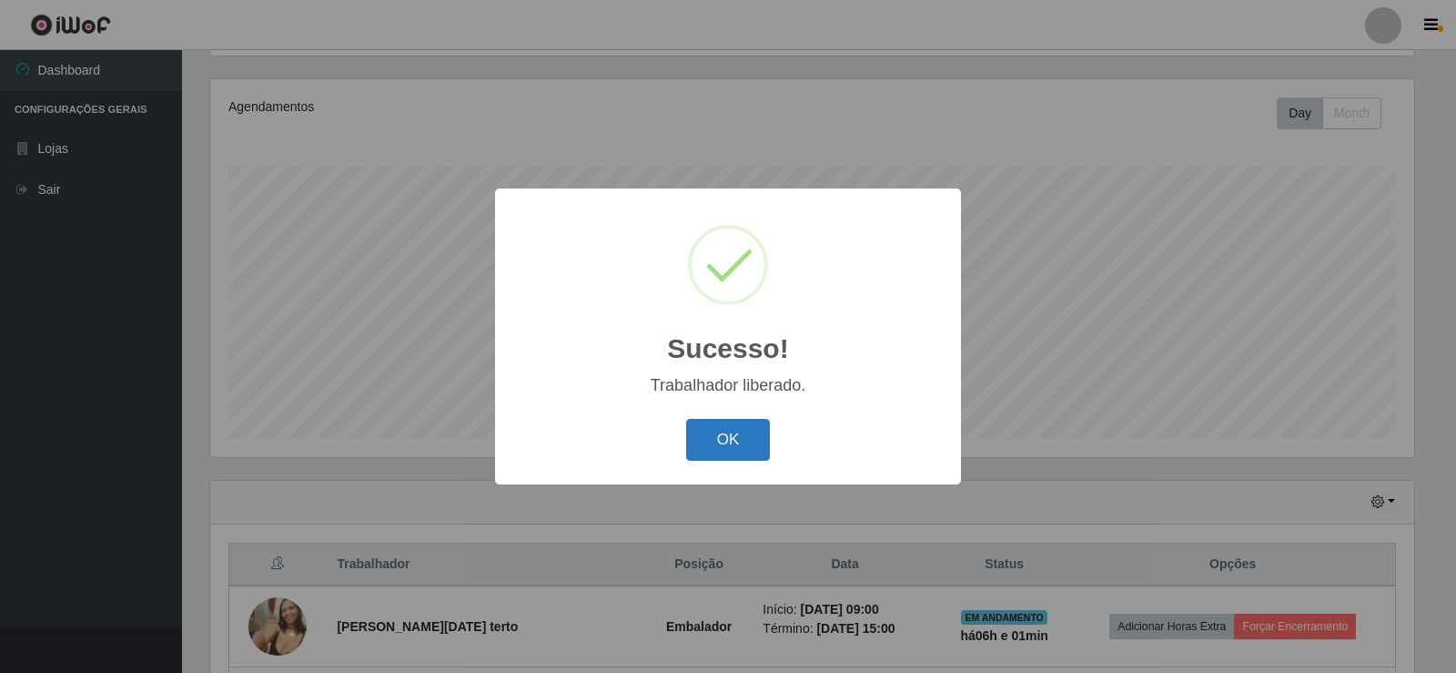
click at [766, 446] on button "OK" at bounding box center [728, 440] width 85 height 43
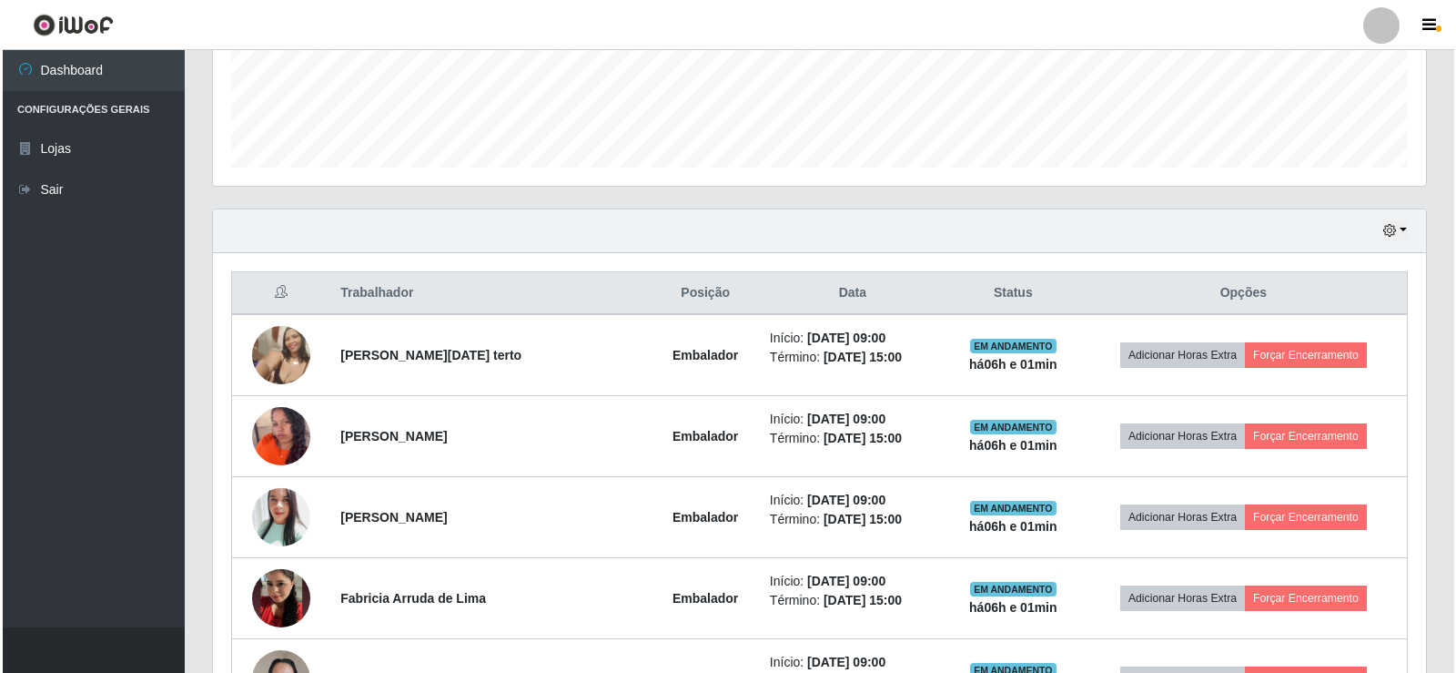
scroll to position [485, 0]
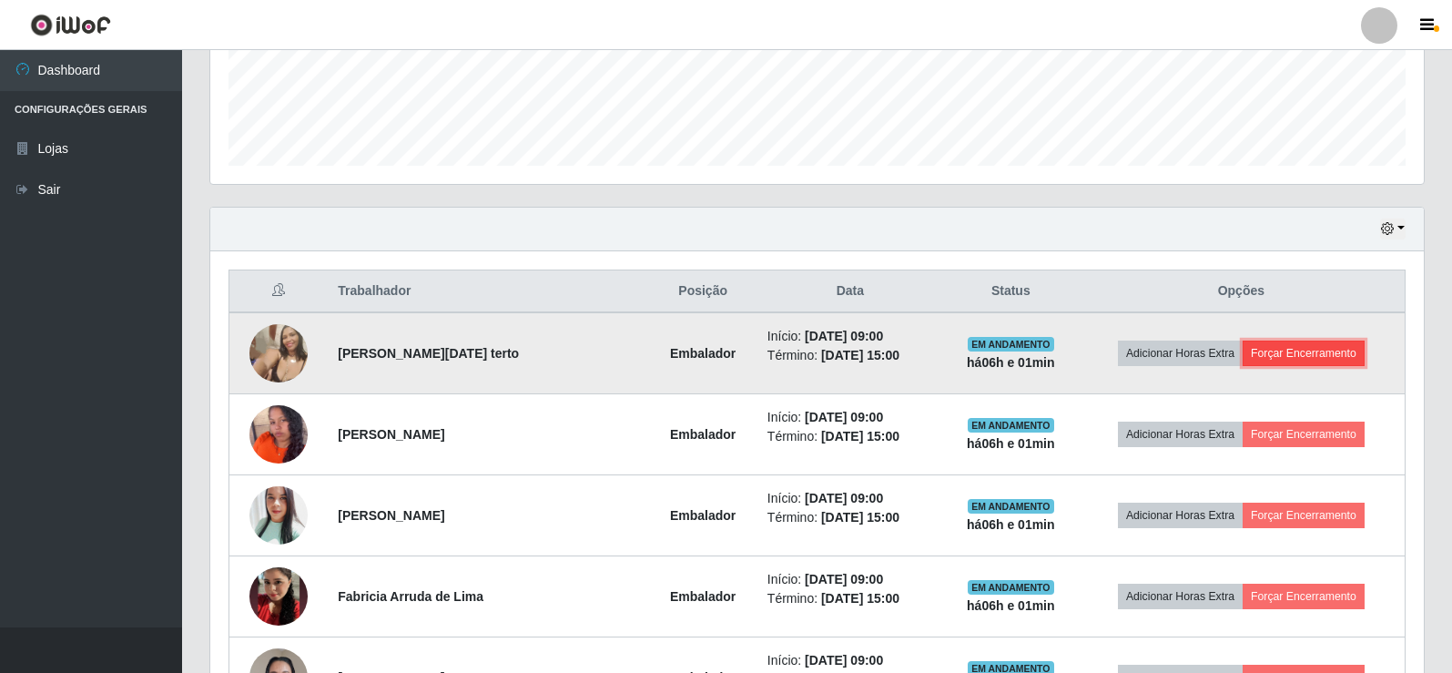
click at [1314, 352] on button "Forçar Encerramento" at bounding box center [1303, 352] width 122 height 25
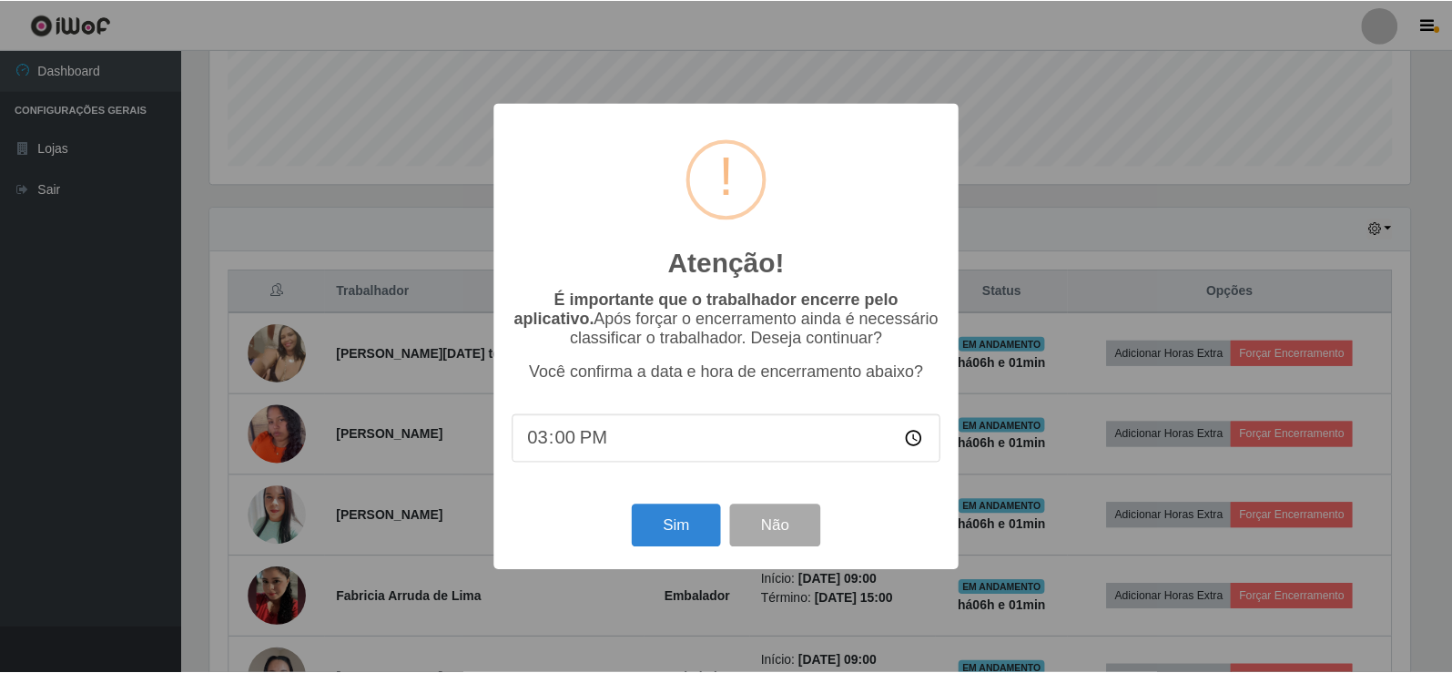
scroll to position [378, 1204]
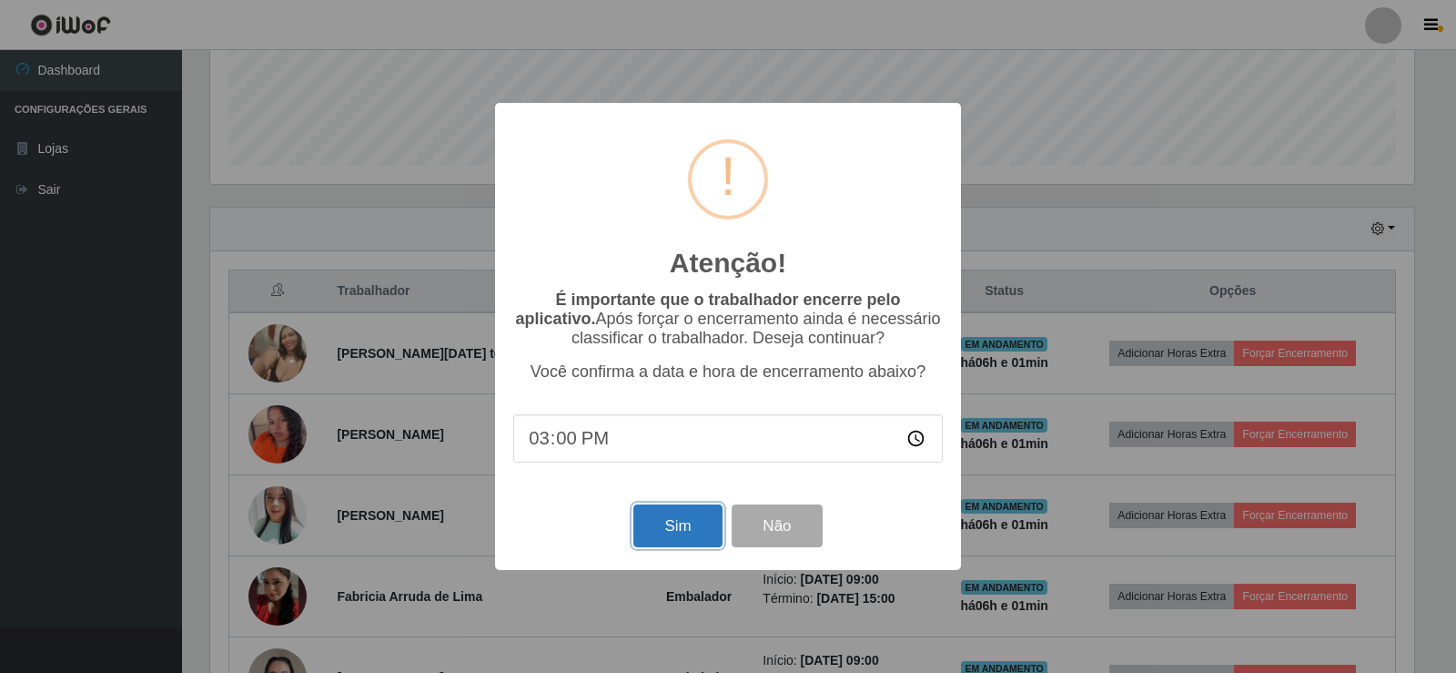
click at [688, 524] on button "Sim" at bounding box center [678, 525] width 88 height 43
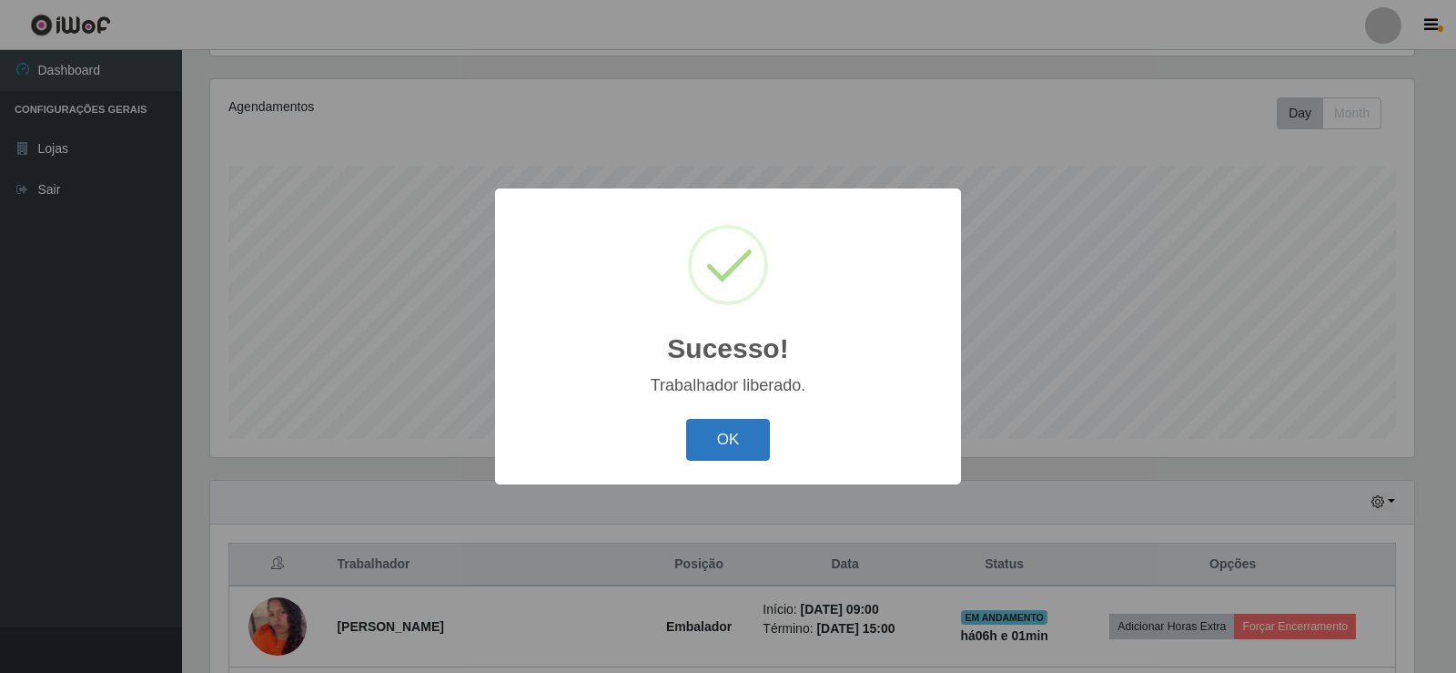
click at [692, 437] on button "OK" at bounding box center [728, 440] width 85 height 43
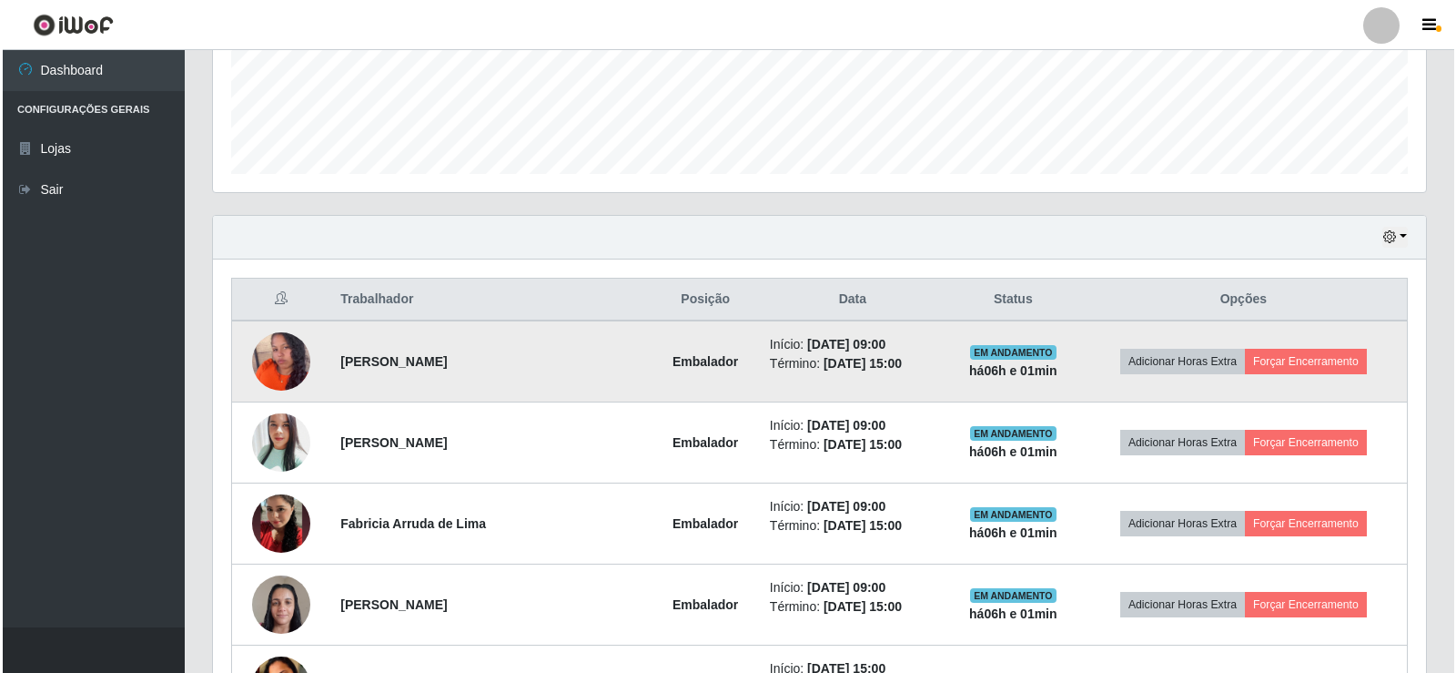
scroll to position [576, 0]
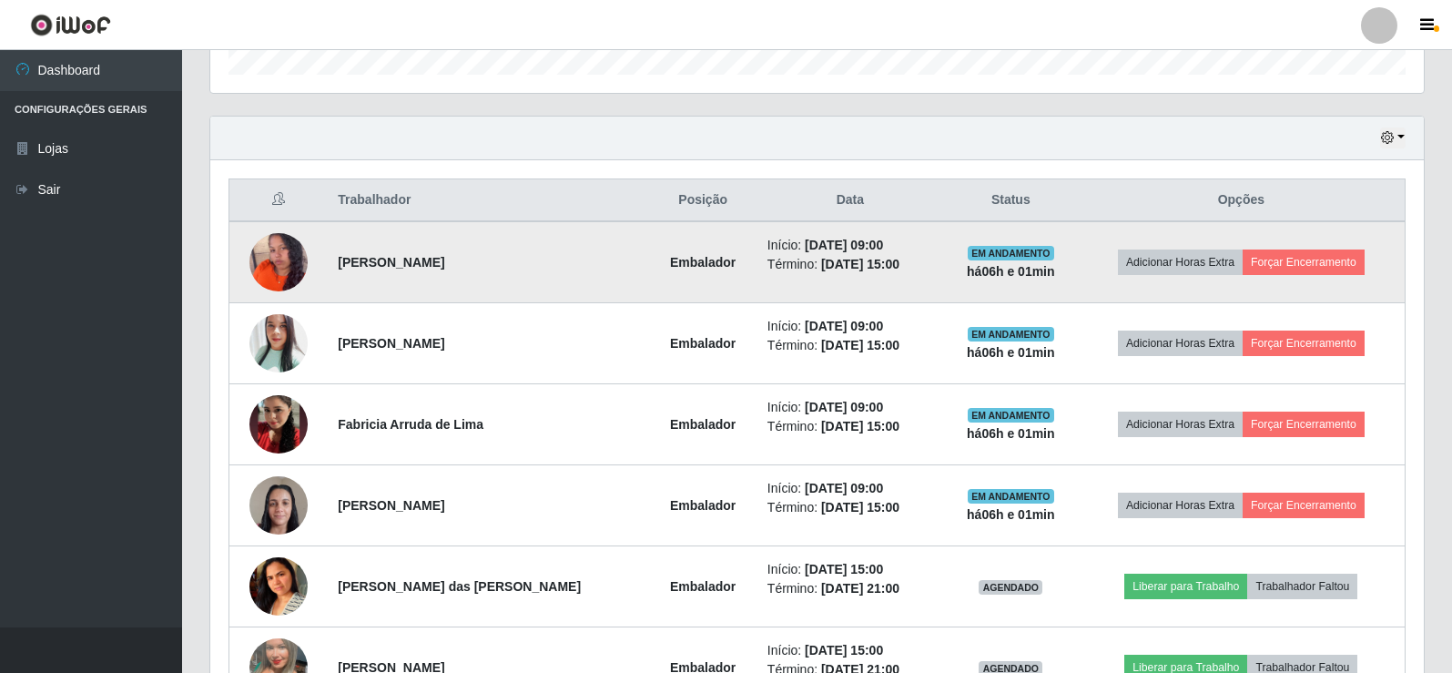
click at [1317, 248] on td "Adicionar Horas Extra Forçar Encerramento" at bounding box center [1242, 262] width 328 height 82
click at [1318, 243] on td "Adicionar Horas Extra Forçar Encerramento" at bounding box center [1242, 262] width 328 height 82
click at [1303, 258] on button "Forçar Encerramento" at bounding box center [1303, 261] width 122 height 25
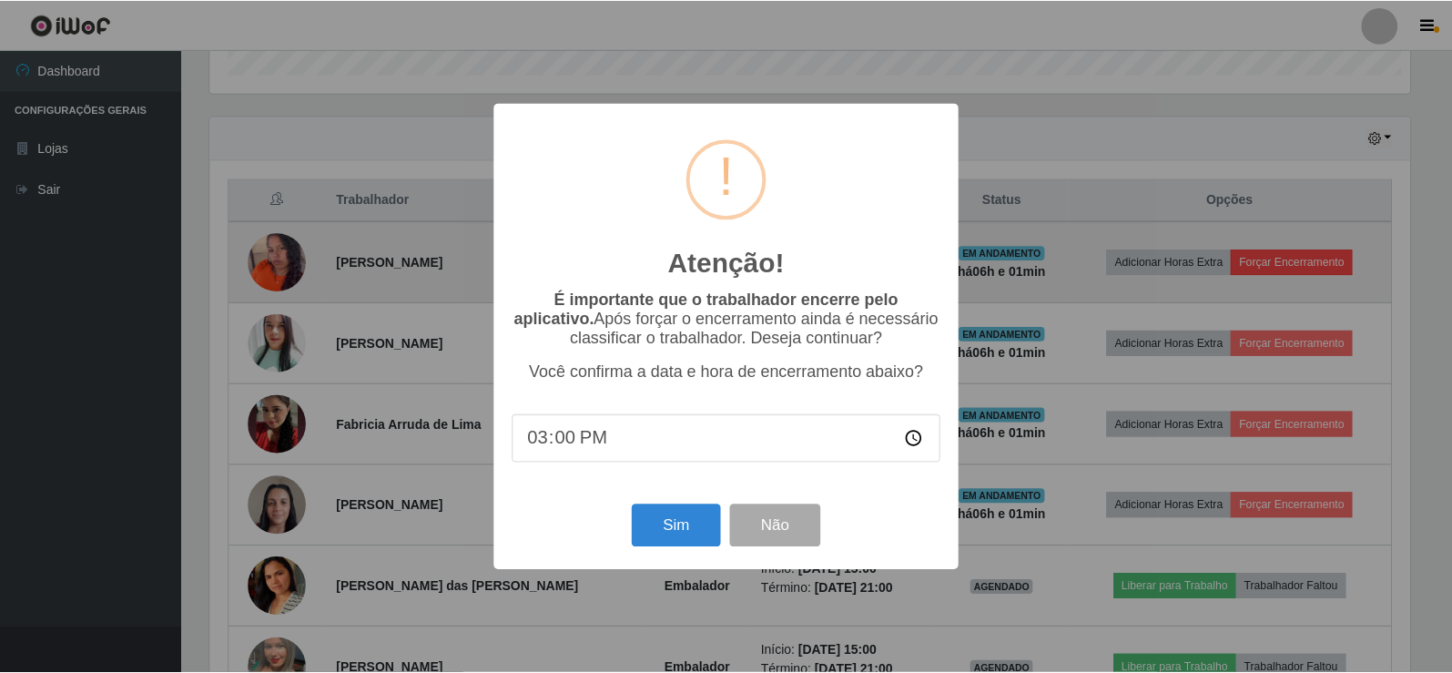
scroll to position [378, 1204]
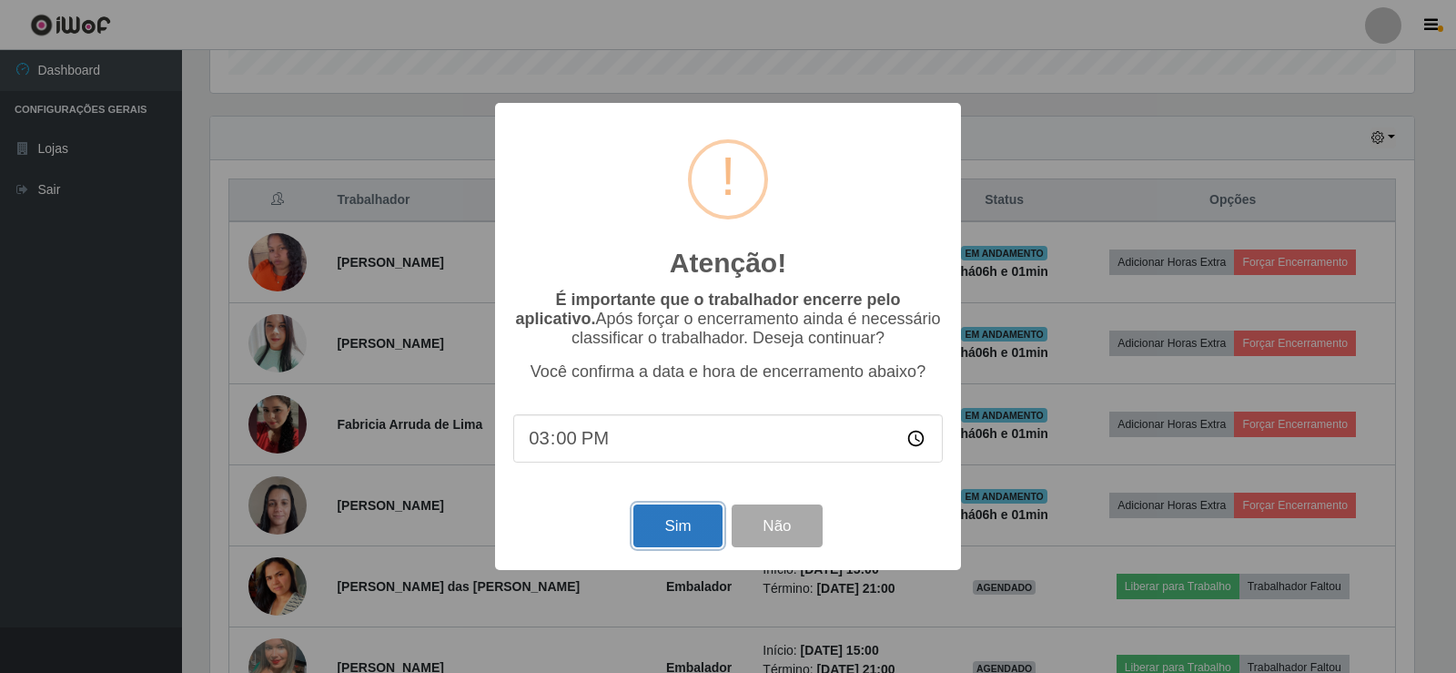
click at [671, 532] on button "Sim" at bounding box center [678, 525] width 88 height 43
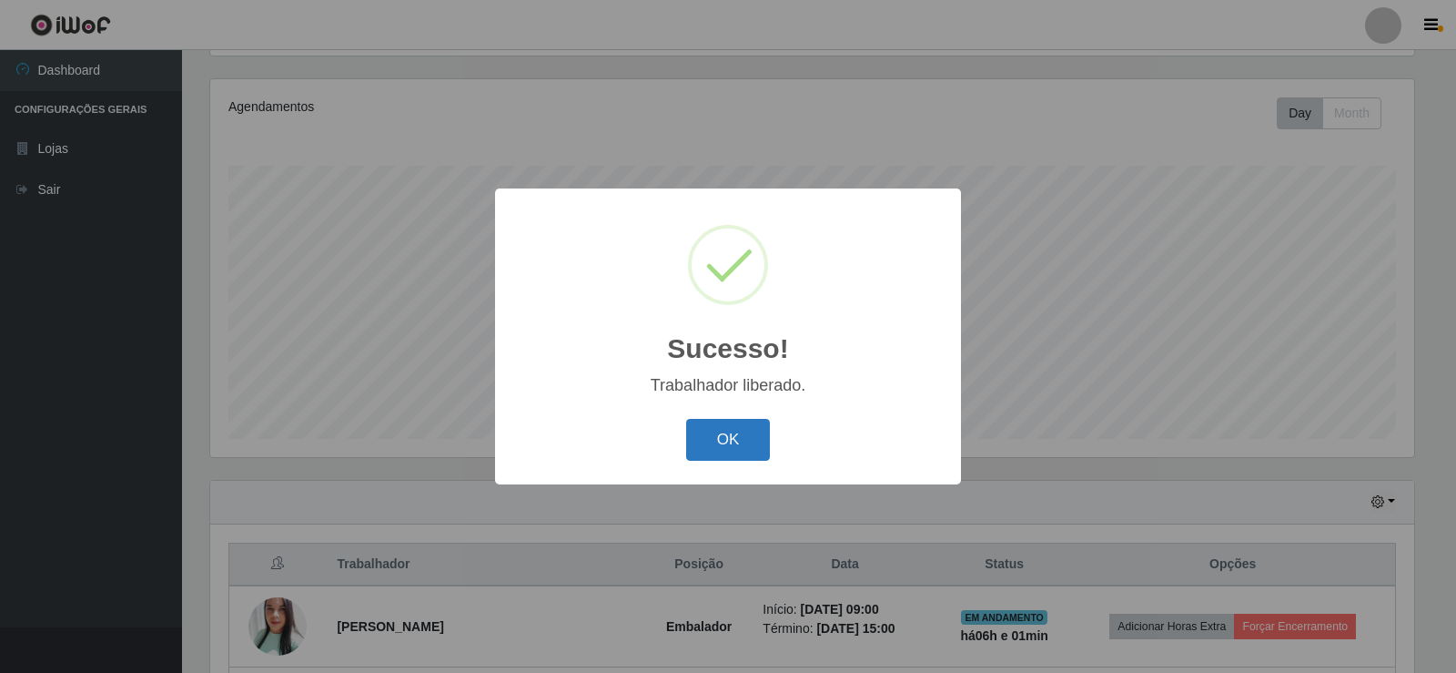
click at [718, 440] on button "OK" at bounding box center [728, 440] width 85 height 43
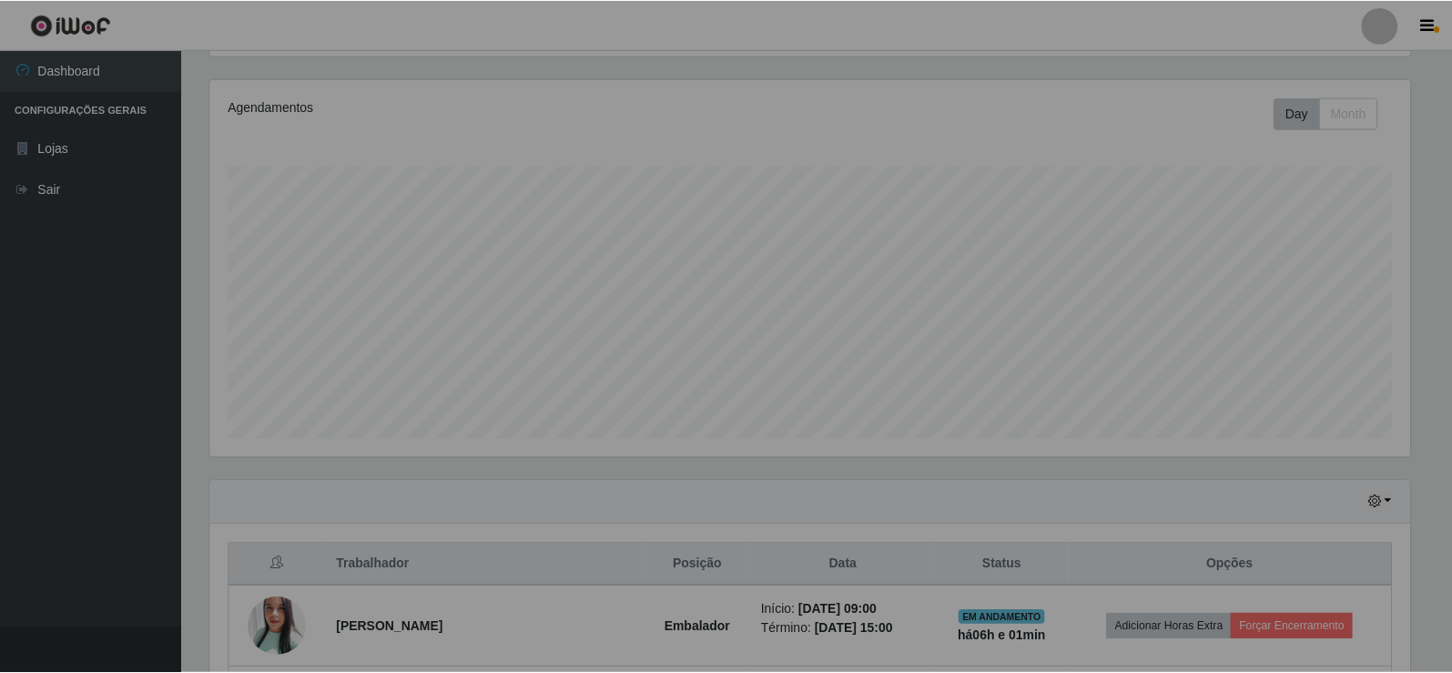
scroll to position [909872, 909036]
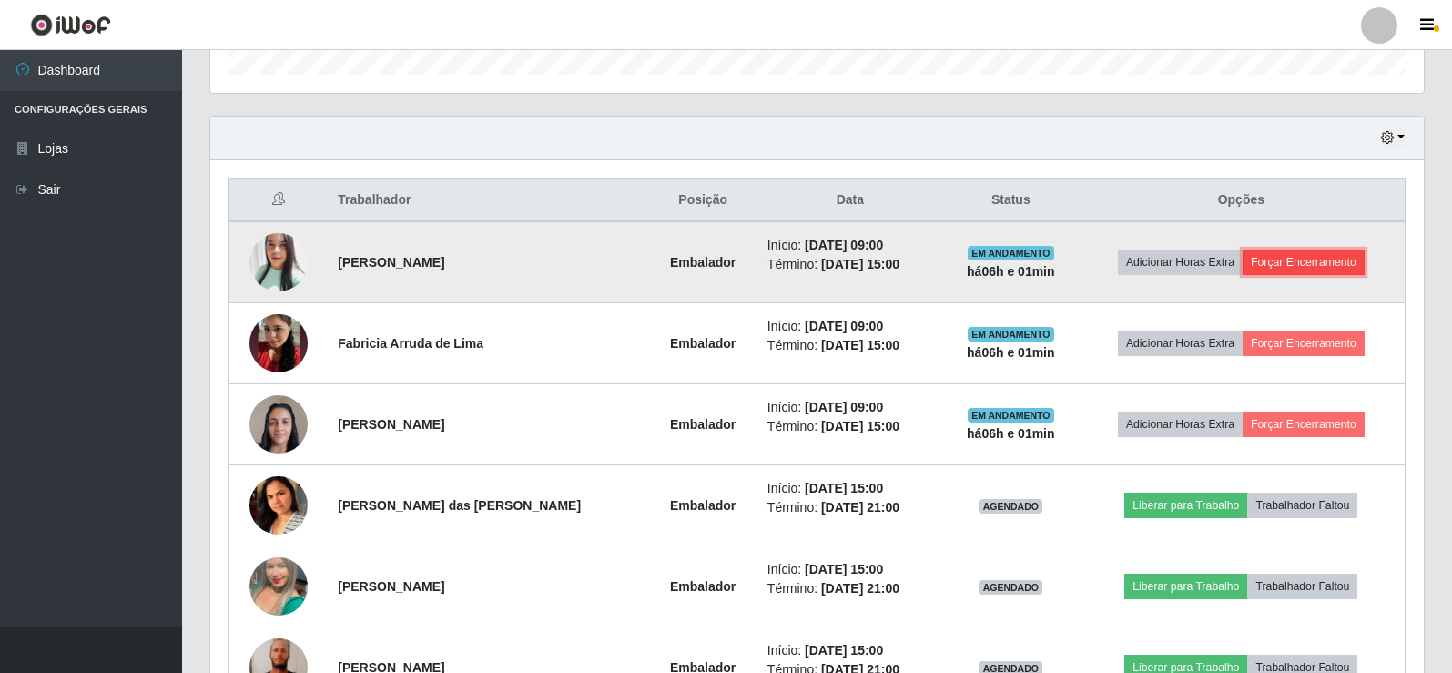
click at [1300, 257] on button "Forçar Encerramento" at bounding box center [1303, 261] width 122 height 25
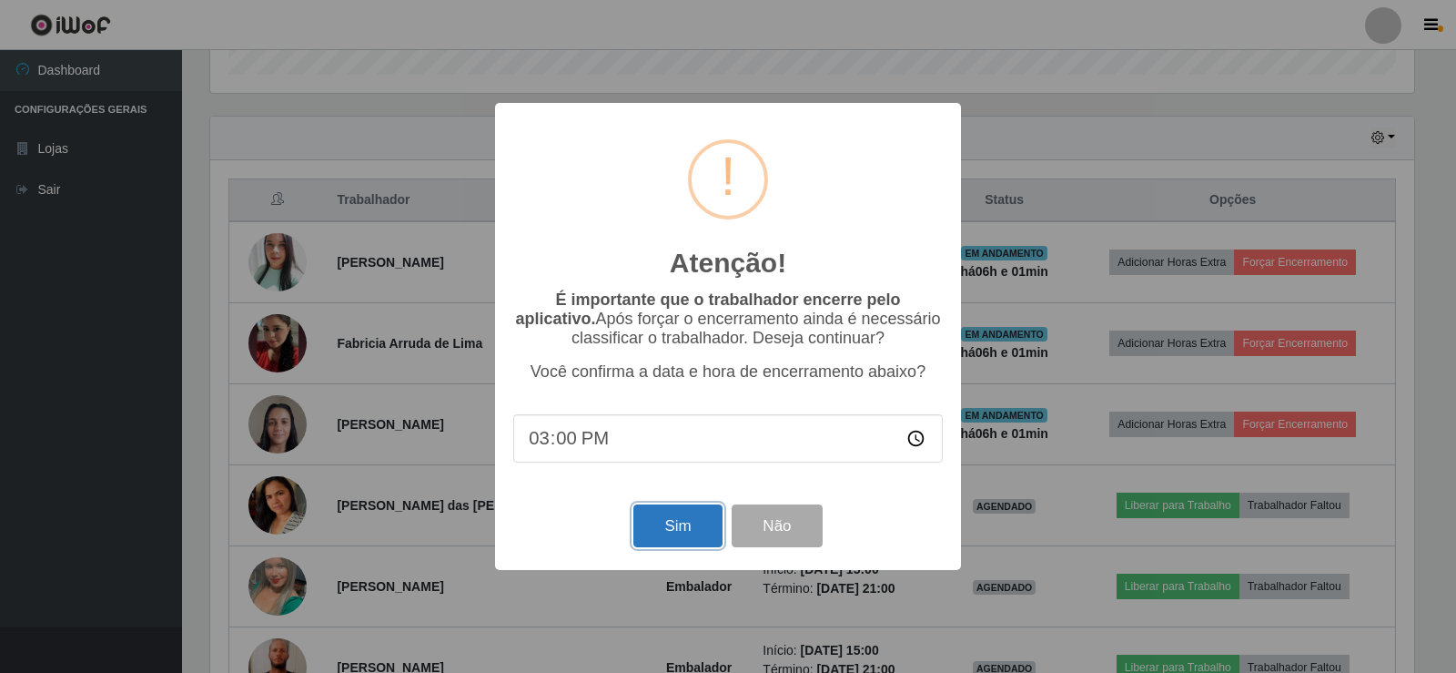
click at [691, 532] on button "Sim" at bounding box center [678, 525] width 88 height 43
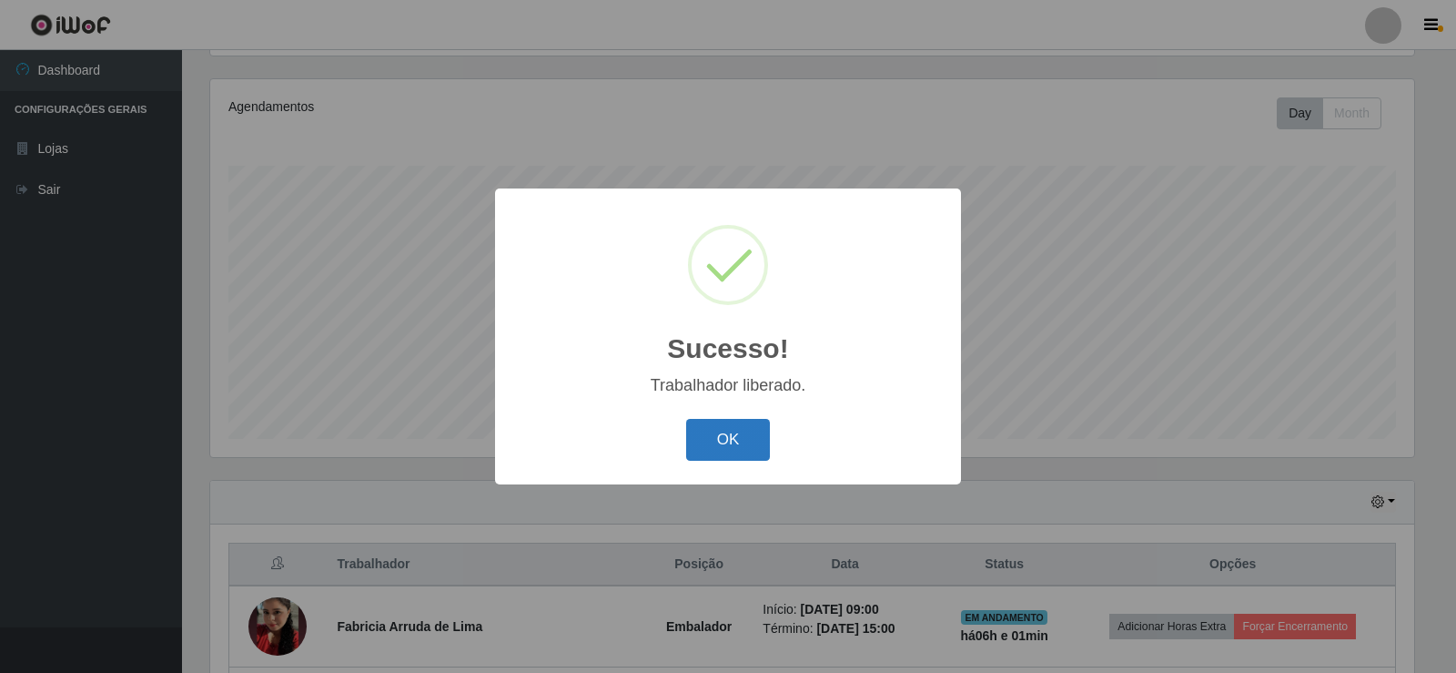
click at [704, 431] on button "OK" at bounding box center [728, 440] width 85 height 43
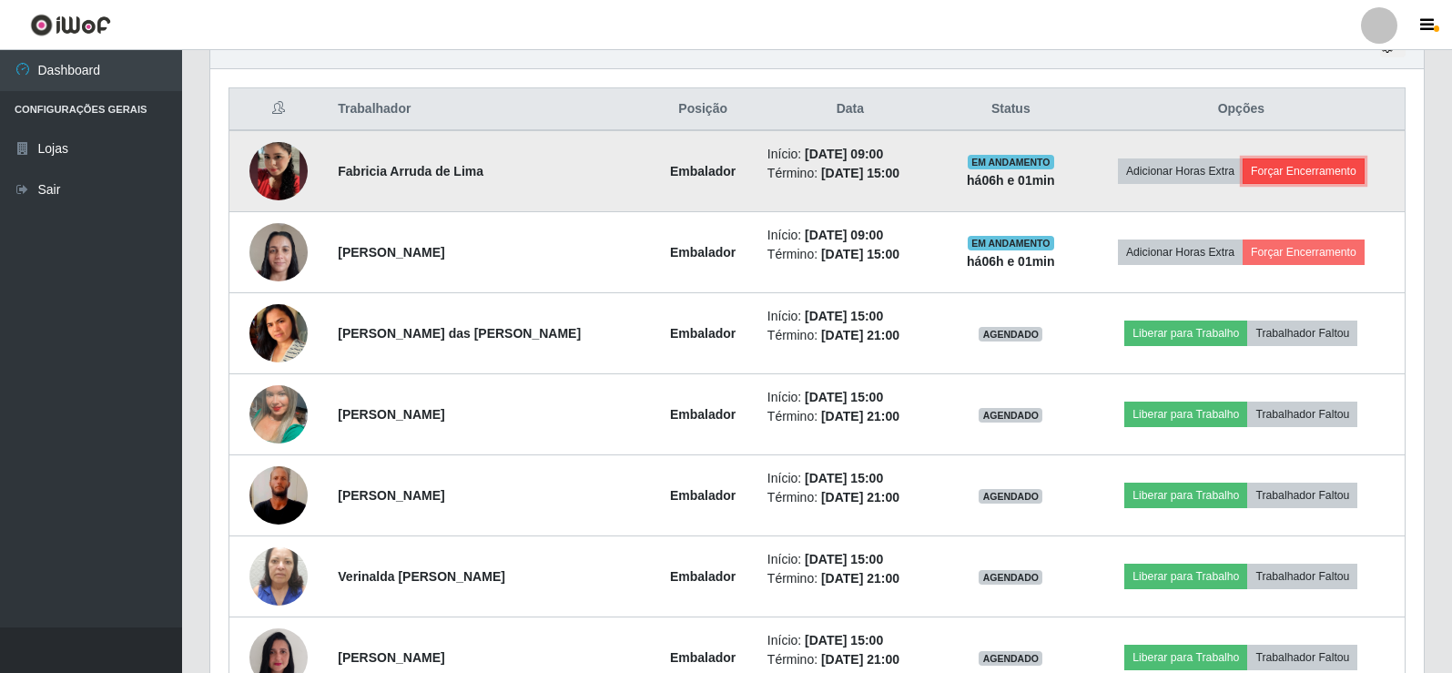
click at [1303, 174] on button "Forçar Encerramento" at bounding box center [1303, 170] width 122 height 25
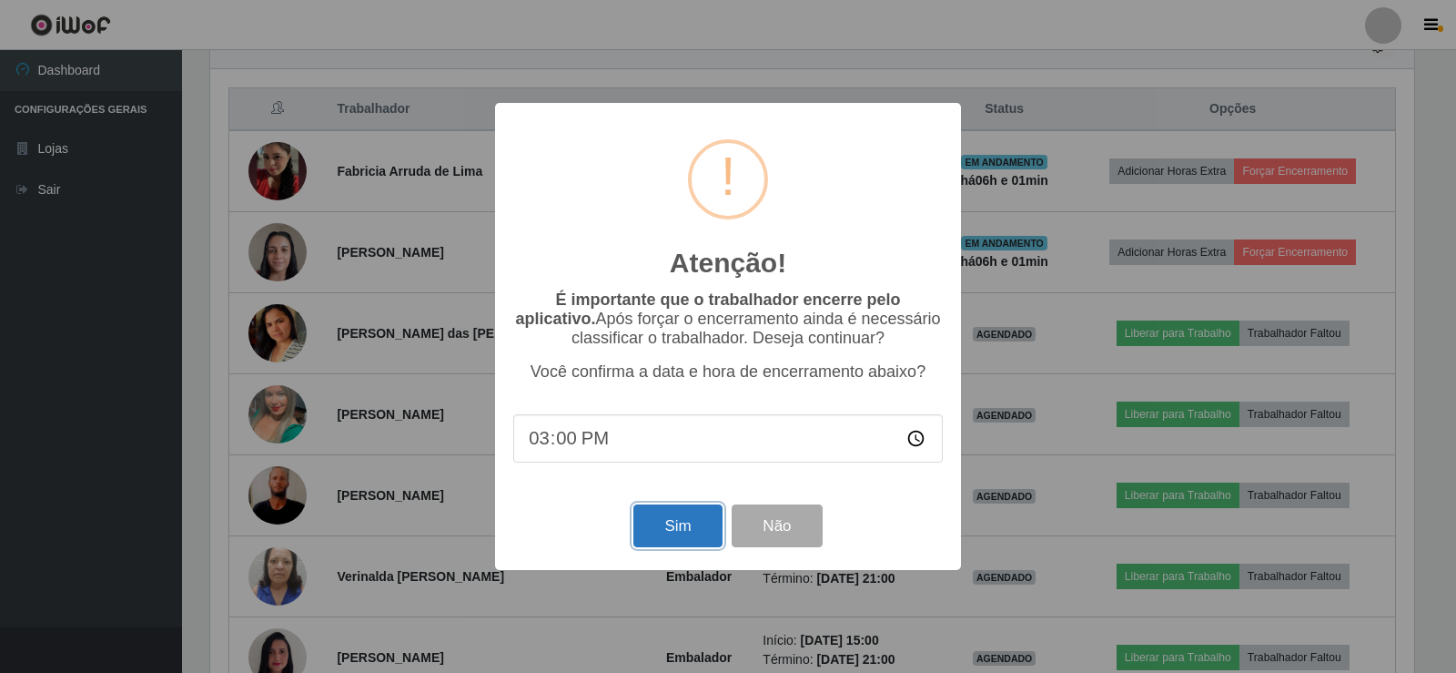
click at [697, 525] on button "Sim" at bounding box center [678, 525] width 88 height 43
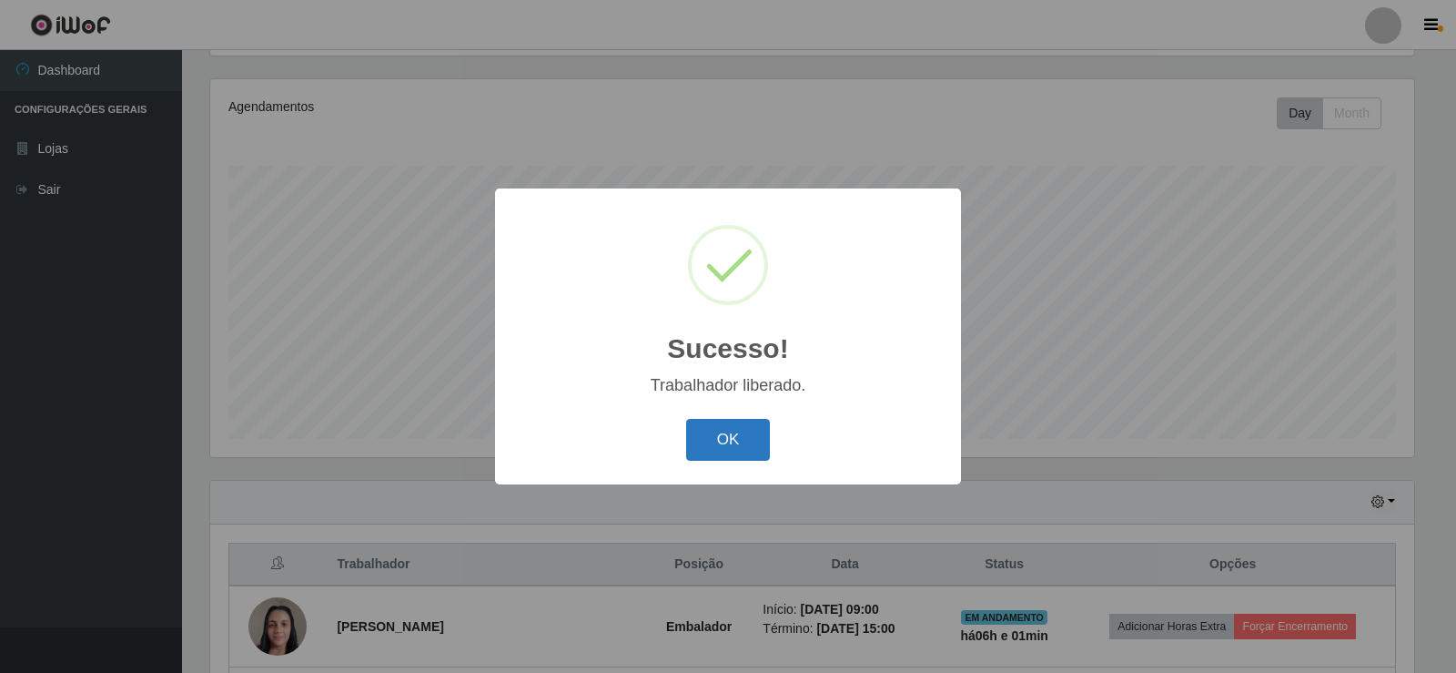
click at [707, 439] on button "OK" at bounding box center [728, 440] width 85 height 43
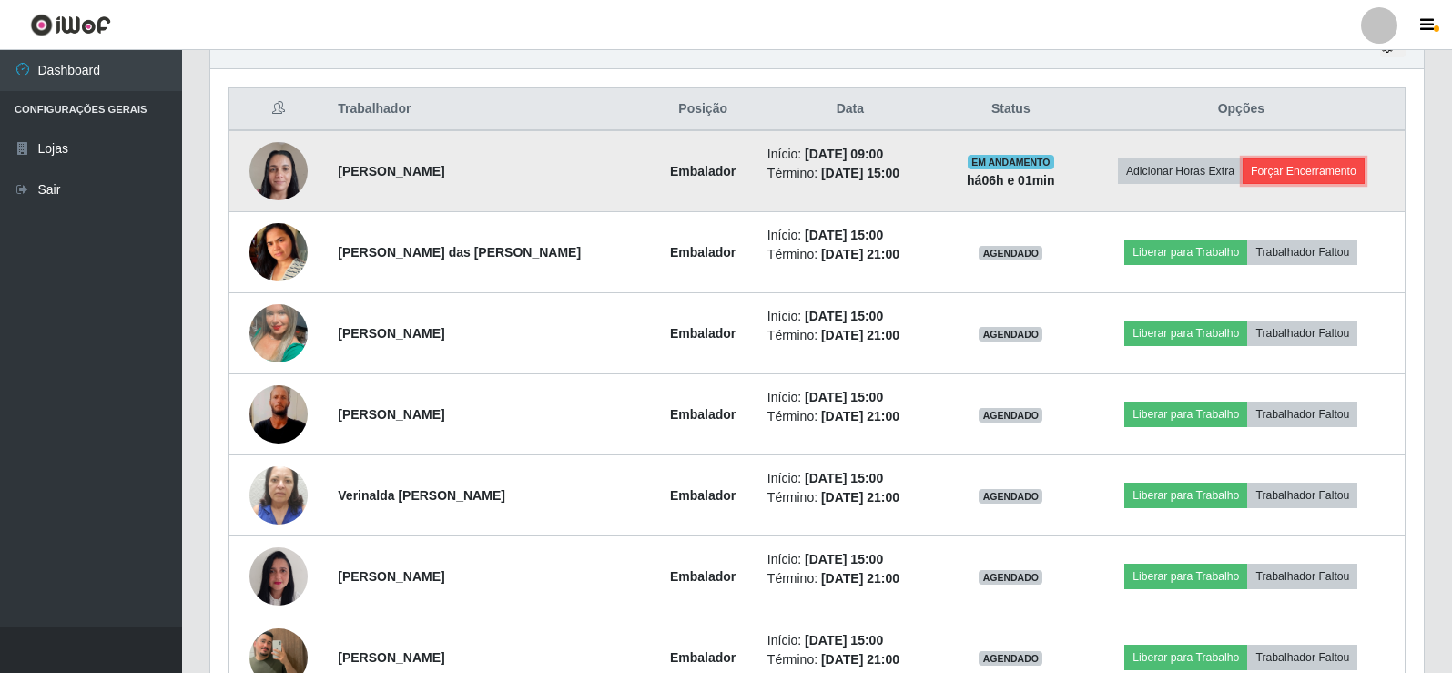
click at [1339, 167] on button "Forçar Encerramento" at bounding box center [1303, 170] width 122 height 25
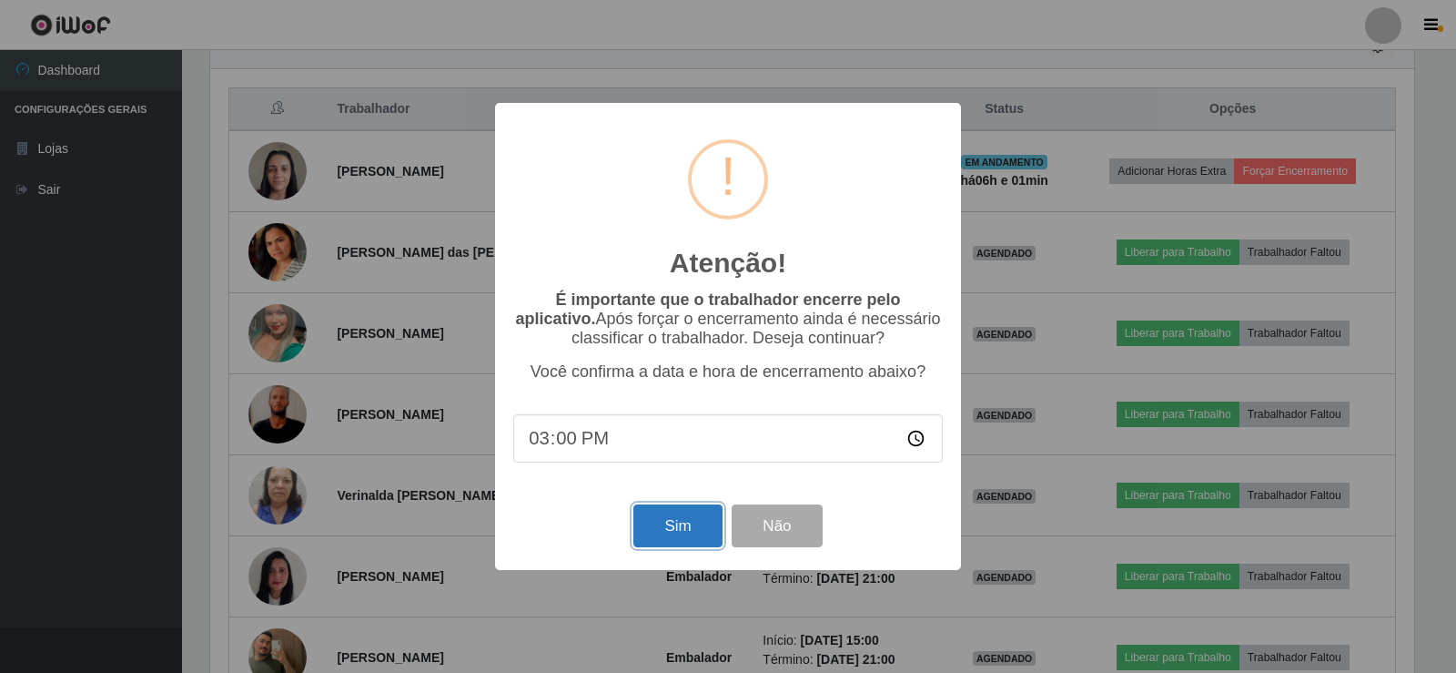
click at [680, 531] on button "Sim" at bounding box center [678, 525] width 88 height 43
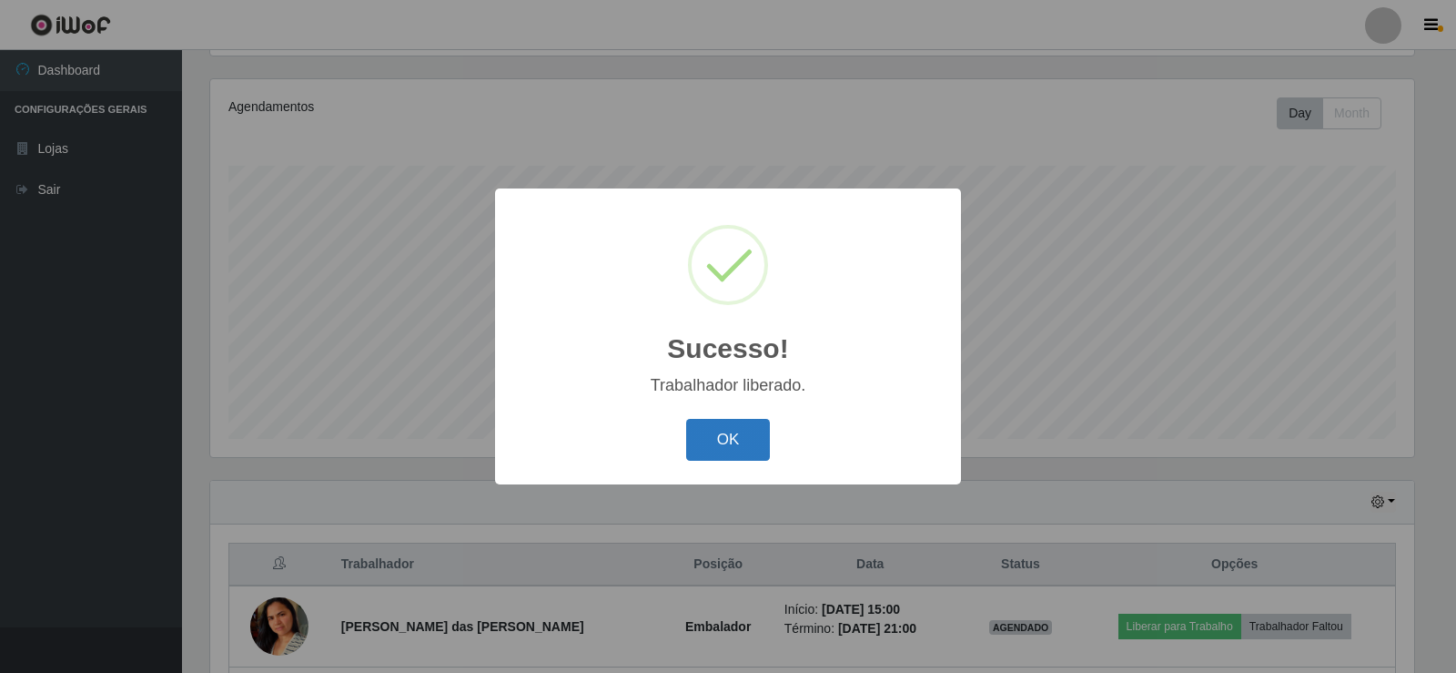
click at [744, 434] on button "OK" at bounding box center [728, 440] width 85 height 43
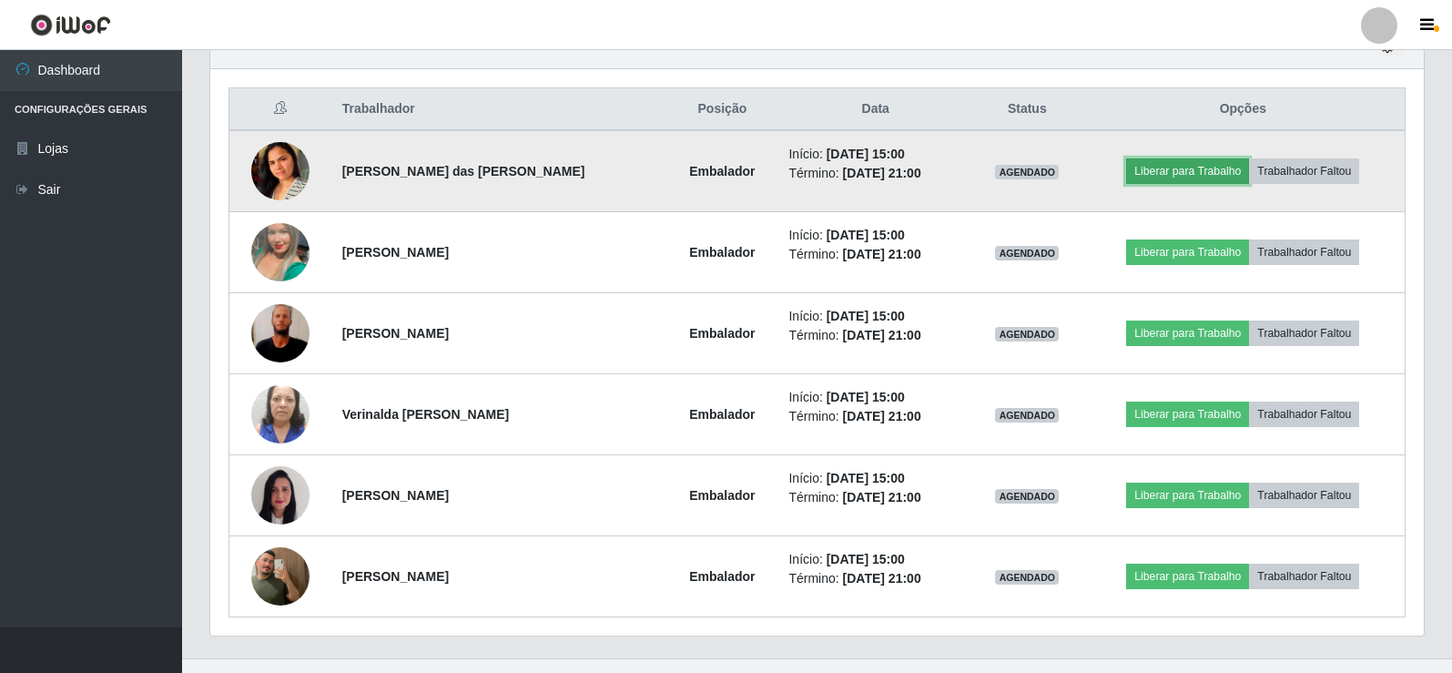
click at [1199, 165] on button "Liberar para Trabalho" at bounding box center [1187, 170] width 123 height 25
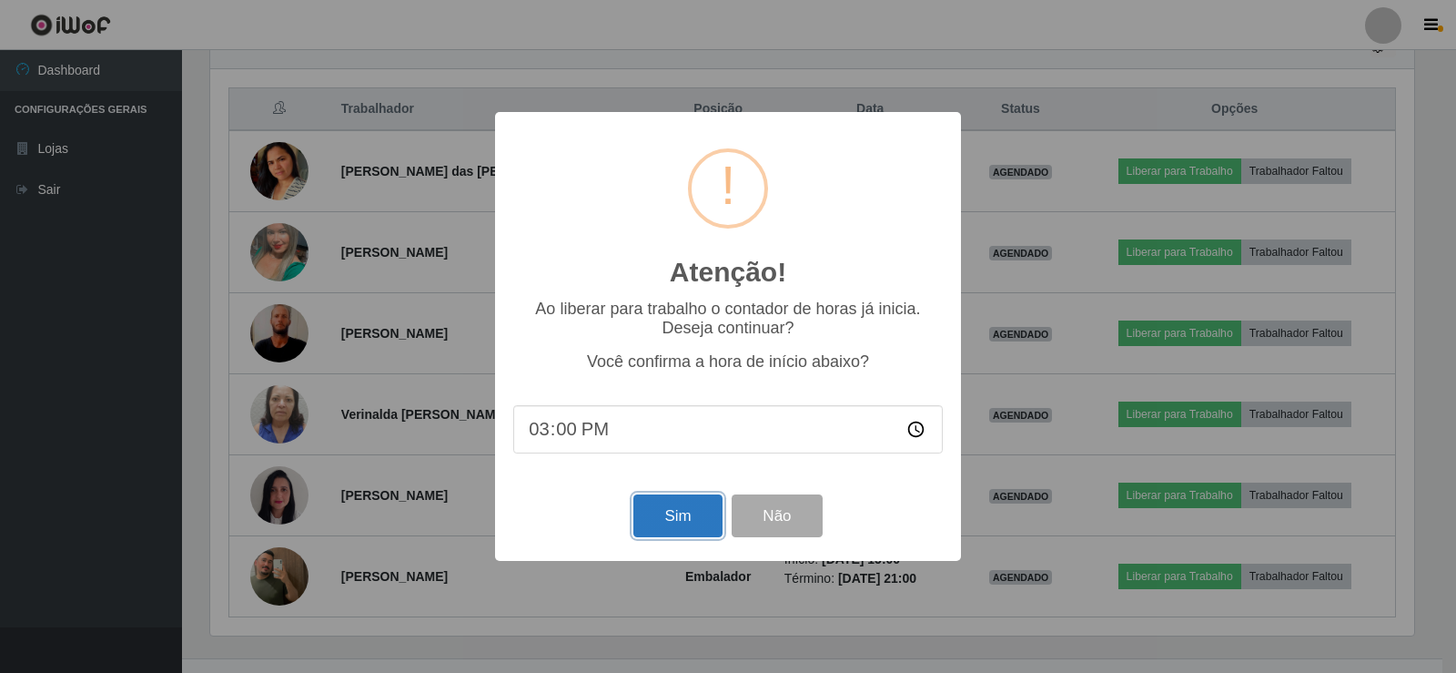
click at [692, 522] on button "Sim" at bounding box center [678, 515] width 88 height 43
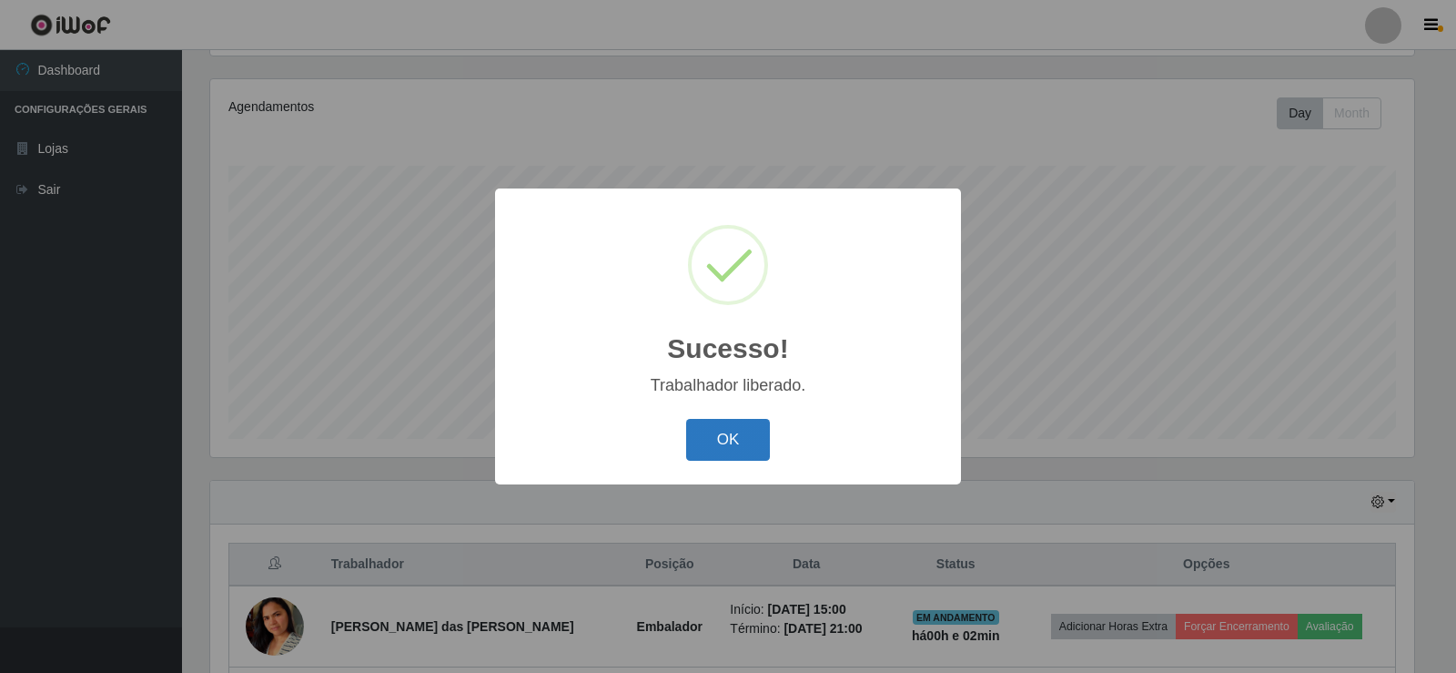
click at [760, 423] on button "OK" at bounding box center [728, 440] width 85 height 43
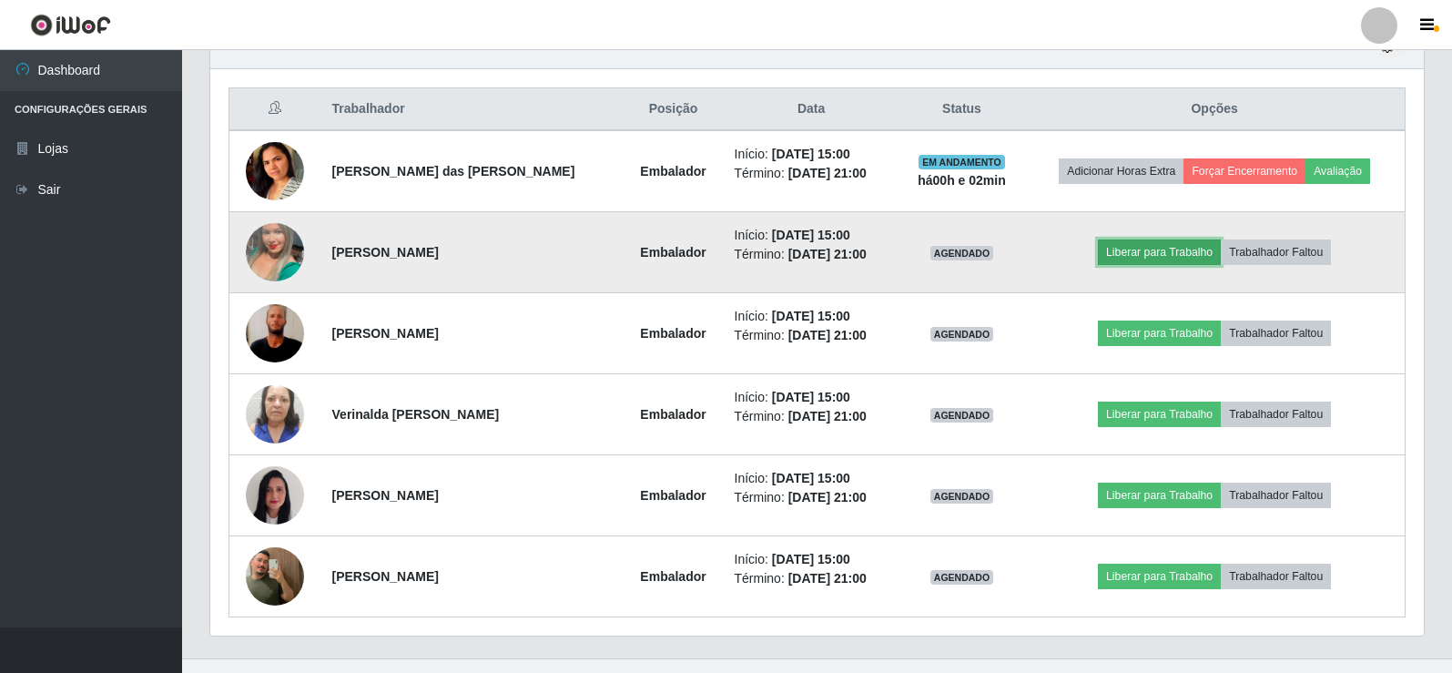
click at [1154, 265] on button "Liberar para Trabalho" at bounding box center [1159, 251] width 123 height 25
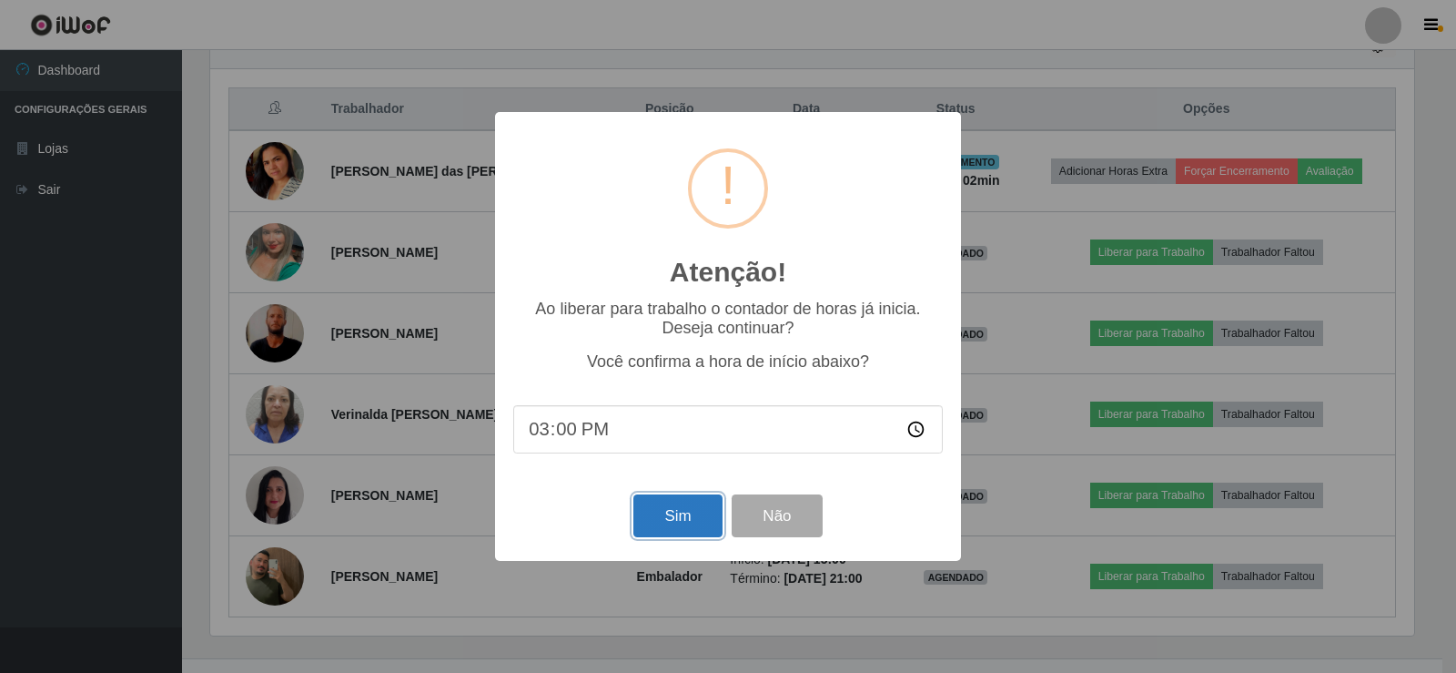
click at [685, 529] on button "Sim" at bounding box center [678, 515] width 88 height 43
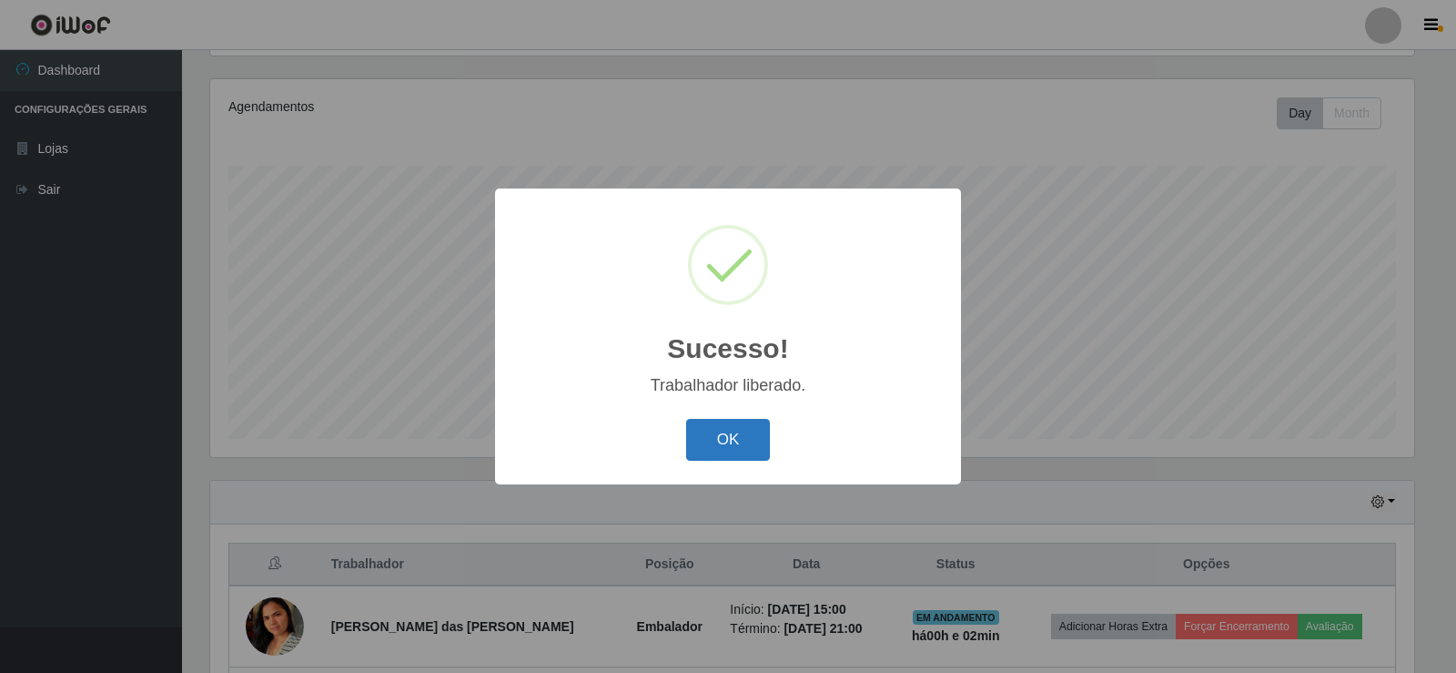
click at [753, 432] on button "OK" at bounding box center [728, 440] width 85 height 43
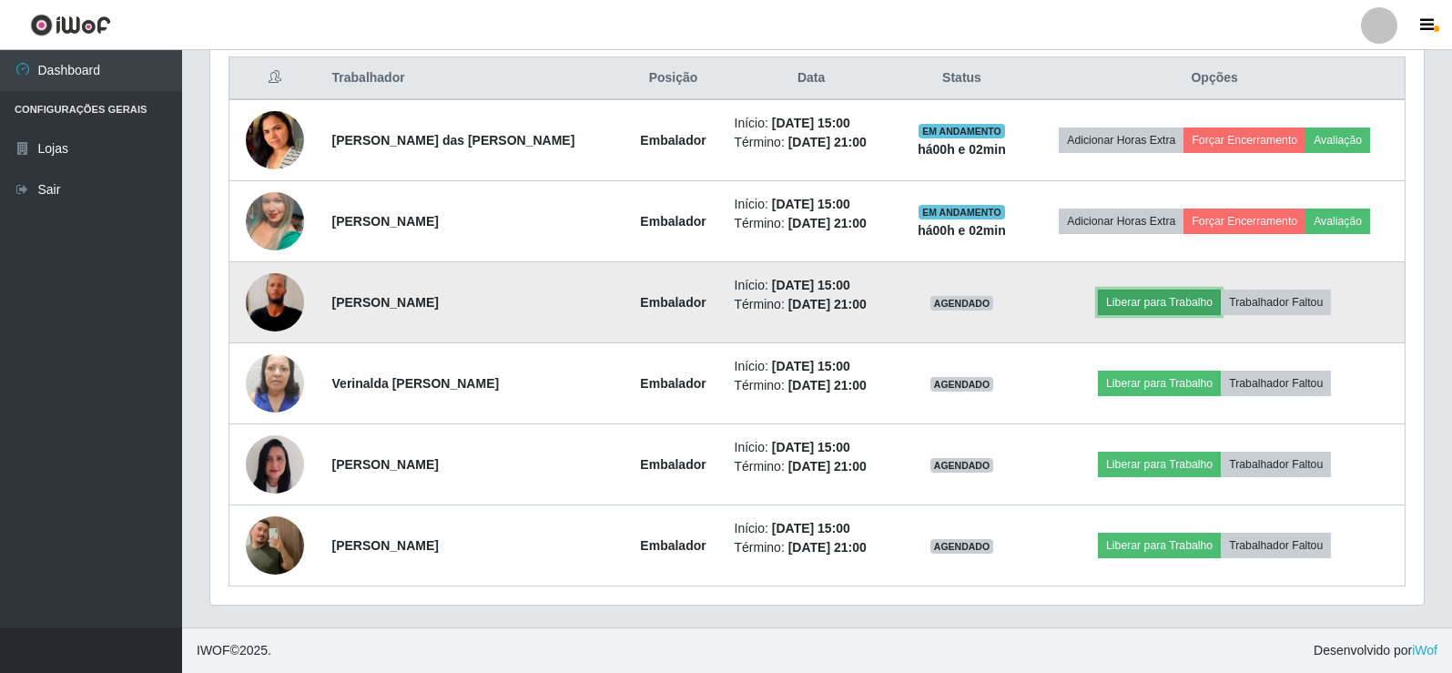
click at [1161, 293] on button "Liberar para Trabalho" at bounding box center [1159, 301] width 123 height 25
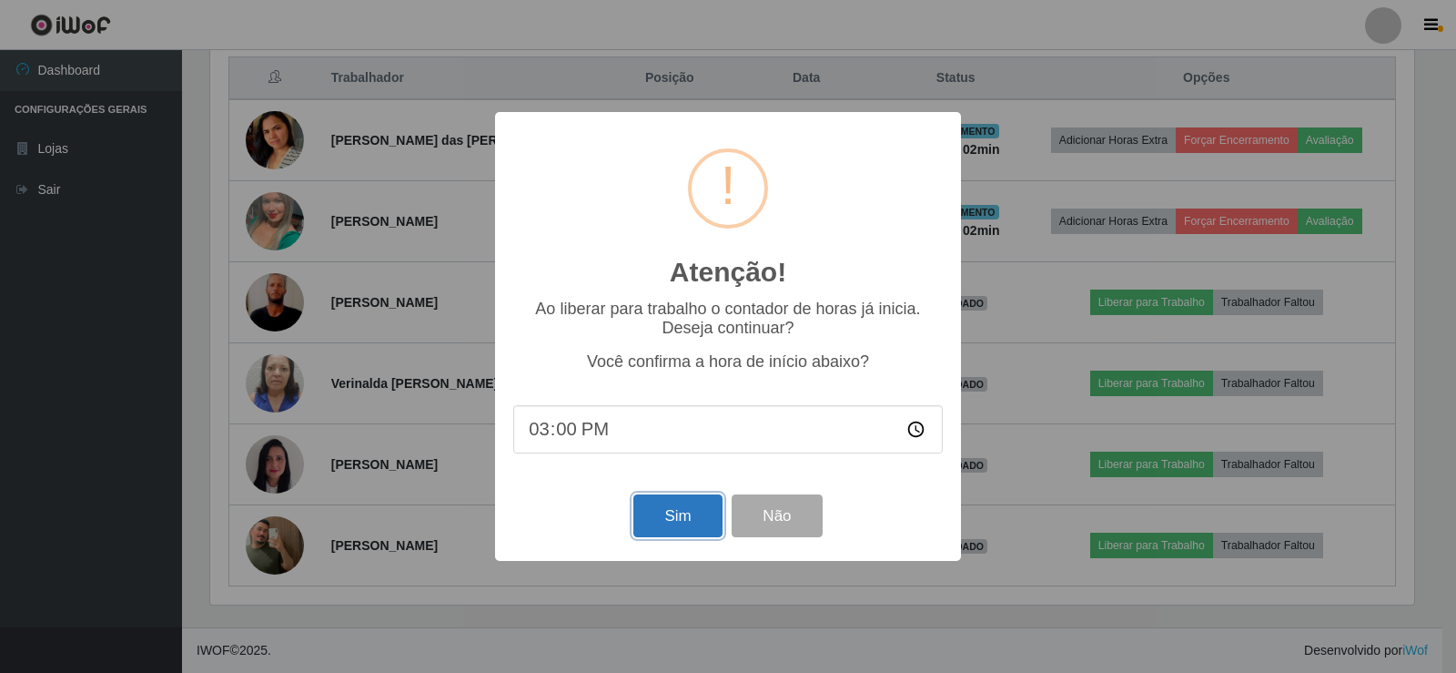
click at [670, 529] on button "Sim" at bounding box center [678, 515] width 88 height 43
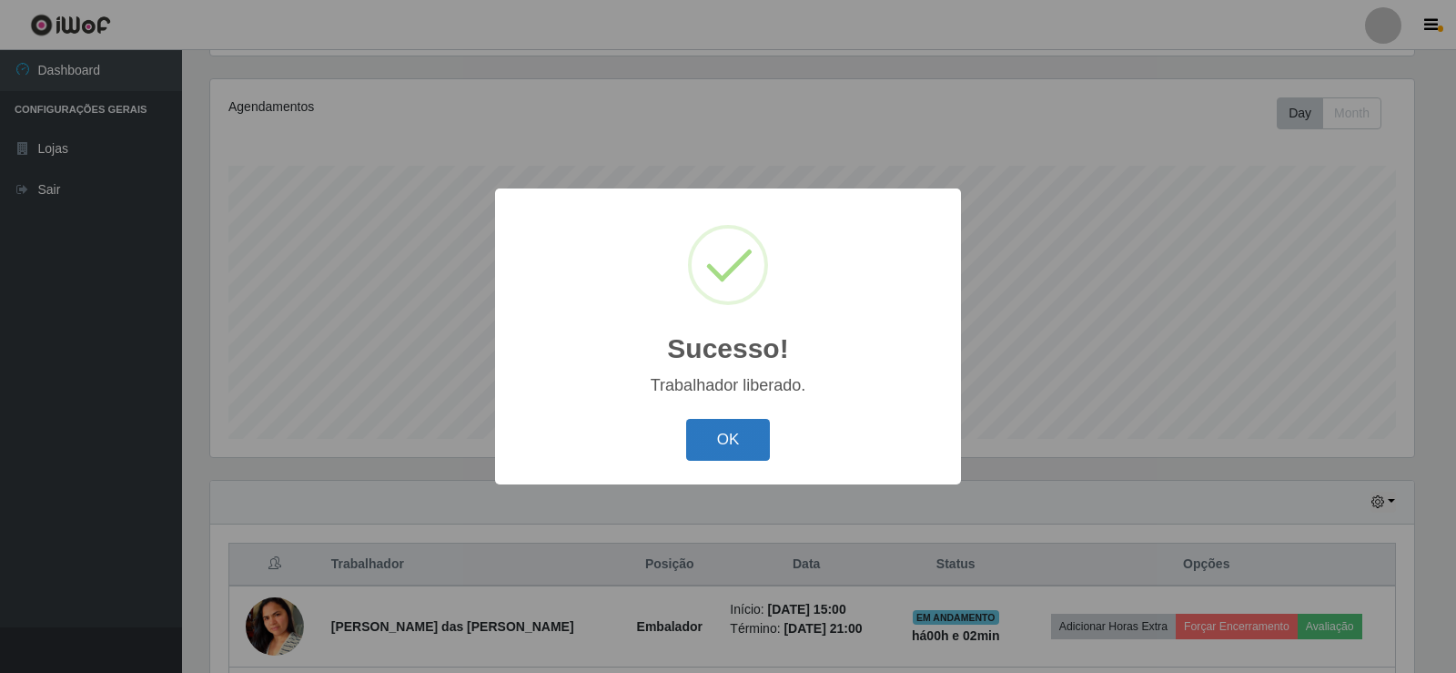
click at [725, 449] on button "OK" at bounding box center [728, 440] width 85 height 43
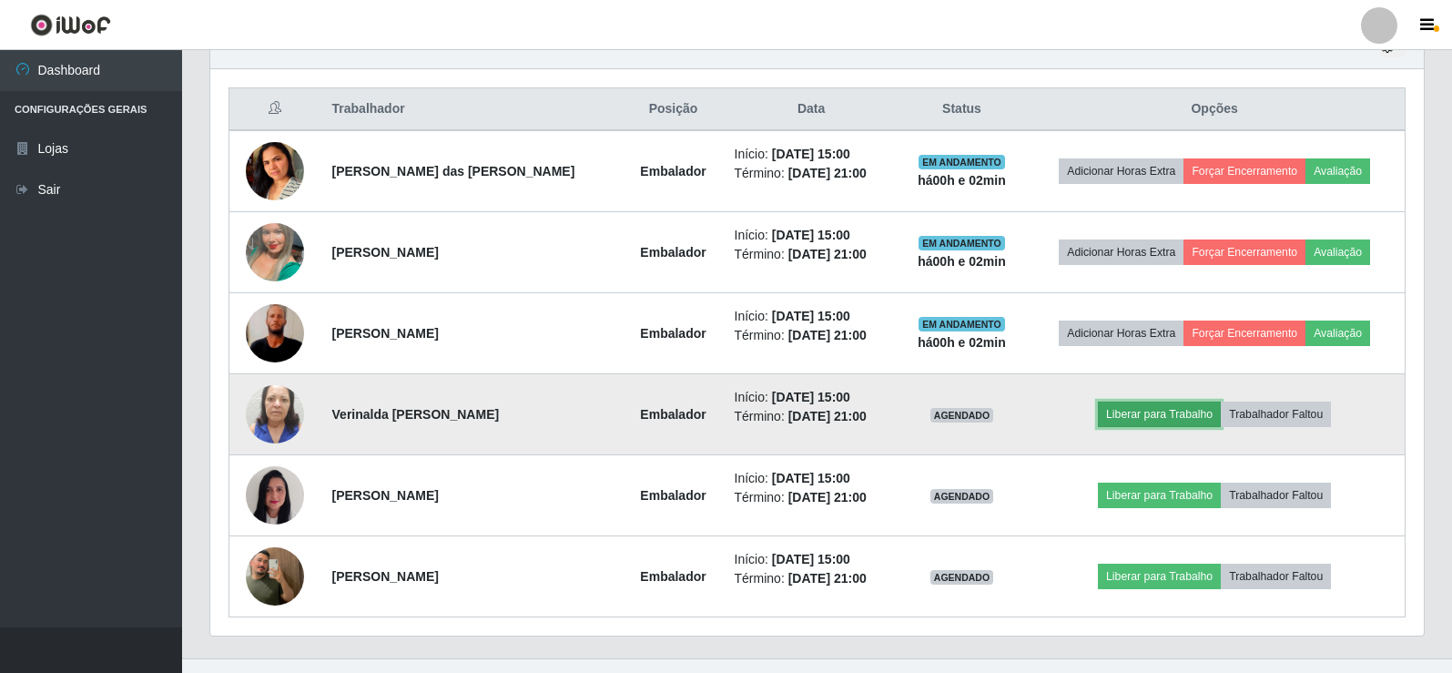
click at [1133, 417] on button "Liberar para Trabalho" at bounding box center [1159, 413] width 123 height 25
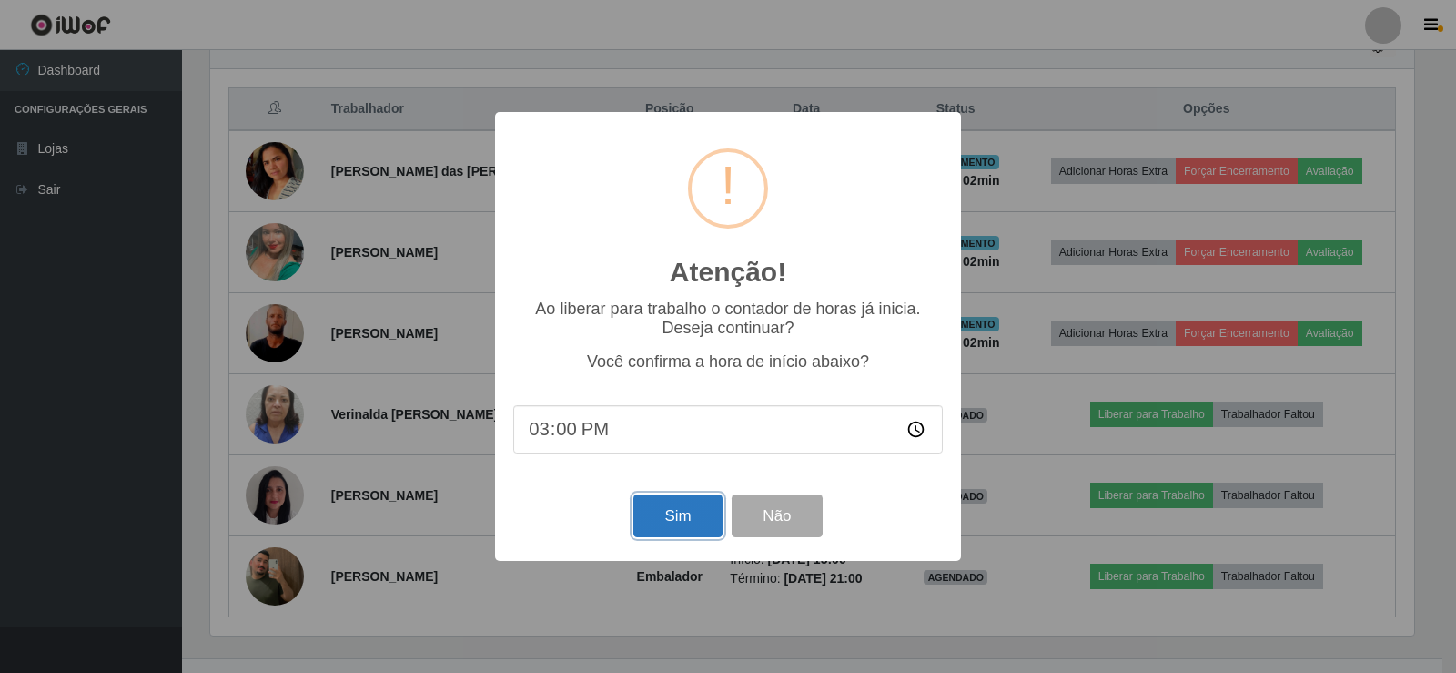
click at [666, 521] on button "Sim" at bounding box center [678, 515] width 88 height 43
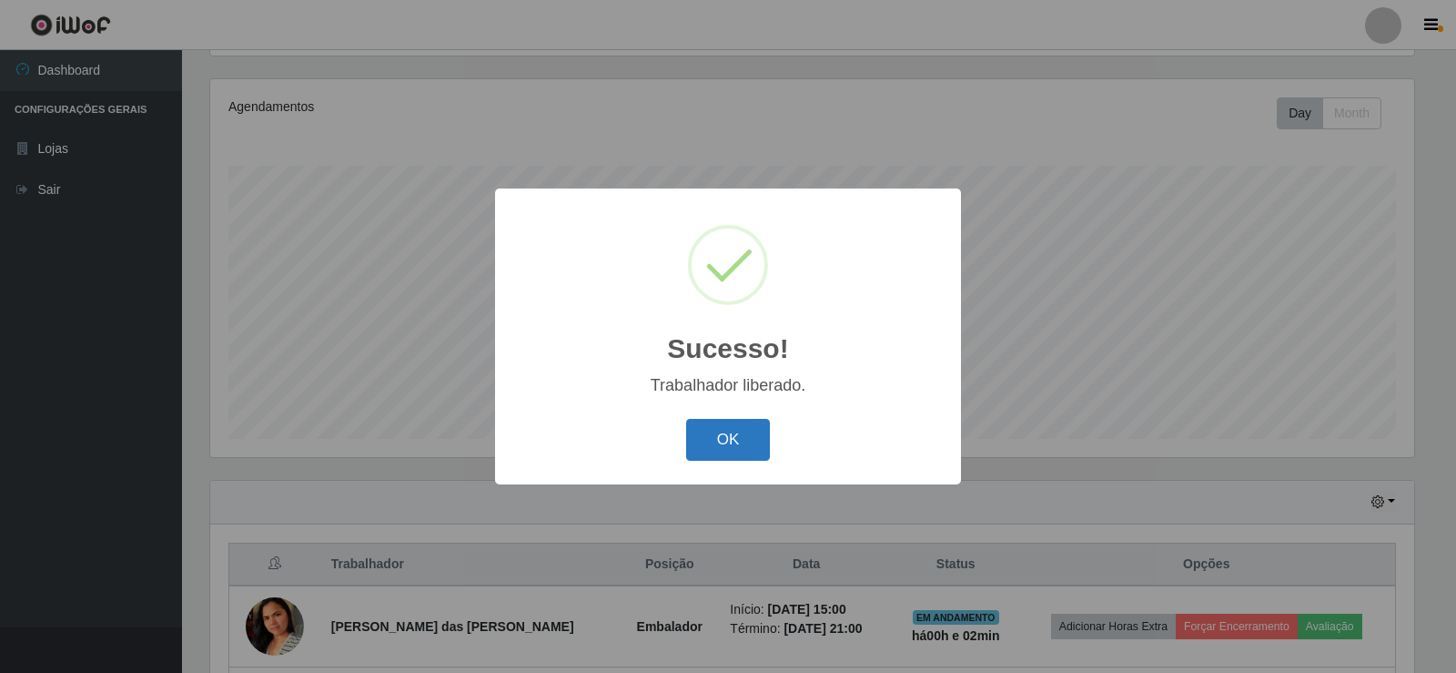
drag, startPoint x: 735, startPoint y: 425, endPoint x: 822, endPoint y: 386, distance: 94.9
click at [735, 426] on button "OK" at bounding box center [728, 440] width 85 height 43
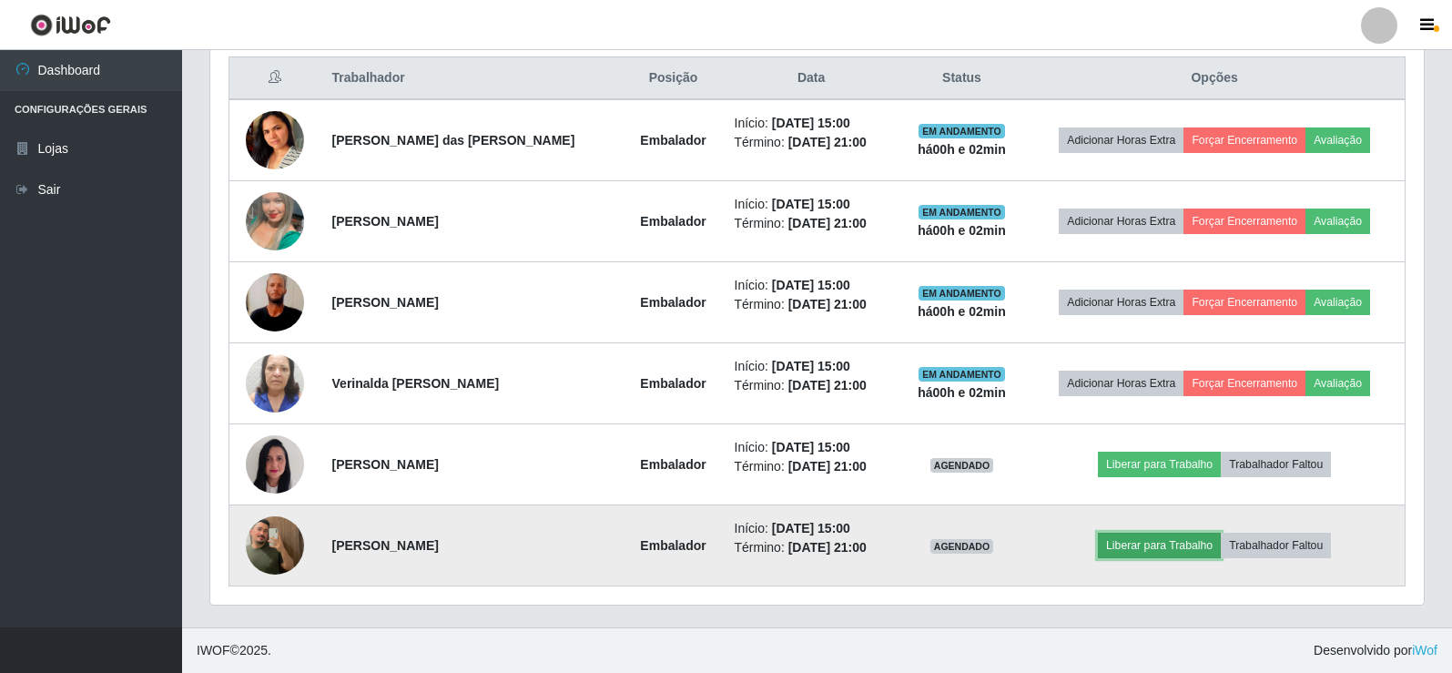
click at [1186, 544] on button "Liberar para Trabalho" at bounding box center [1159, 544] width 123 height 25
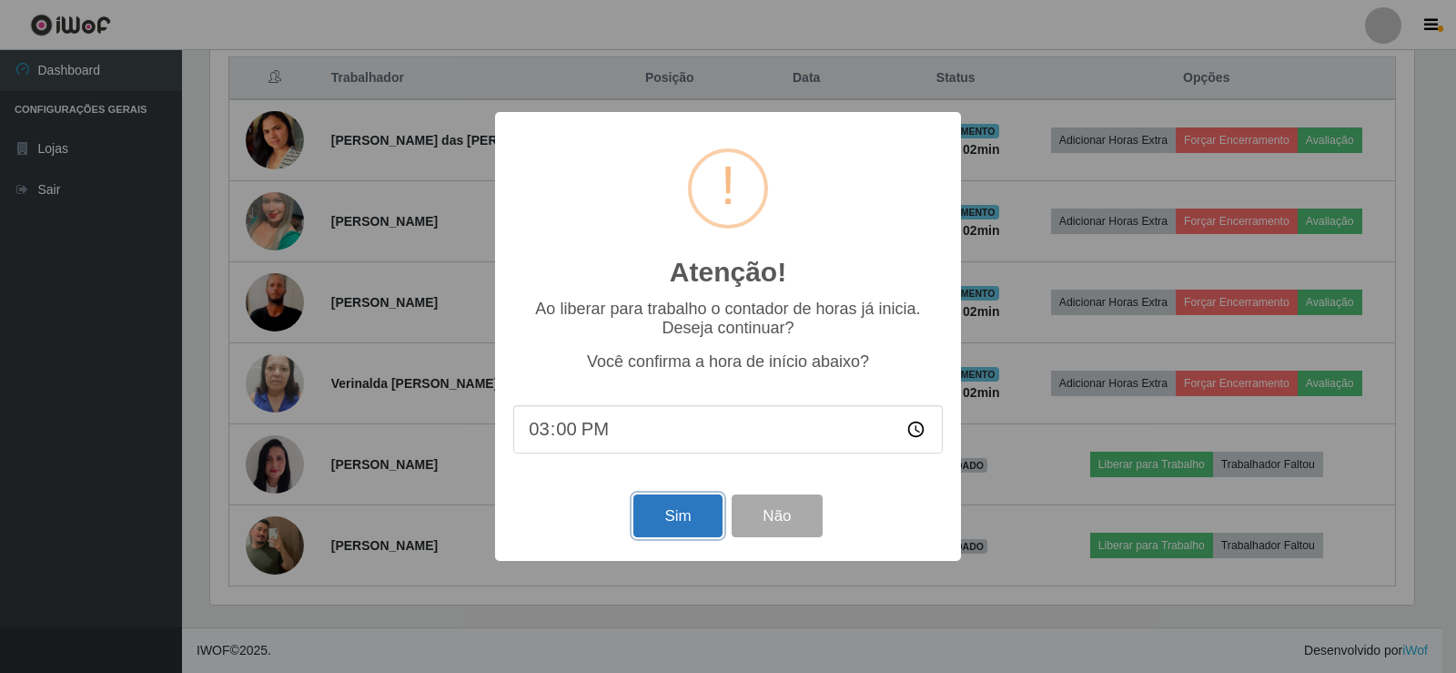
click at [695, 516] on button "Sim" at bounding box center [678, 515] width 88 height 43
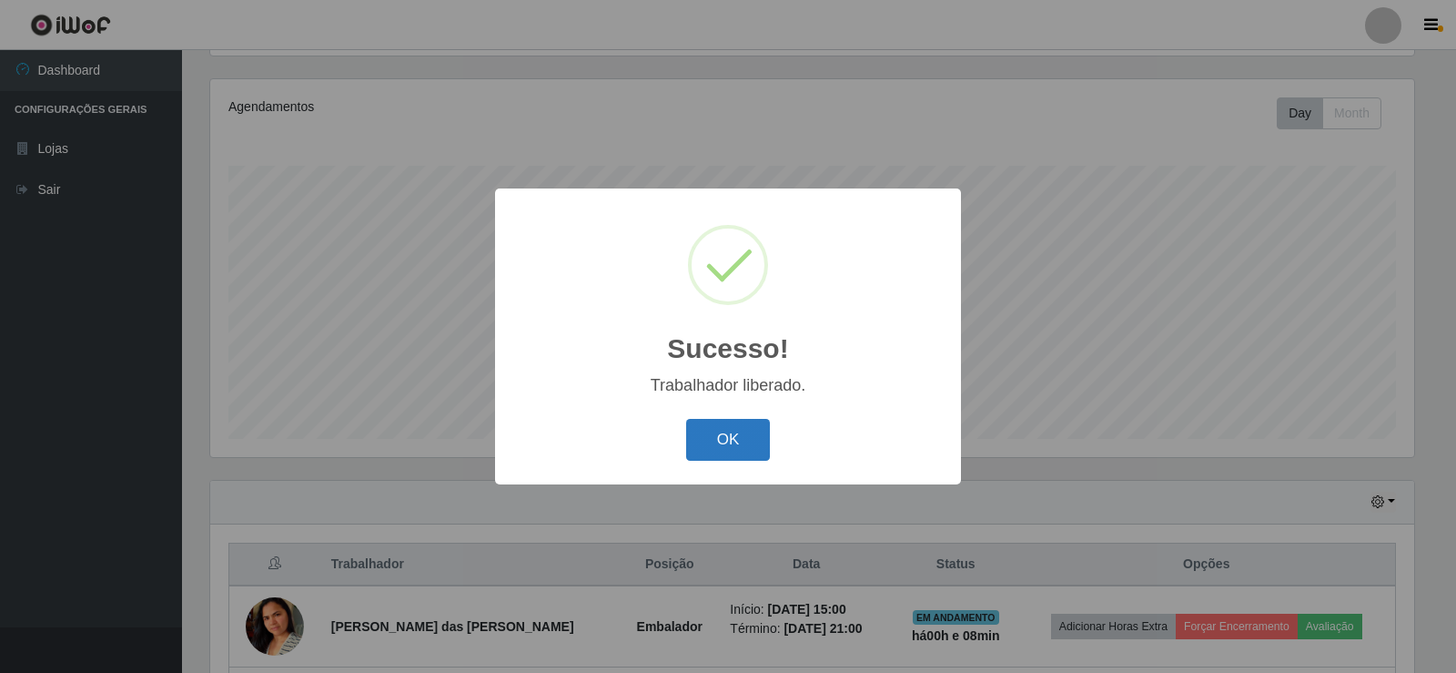
click at [734, 439] on button "OK" at bounding box center [728, 440] width 85 height 43
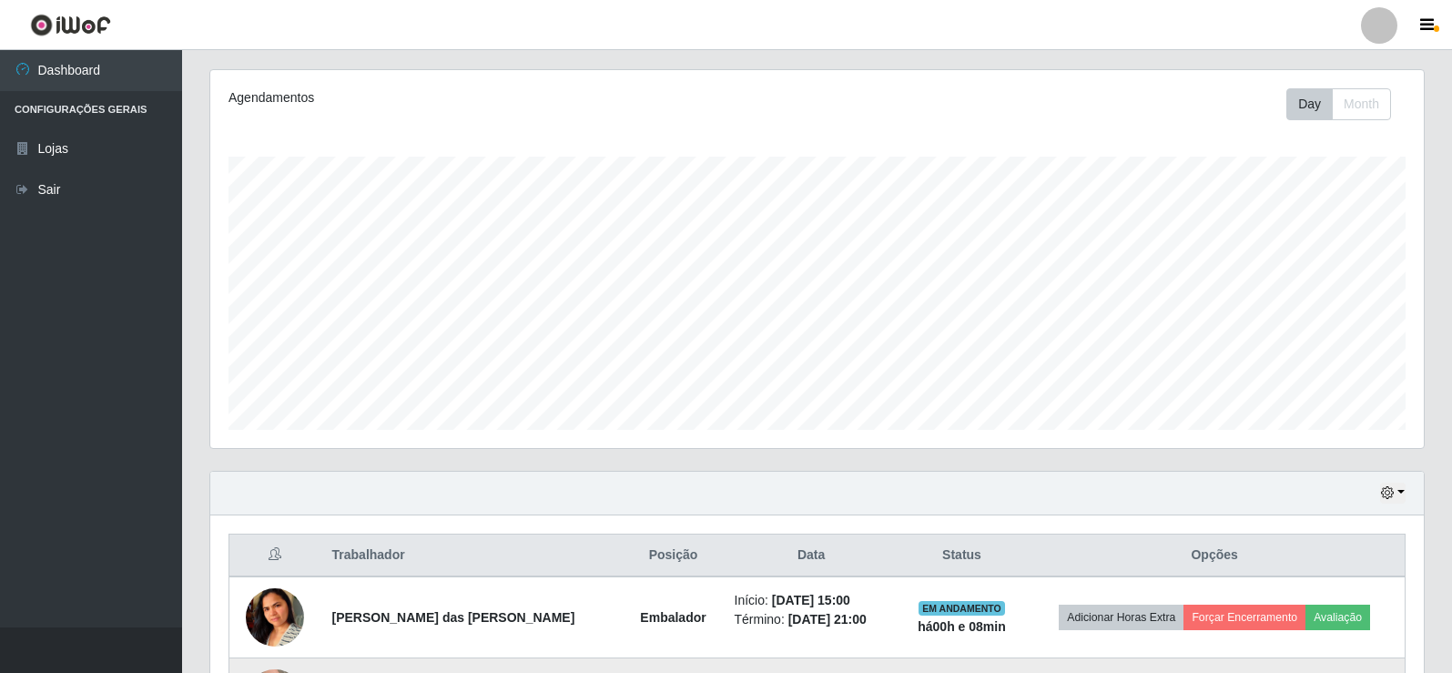
scroll to position [0, 0]
